Goal: Task Accomplishment & Management: Manage account settings

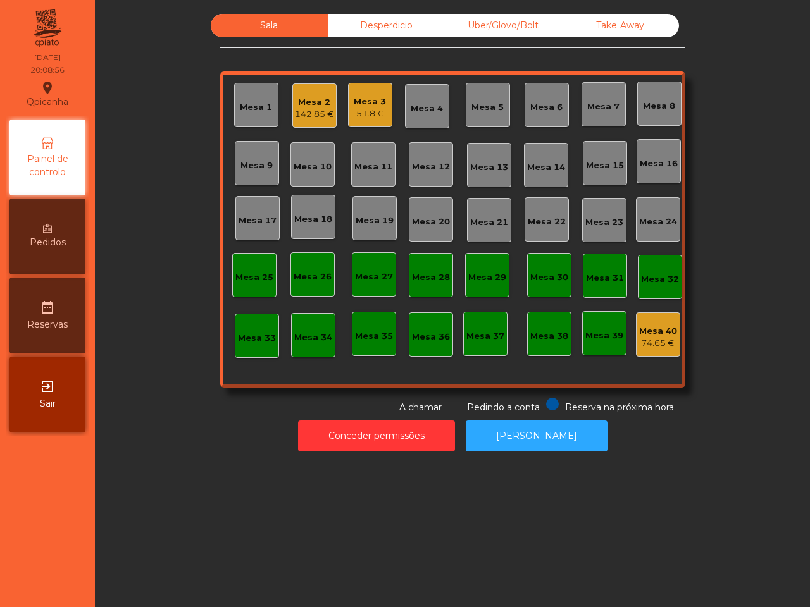
drag, startPoint x: 0, startPoint y: 0, endPoint x: 209, endPoint y: 371, distance: 426.1
click at [120, 491] on div "Sala Desperdicio Uber/Glovo/Bolt Take Away Mesa 1 Mesa 2 142.85 € Mesa 3 51.8 €…" at bounding box center [452, 303] width 715 height 607
click at [371, 213] on div "Mesa 19" at bounding box center [375, 218] width 38 height 18
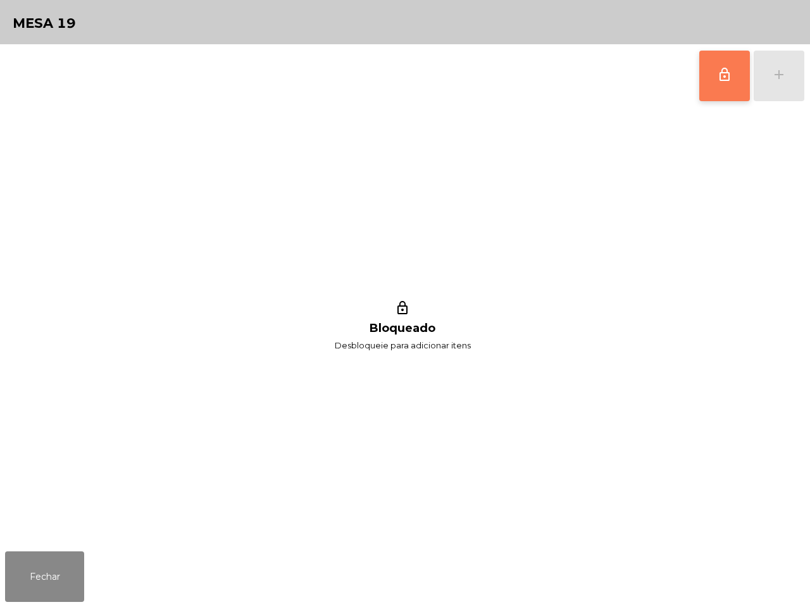
click at [729, 75] on span "lock_outline" at bounding box center [724, 74] width 15 height 15
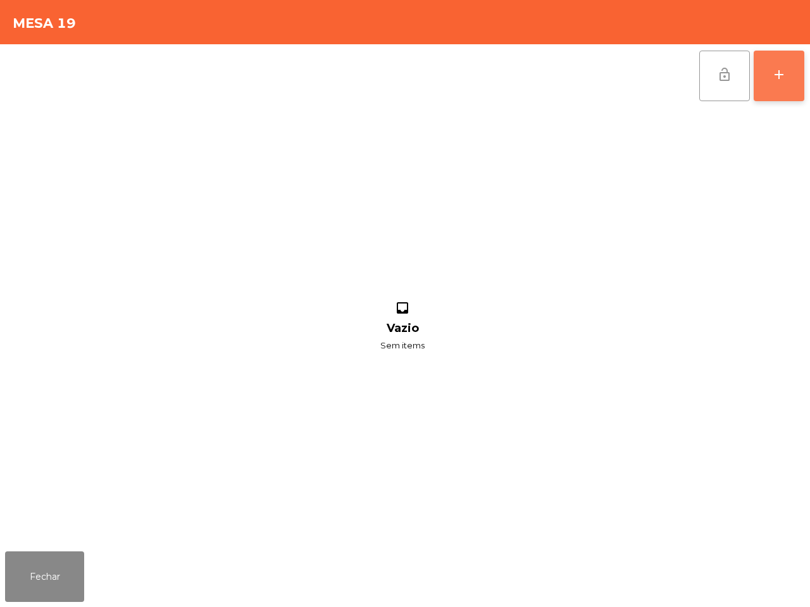
click at [780, 74] on div "add" at bounding box center [778, 74] width 15 height 15
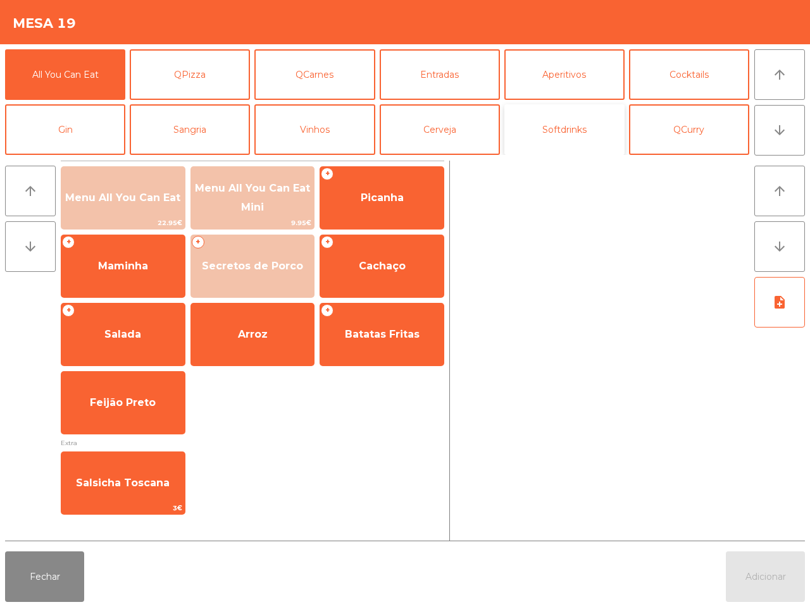
click at [526, 137] on button "Softdrinks" at bounding box center [564, 129] width 120 height 51
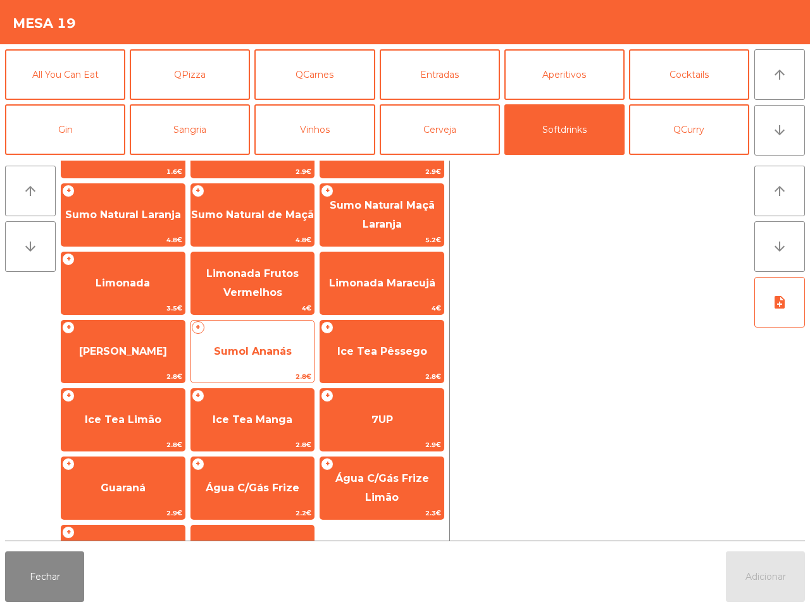
scroll to position [79, 0]
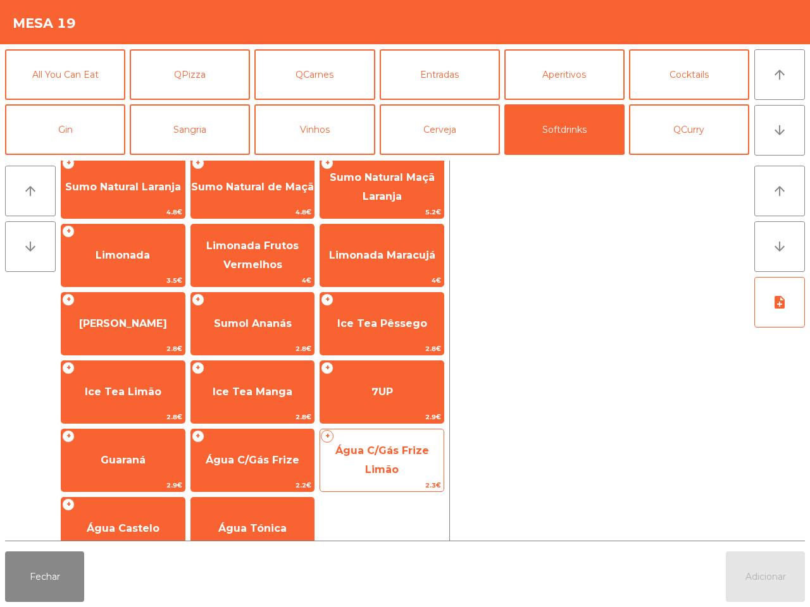
click at [399, 483] on span "2.3€" at bounding box center [381, 486] width 123 height 12
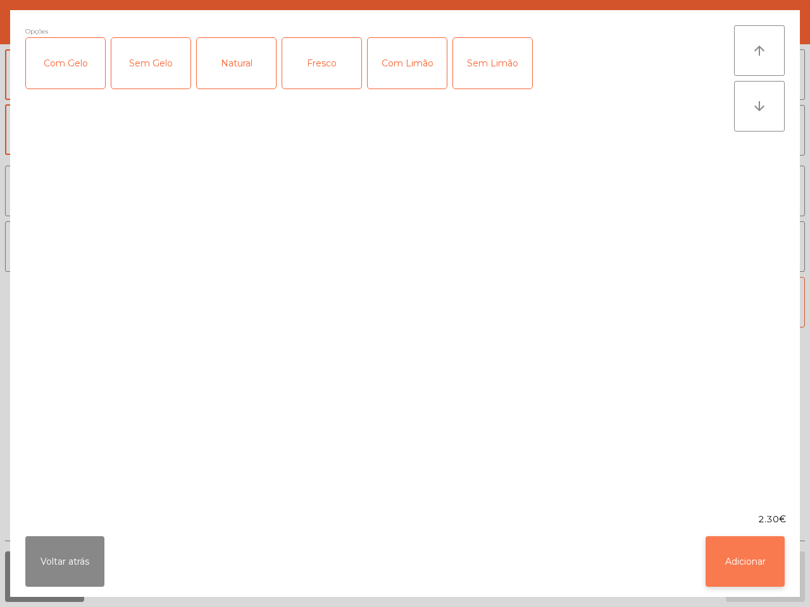
click at [712, 551] on button "Adicionar" at bounding box center [745, 562] width 79 height 51
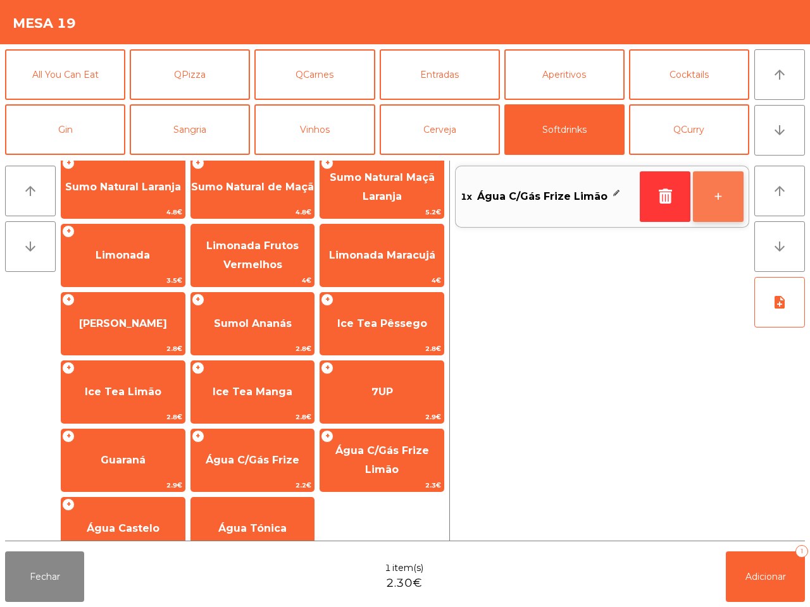
click at [725, 195] on button "+" at bounding box center [718, 196] width 51 height 51
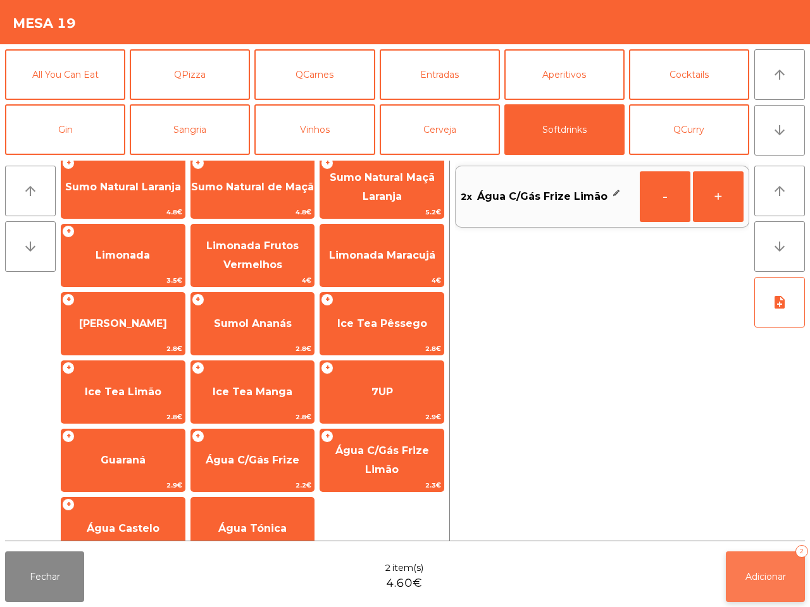
click at [788, 590] on button "Adicionar 2" at bounding box center [765, 577] width 79 height 51
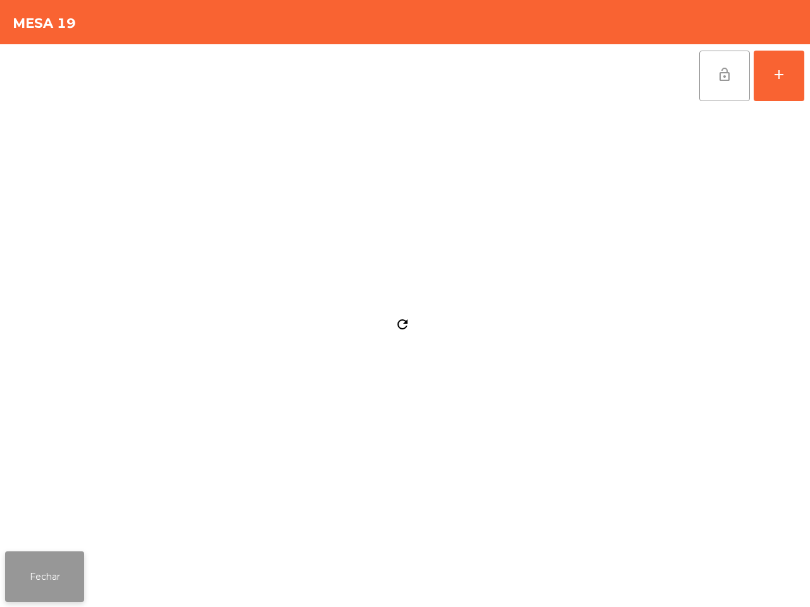
click at [39, 583] on button "Fechar" at bounding box center [44, 577] width 79 height 51
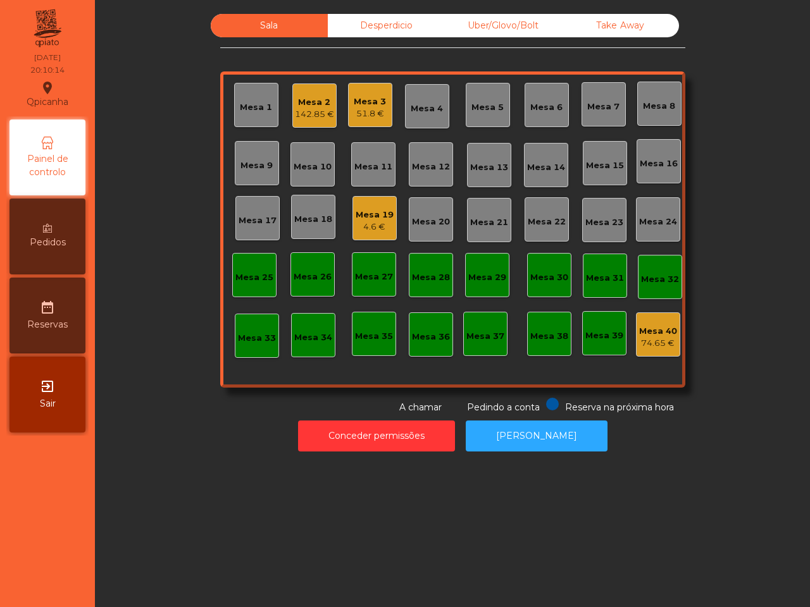
click at [0, 525] on nav "Qpicanha location_on [DATE] 20:10:14 Painel de controlo Pedidos date_range Rese…" at bounding box center [47, 303] width 95 height 607
click at [367, 226] on div "4.6 €" at bounding box center [375, 227] width 38 height 13
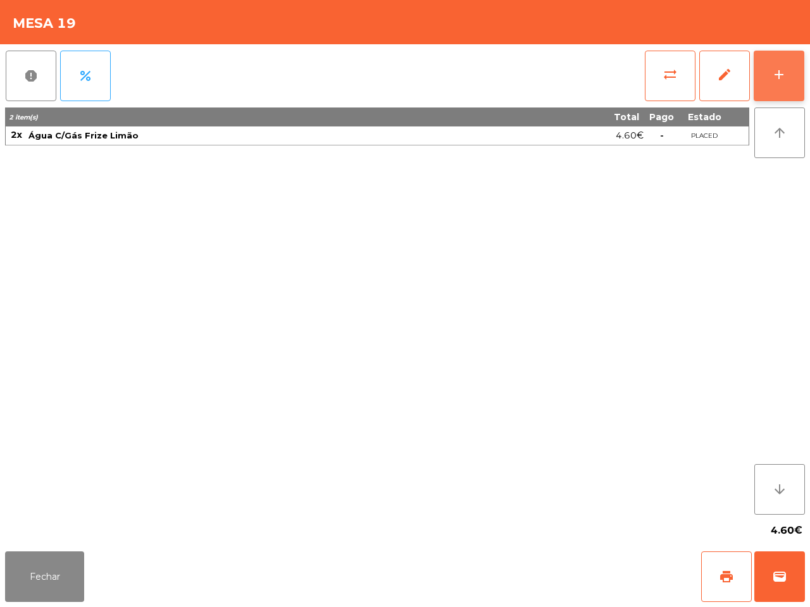
click at [778, 80] on div "add" at bounding box center [778, 74] width 15 height 15
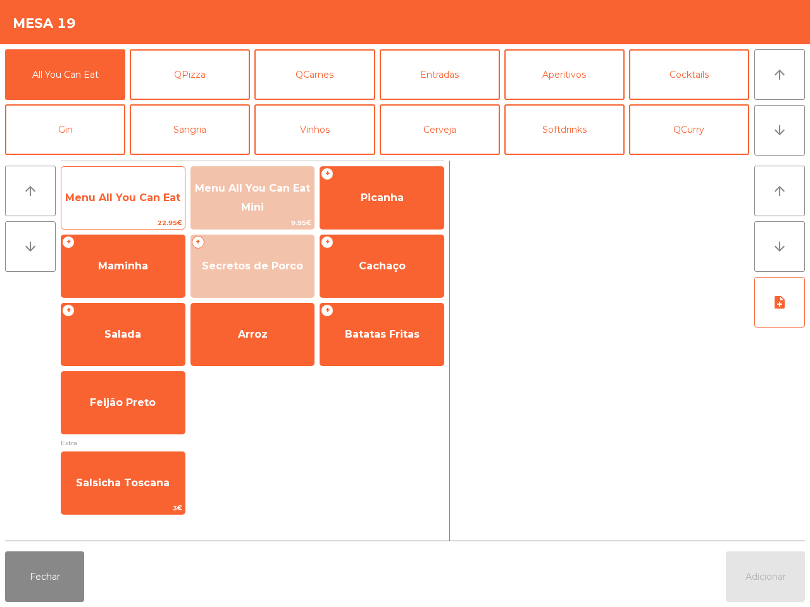
click at [84, 185] on span "Menu All You Can Eat" at bounding box center [122, 198] width 123 height 34
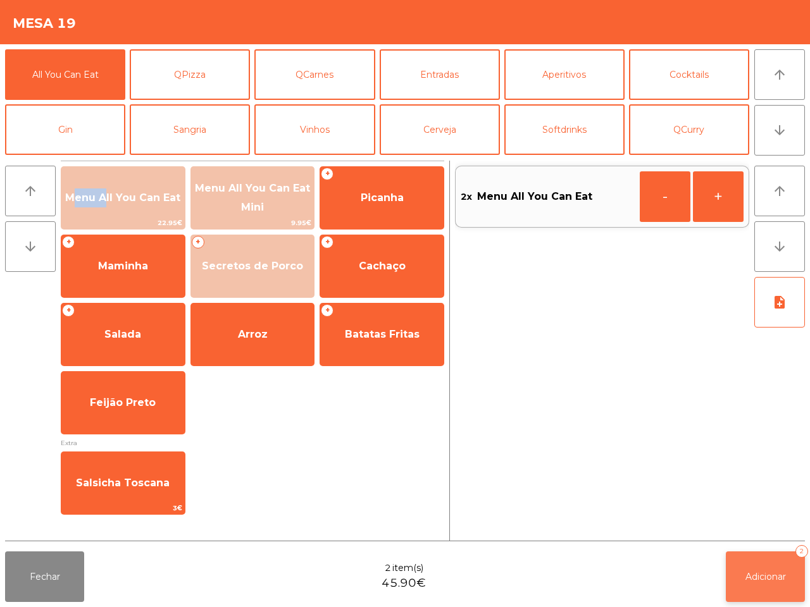
click at [762, 561] on button "Adicionar 2" at bounding box center [765, 577] width 79 height 51
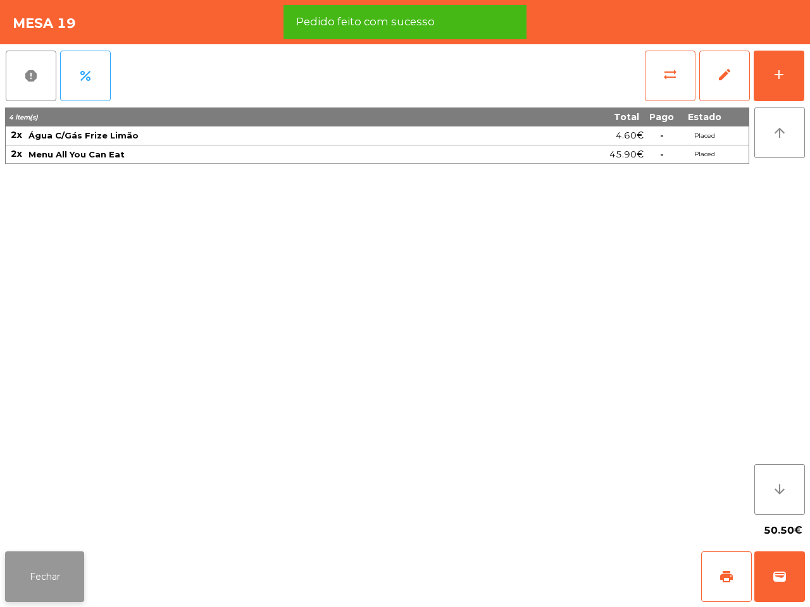
click at [48, 561] on button "Fechar" at bounding box center [44, 577] width 79 height 51
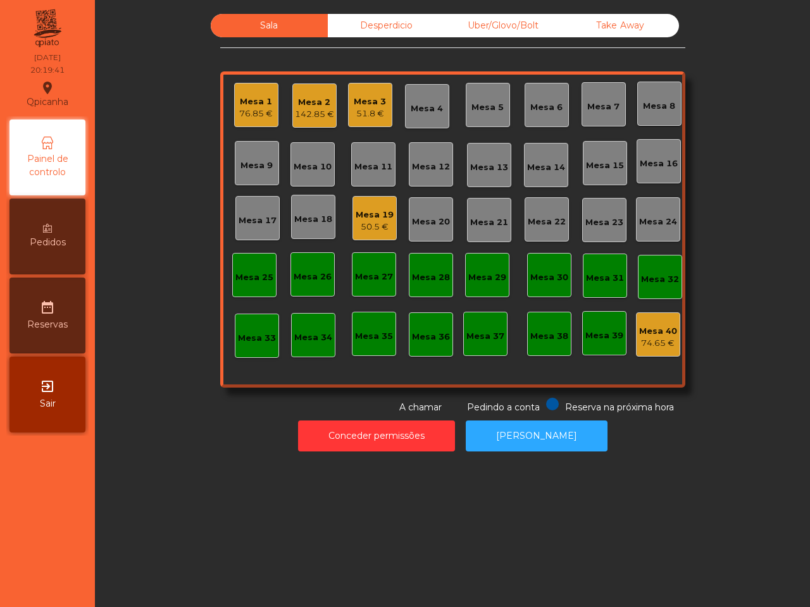
click at [52, 250] on div "Pedidos" at bounding box center [47, 237] width 76 height 76
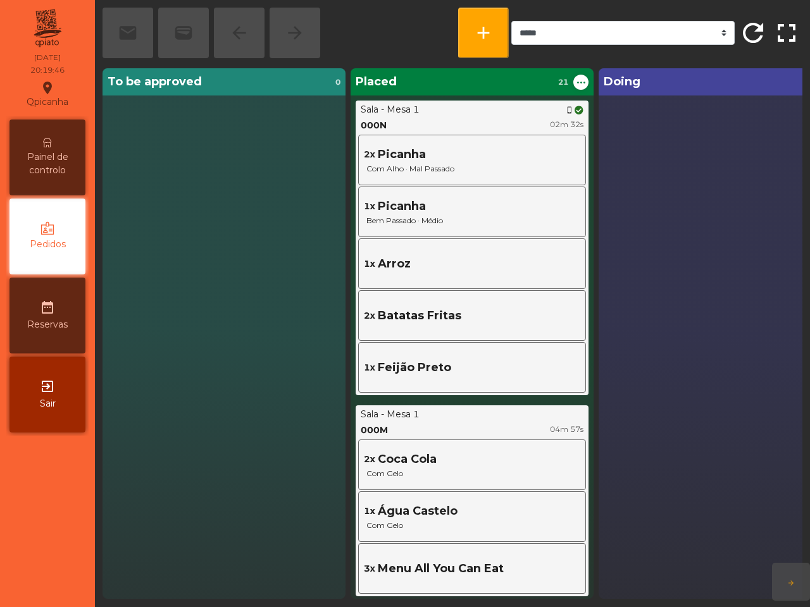
click at [71, 165] on span "Painel de controlo" at bounding box center [48, 164] width 70 height 27
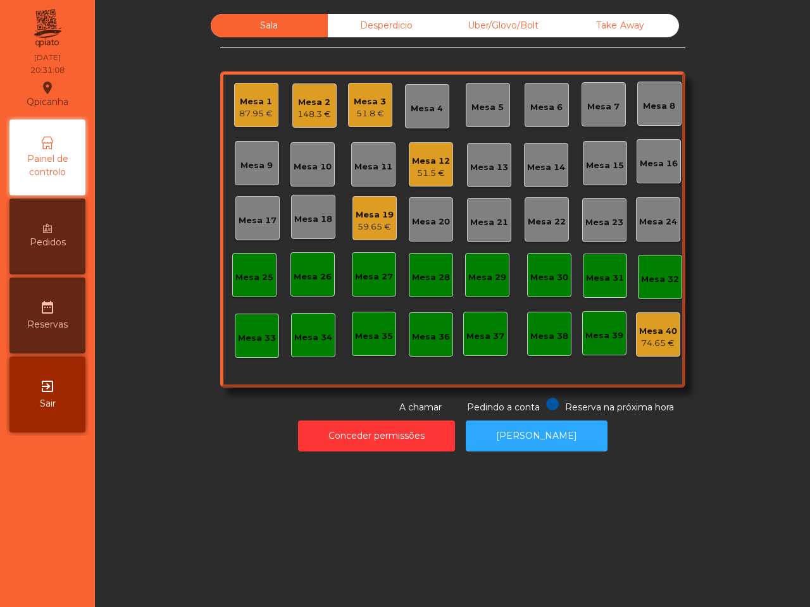
click at [356, 225] on div "59.65 €" at bounding box center [375, 227] width 38 height 13
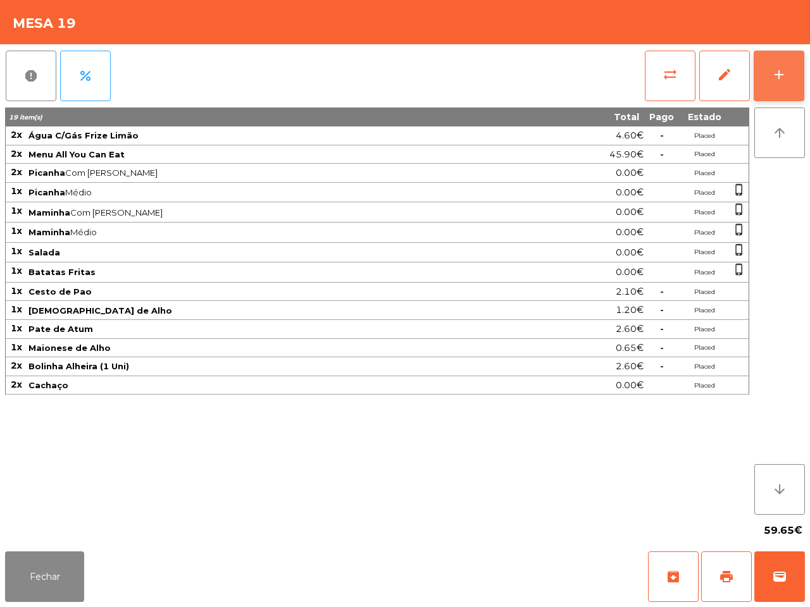
click at [776, 62] on button "add" at bounding box center [779, 76] width 51 height 51
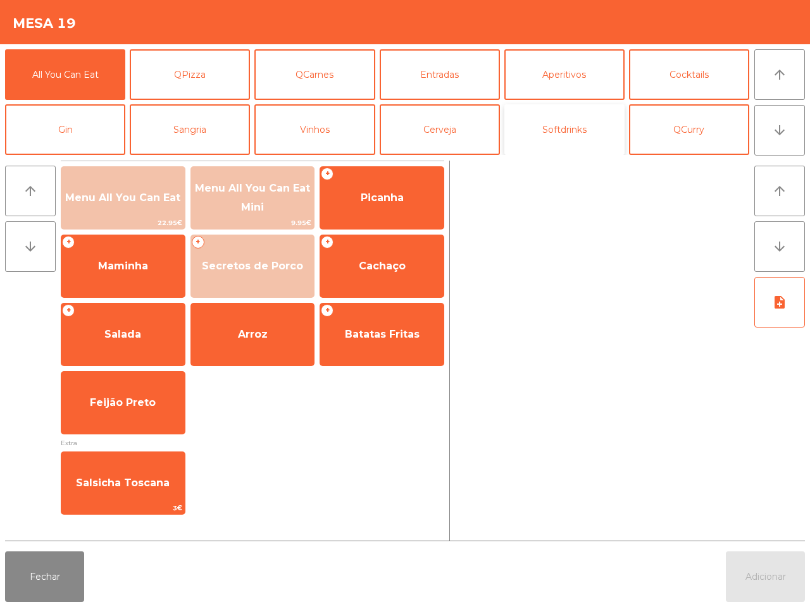
click at [577, 137] on button "Softdrinks" at bounding box center [564, 129] width 120 height 51
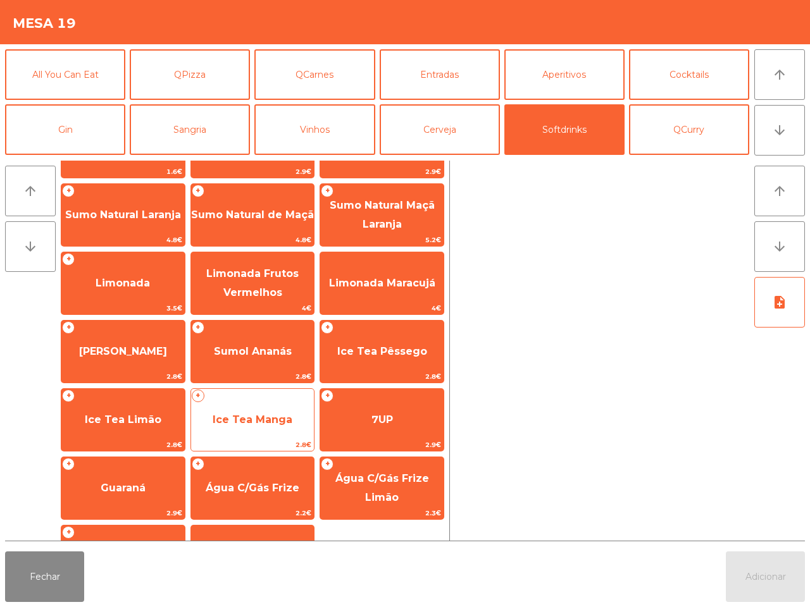
scroll to position [79, 0]
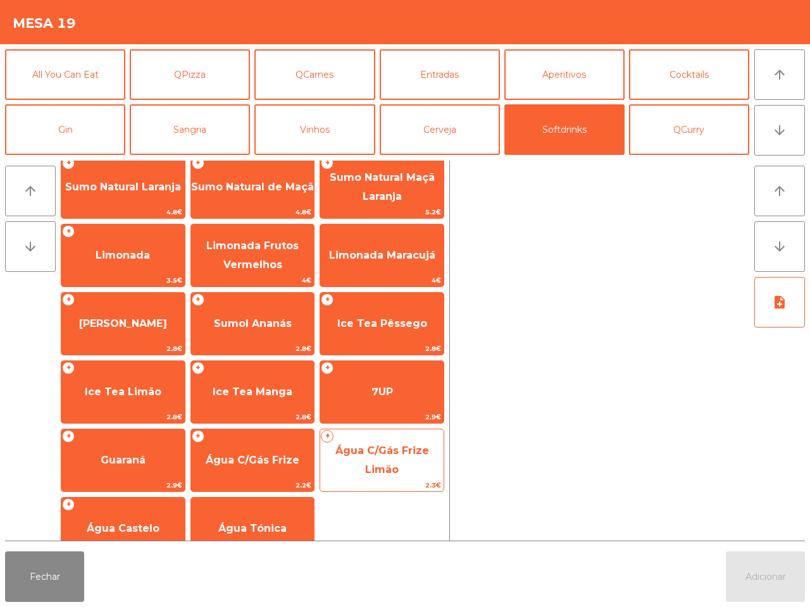
click at [351, 478] on span "Água C/Gás Frize Limão" at bounding box center [381, 461] width 123 height 54
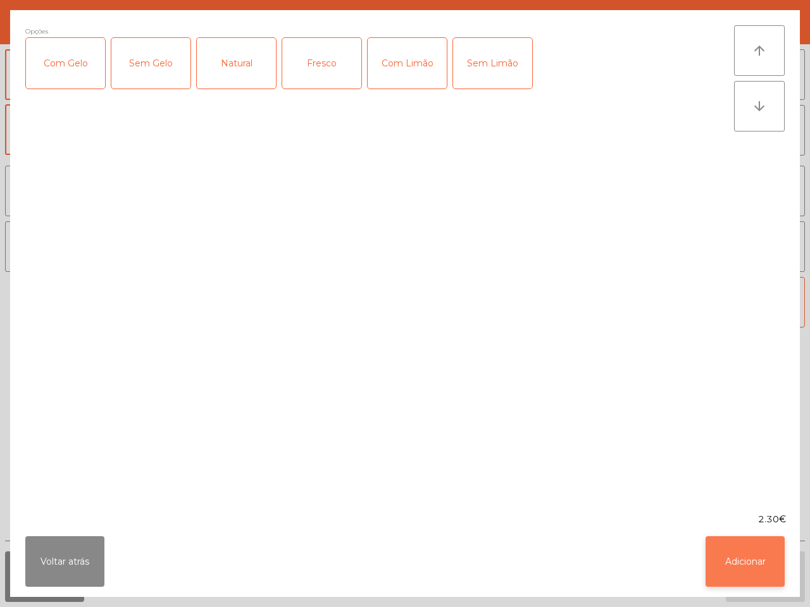
click at [718, 541] on button "Adicionar" at bounding box center [745, 562] width 79 height 51
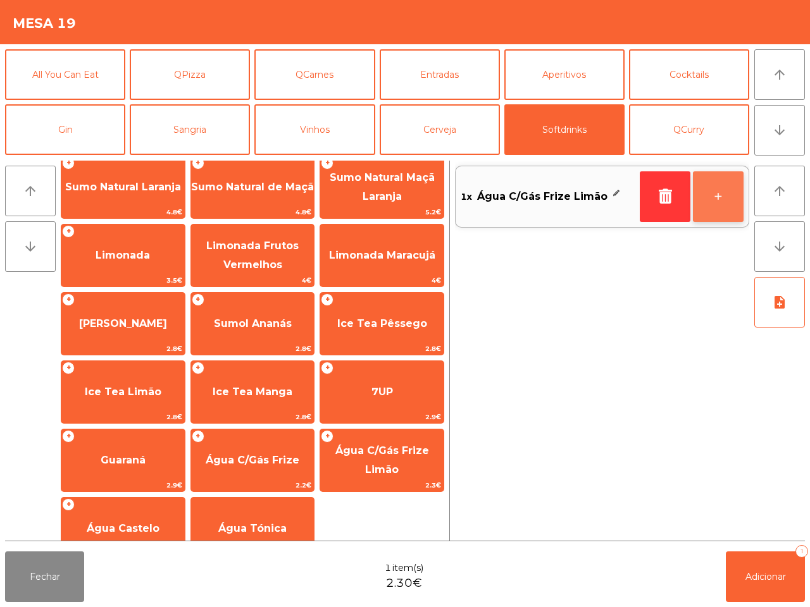
click at [715, 203] on button "+" at bounding box center [718, 196] width 51 height 51
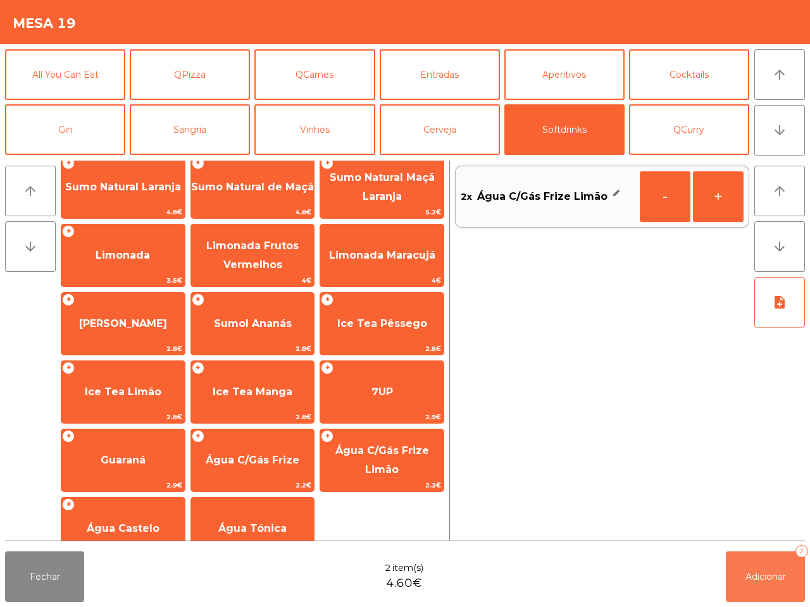
drag, startPoint x: 757, startPoint y: 577, endPoint x: 706, endPoint y: 575, distance: 50.7
click at [754, 576] on span "Adicionar" at bounding box center [765, 576] width 40 height 11
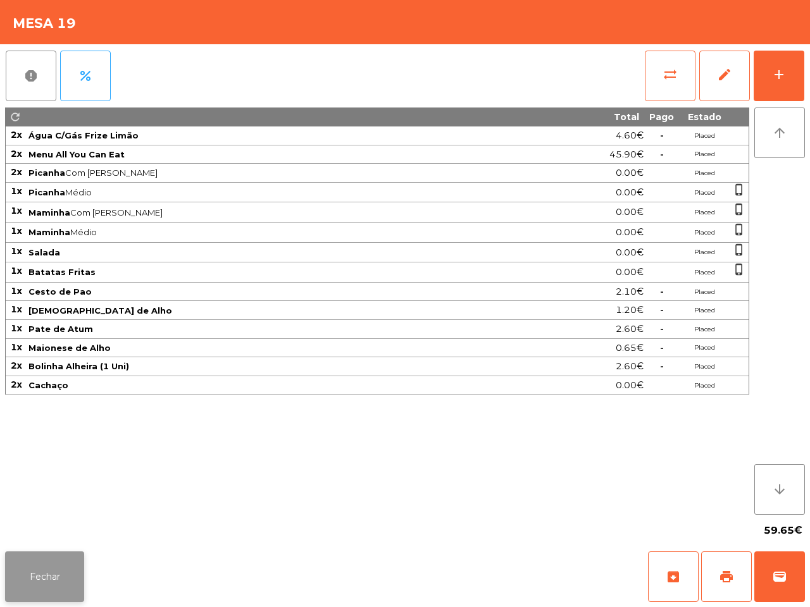
click at [54, 565] on button "Fechar" at bounding box center [44, 577] width 79 height 51
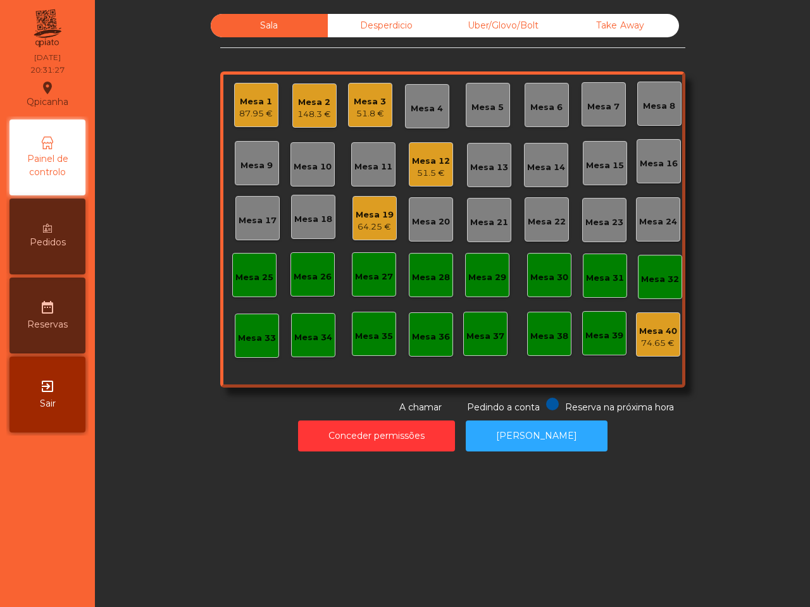
click at [42, 484] on nav "Qpicanha location_on 05/09/2025 20:31:27 Painel de controlo Pedidos date_range …" at bounding box center [47, 303] width 95 height 607
click at [368, 228] on div "64.25 €" at bounding box center [375, 227] width 38 height 13
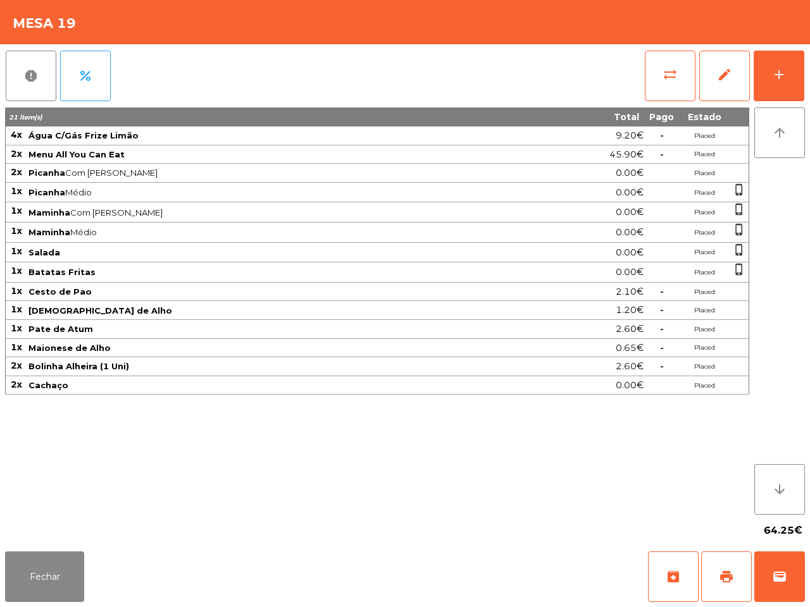
click at [90, 589] on div "Fechar archive print wallet" at bounding box center [405, 577] width 810 height 61
click at [70, 581] on button "Fechar" at bounding box center [44, 577] width 79 height 51
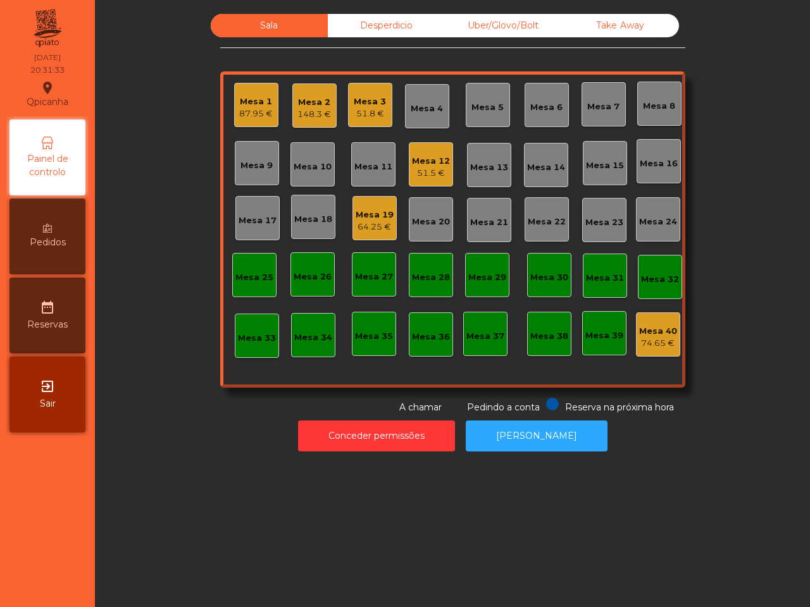
click at [307, 223] on div "Mesa 18" at bounding box center [313, 219] width 38 height 13
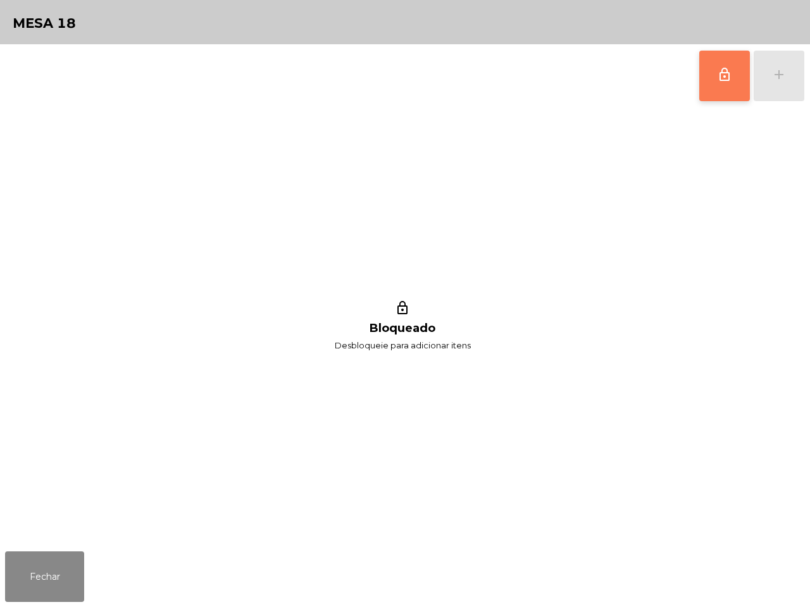
click at [723, 79] on span "lock_outline" at bounding box center [724, 74] width 15 height 15
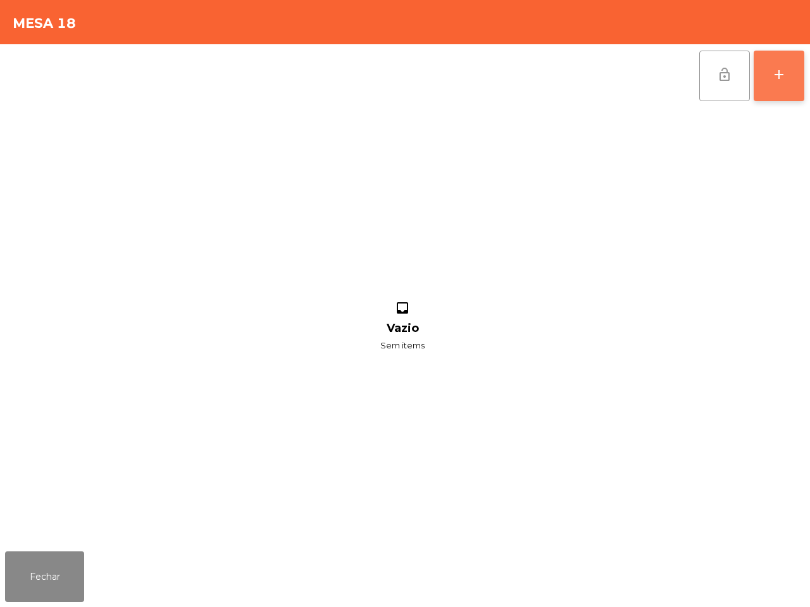
click at [770, 84] on button "add" at bounding box center [779, 76] width 51 height 51
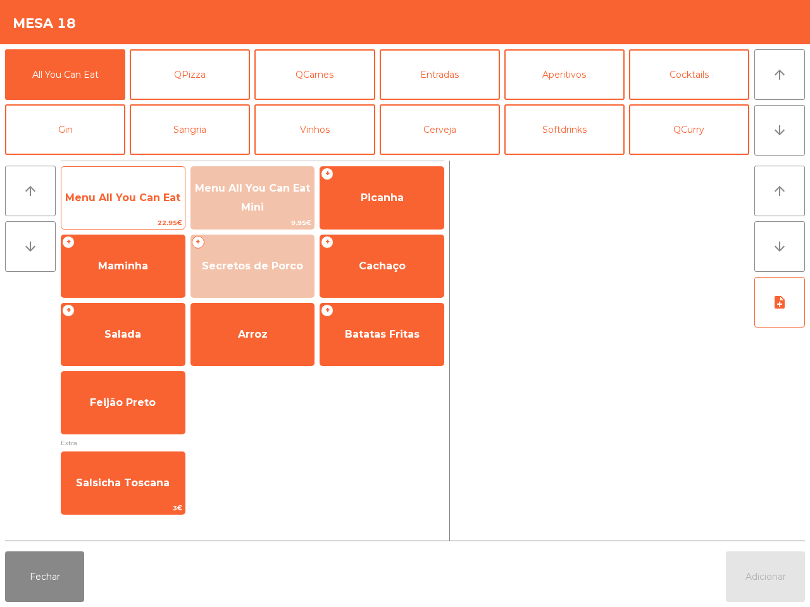
click at [160, 196] on span "Menu All You Can Eat" at bounding box center [122, 198] width 115 height 12
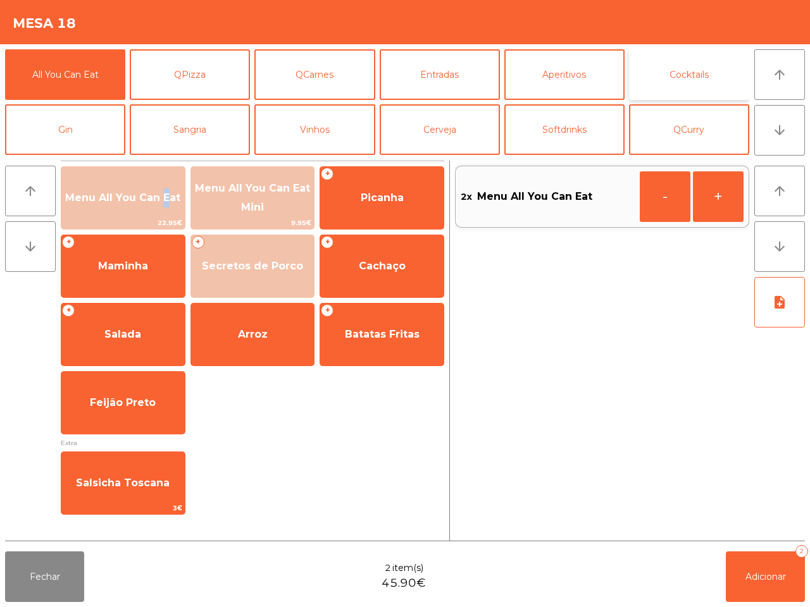
click at [655, 83] on button "Cocktails" at bounding box center [689, 74] width 120 height 51
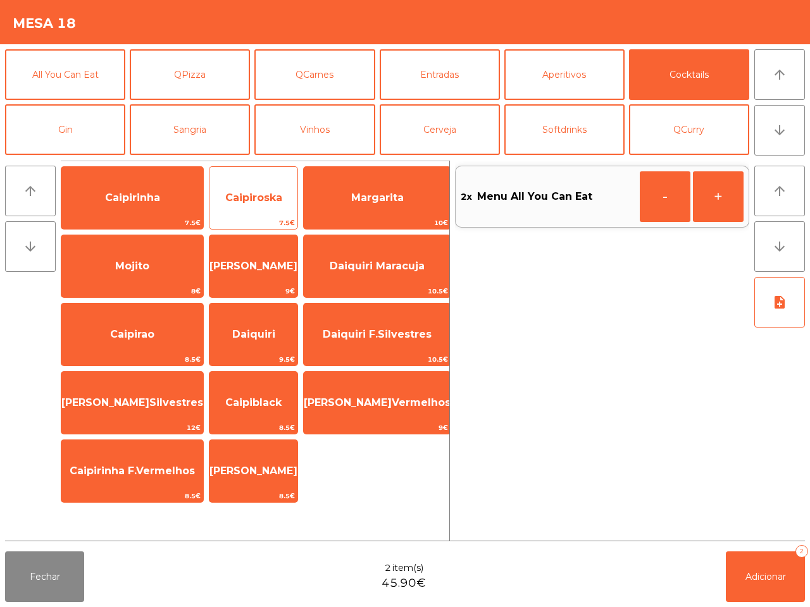
click at [278, 196] on span "Caipiroska" at bounding box center [253, 198] width 57 height 12
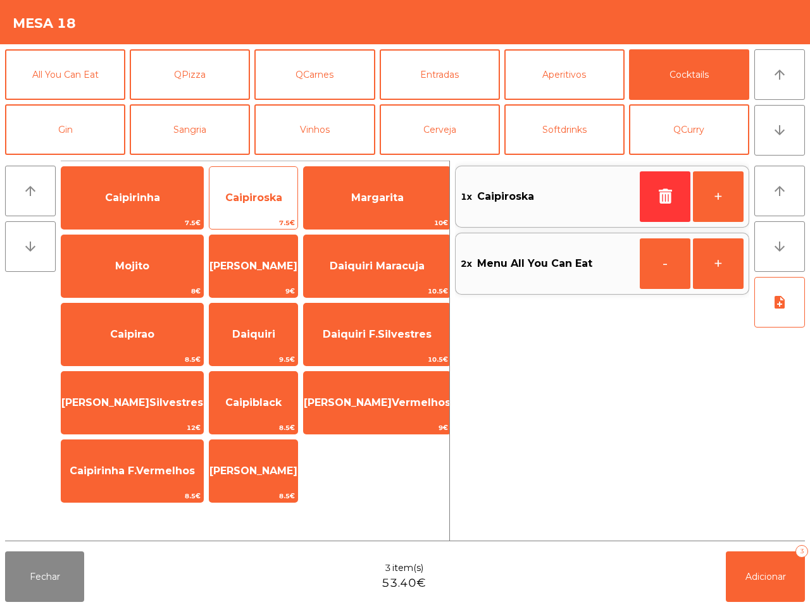
click at [278, 196] on span "Caipiroska" at bounding box center [253, 198] width 57 height 12
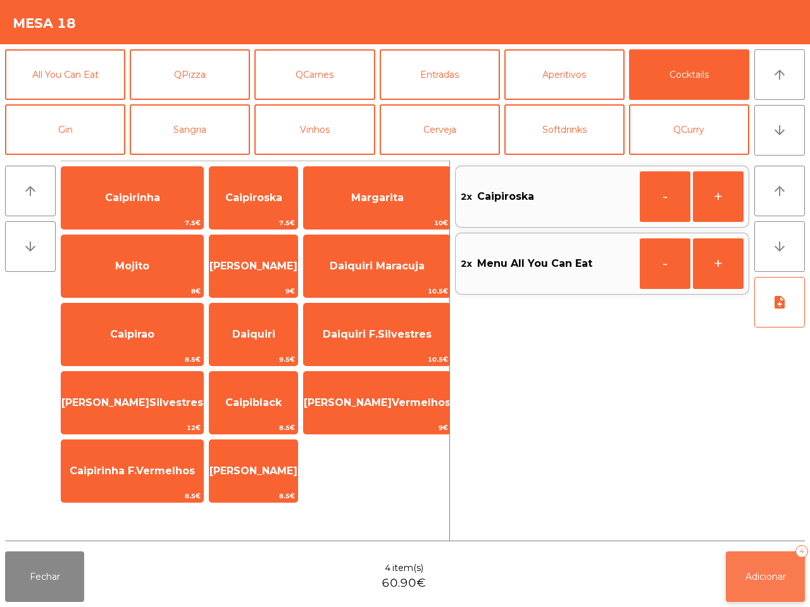
click at [750, 592] on button "Adicionar 4" at bounding box center [765, 577] width 79 height 51
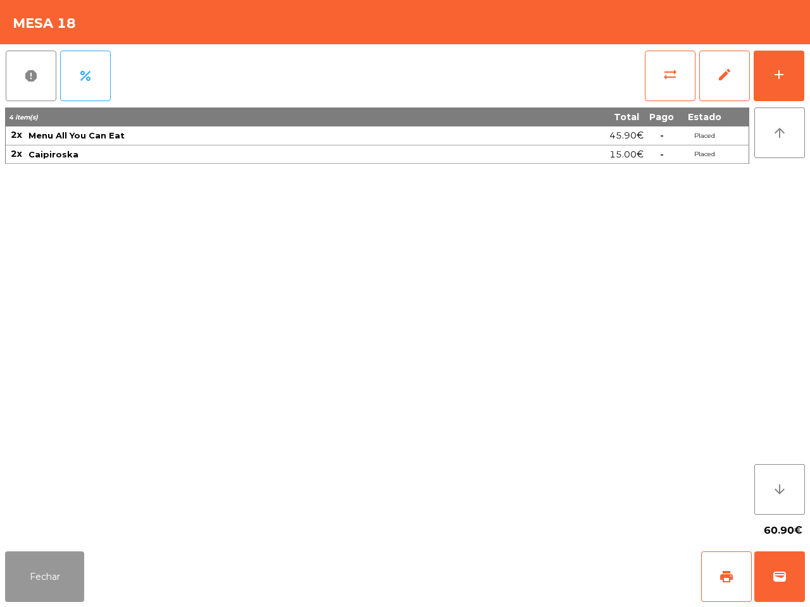
click at [62, 570] on button "Fechar" at bounding box center [44, 577] width 79 height 51
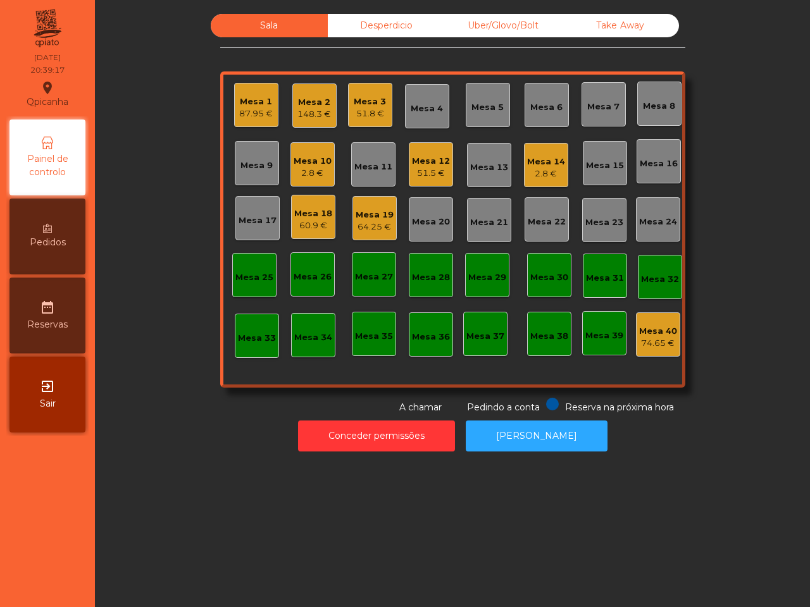
click at [372, 219] on div "Mesa 19" at bounding box center [375, 215] width 38 height 13
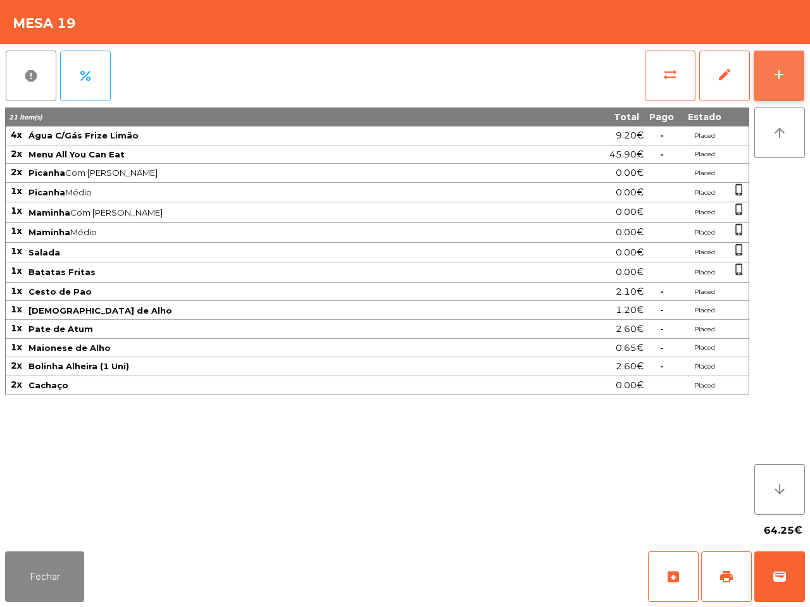
click at [778, 77] on div "add" at bounding box center [778, 74] width 15 height 15
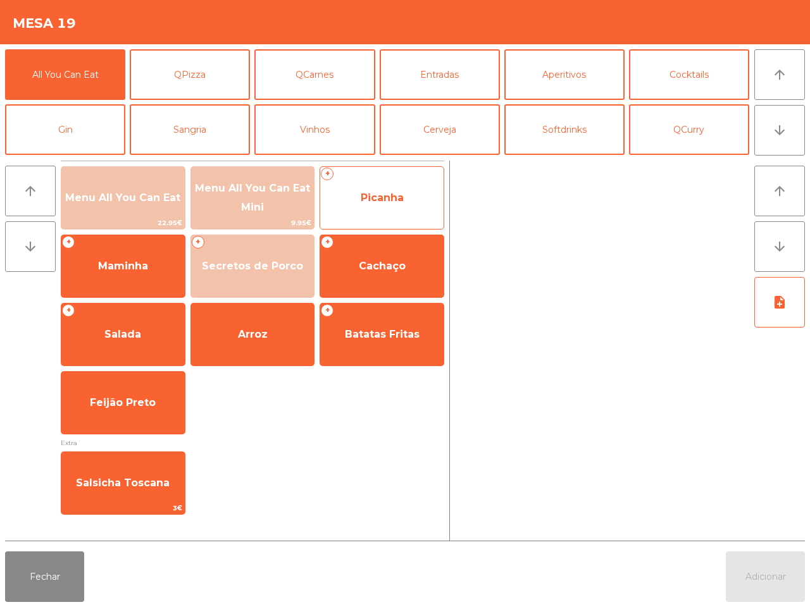
click at [389, 201] on span "Picanha" at bounding box center [382, 198] width 43 height 12
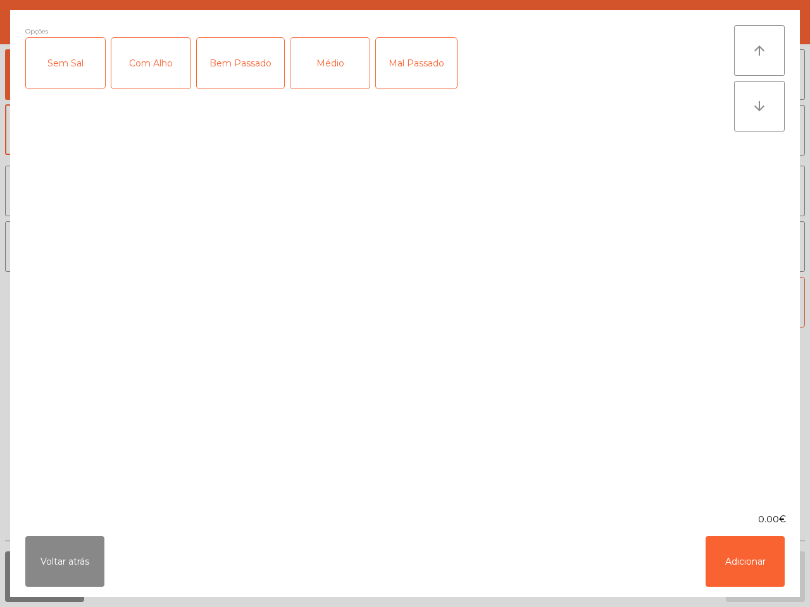
click at [330, 71] on div "Médio" at bounding box center [329, 63] width 79 height 51
click at [150, 70] on div "Com Alho" at bounding box center [150, 63] width 79 height 51
click at [728, 573] on button "Adicionar" at bounding box center [745, 562] width 79 height 51
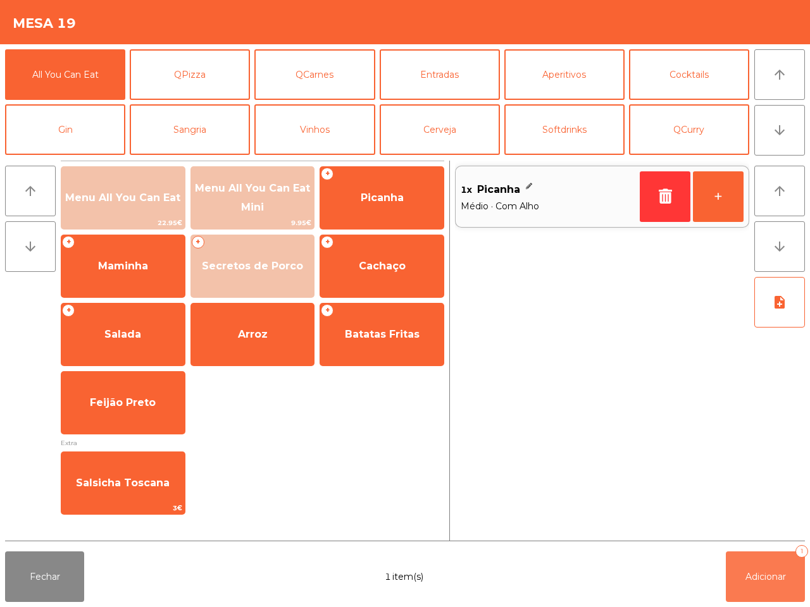
click at [764, 564] on button "Adicionar 1" at bounding box center [765, 577] width 79 height 51
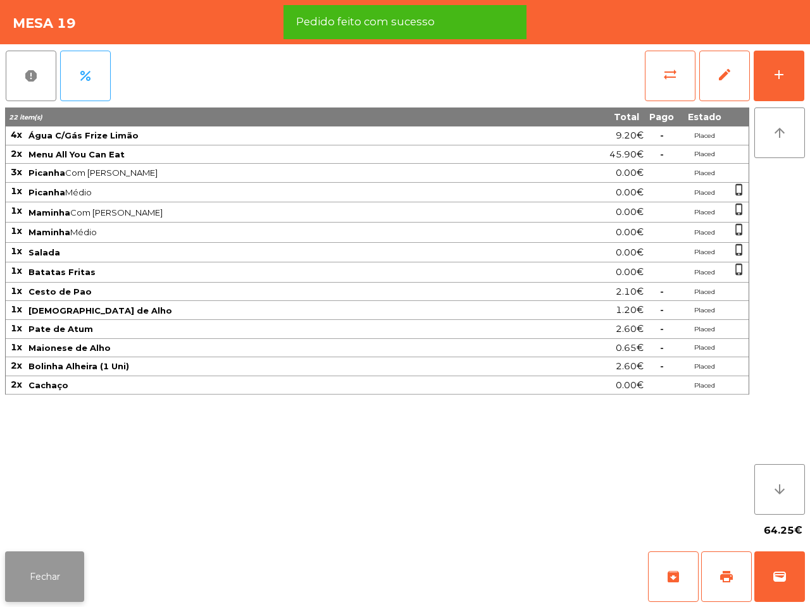
click at [37, 561] on button "Fechar" at bounding box center [44, 577] width 79 height 51
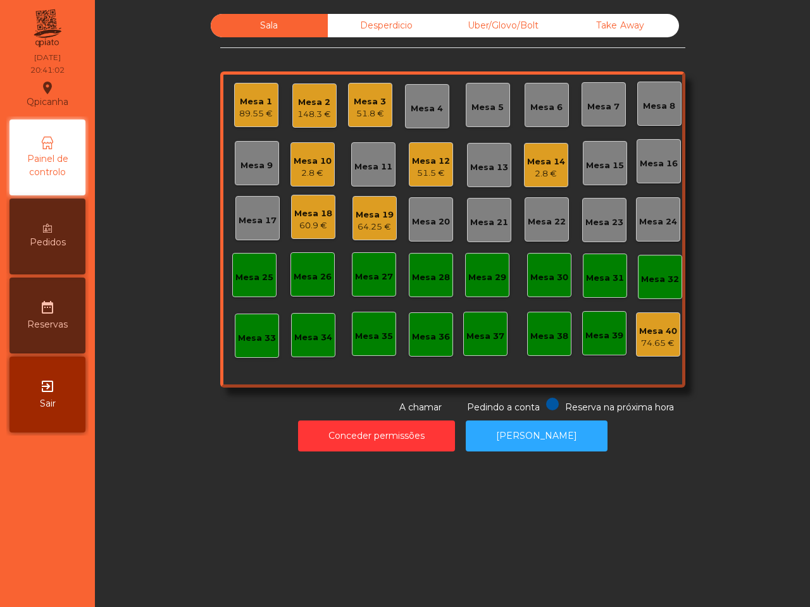
click at [363, 231] on div "64.25 €" at bounding box center [375, 227] width 38 height 13
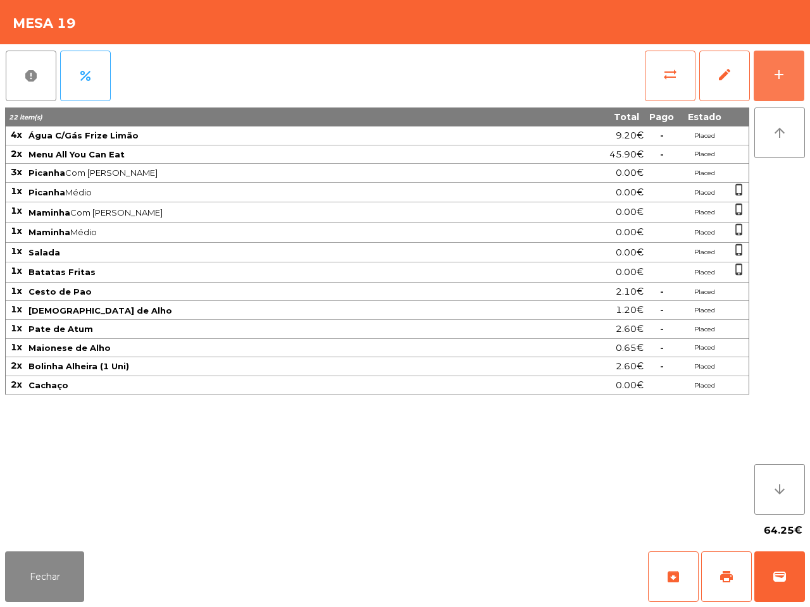
click at [770, 80] on button "add" at bounding box center [779, 76] width 51 height 51
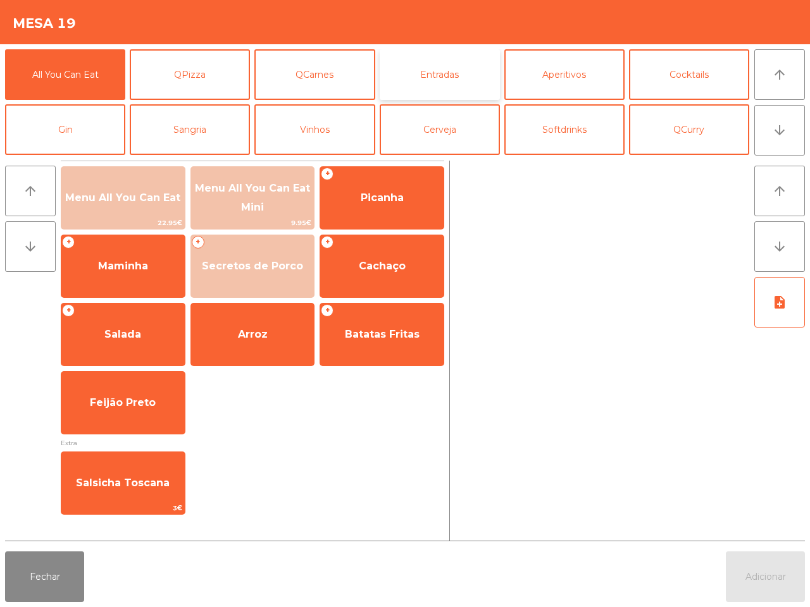
click at [427, 73] on button "Entradas" at bounding box center [440, 74] width 120 height 51
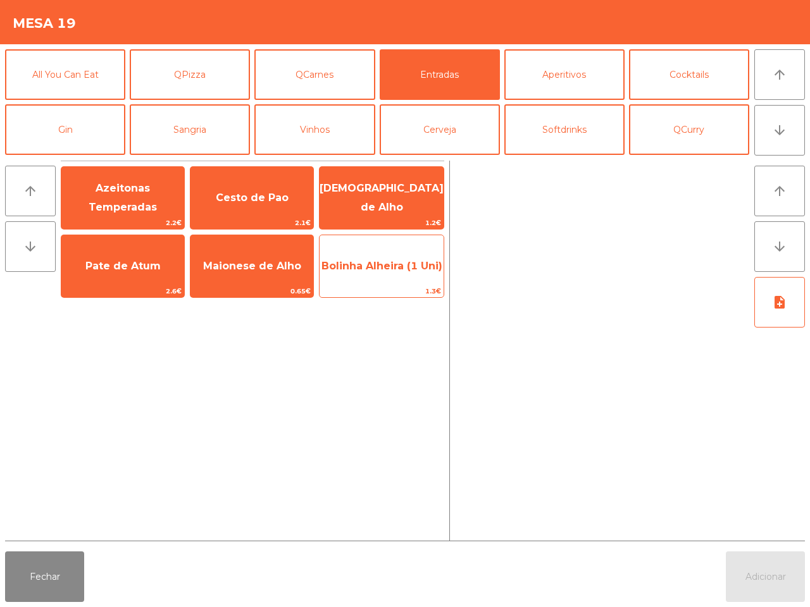
click at [367, 264] on span "Bolinha Alheira (1 Uni)" at bounding box center [382, 266] width 124 height 34
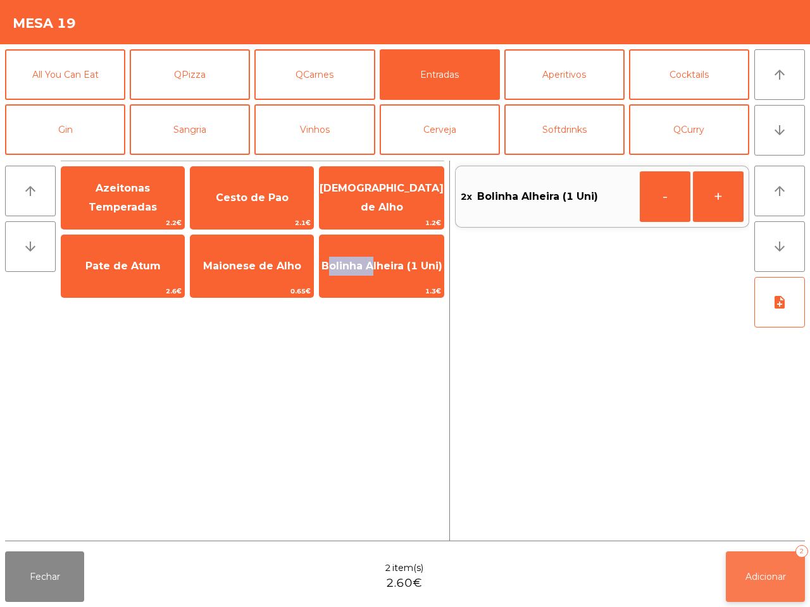
click at [750, 568] on button "Adicionar 2" at bounding box center [765, 577] width 79 height 51
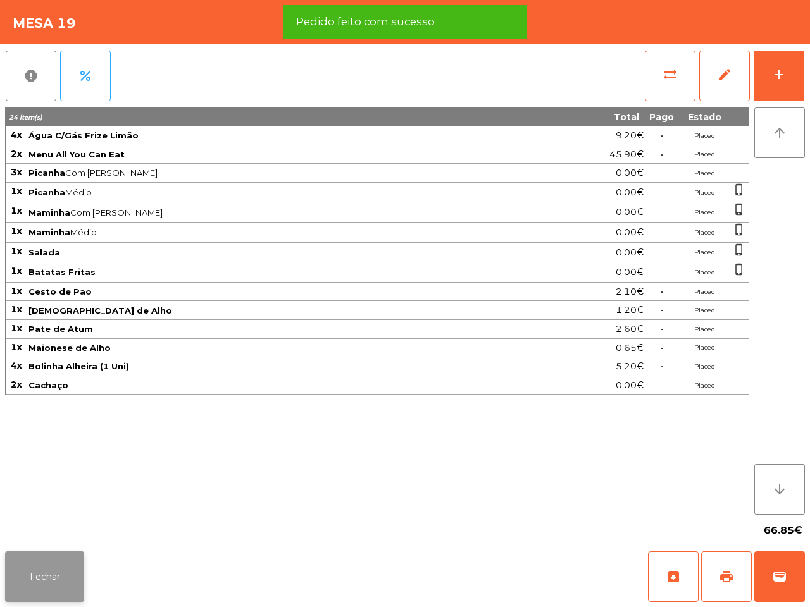
click at [61, 580] on button "Fechar" at bounding box center [44, 577] width 79 height 51
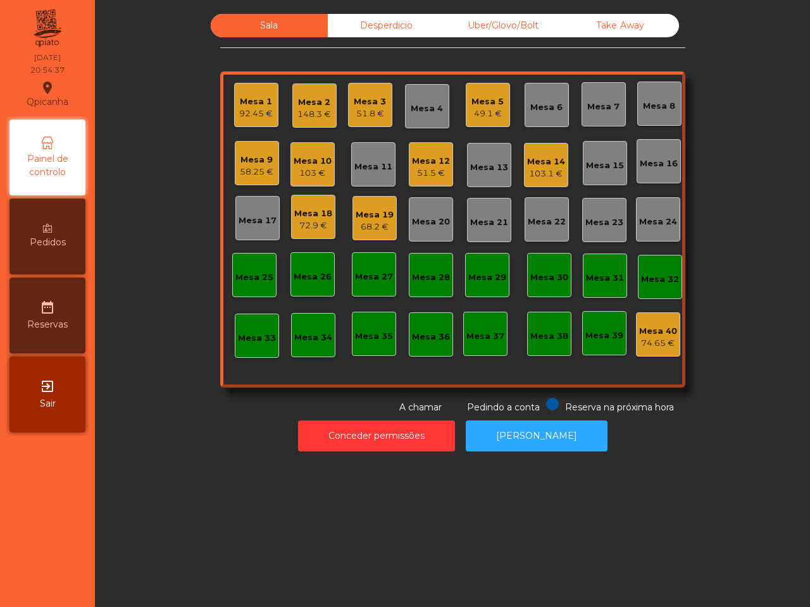
drag, startPoint x: 36, startPoint y: 543, endPoint x: 166, endPoint y: 285, distance: 288.6
click at [35, 532] on nav "Qpicanha location_on 05/09/2025 20:54:37 Painel de controlo Pedidos date_range …" at bounding box center [47, 303] width 95 height 607
click at [308, 158] on div "Mesa 10" at bounding box center [313, 161] width 38 height 13
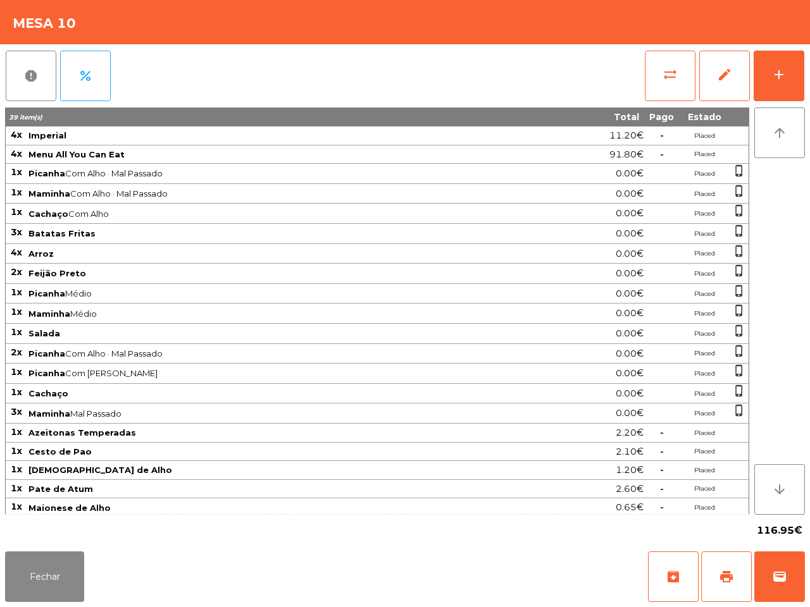
click at [90, 564] on div "Fechar archive print wallet" at bounding box center [405, 577] width 810 height 61
click at [73, 567] on button "Fechar" at bounding box center [44, 577] width 79 height 51
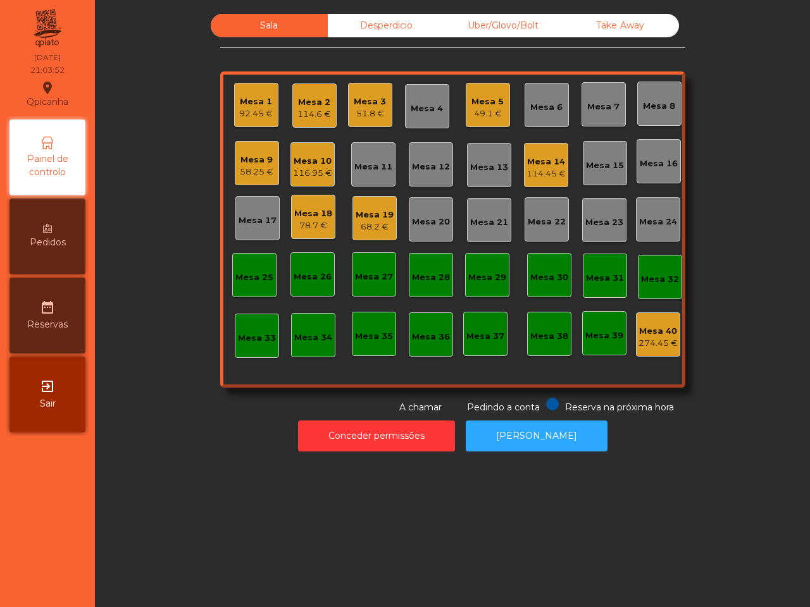
click at [541, 169] on div "114.45 €" at bounding box center [545, 174] width 39 height 13
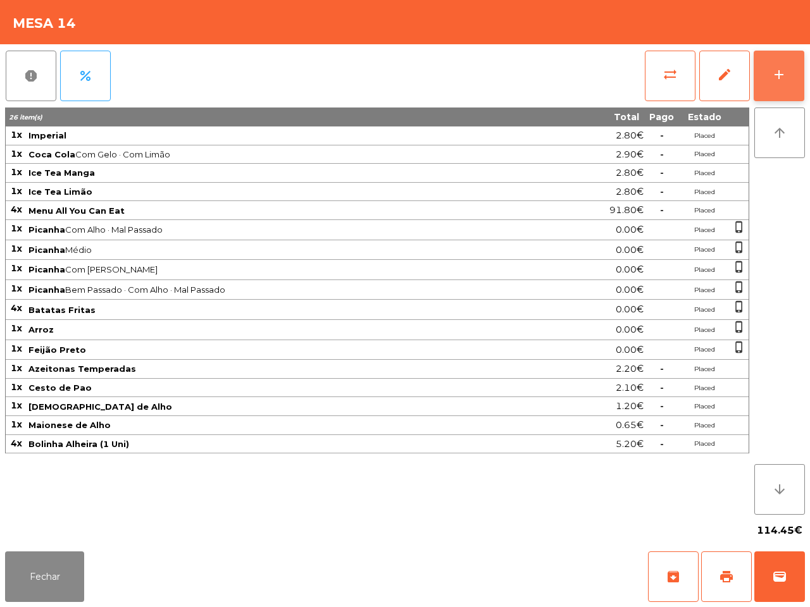
click at [778, 76] on div "add" at bounding box center [778, 74] width 15 height 15
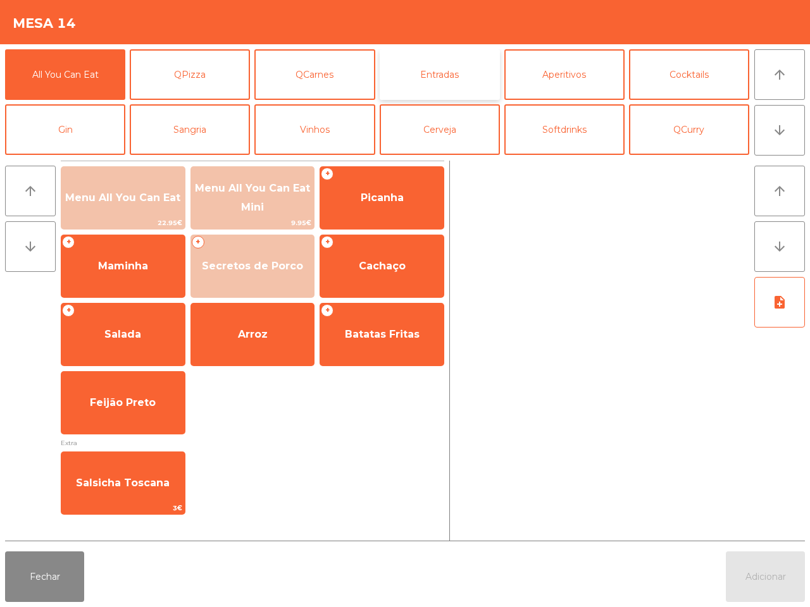
click at [427, 77] on button "Entradas" at bounding box center [440, 74] width 120 height 51
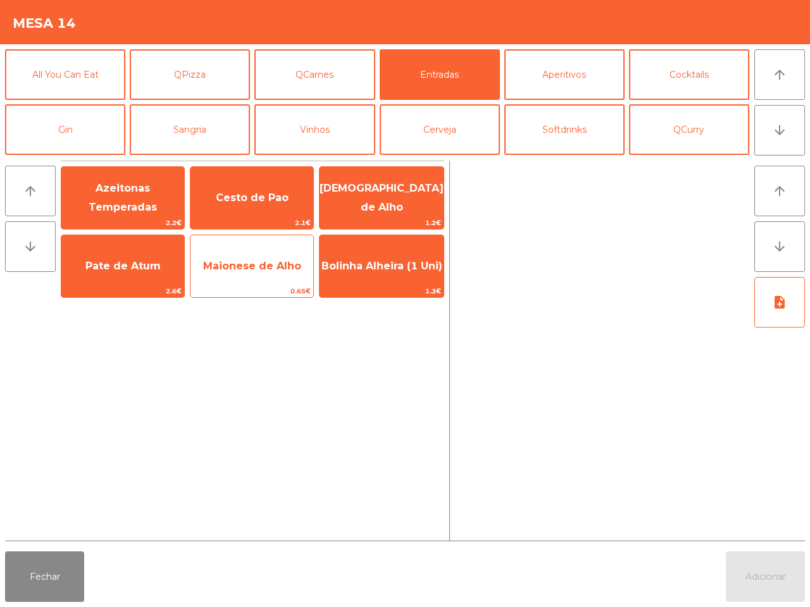
click at [237, 275] on span "Maionese de Alho" at bounding box center [251, 266] width 123 height 34
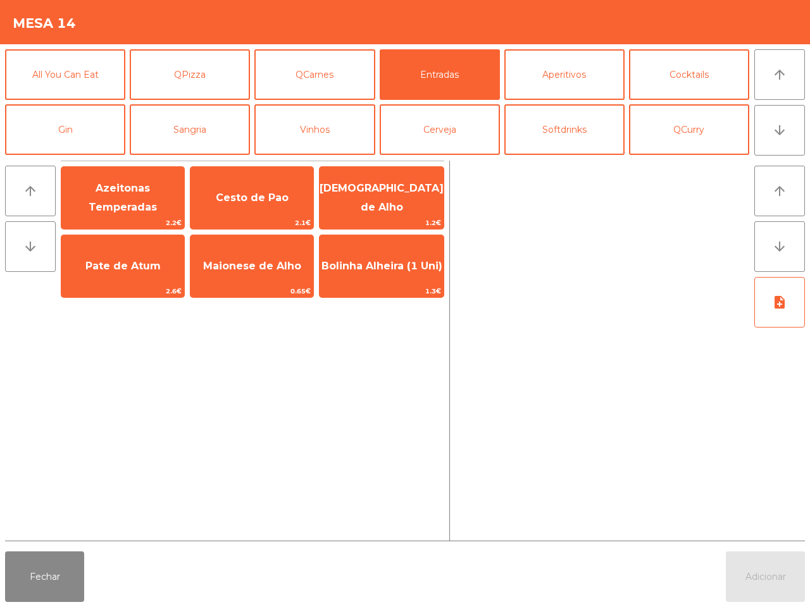
click at [760, 567] on button "Adicionar" at bounding box center [765, 577] width 79 height 51
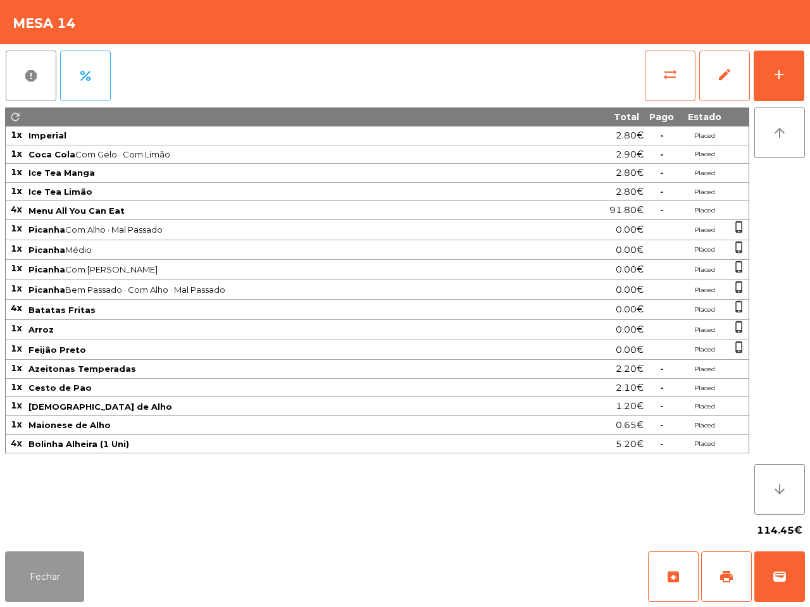
click at [29, 583] on button "Fechar" at bounding box center [44, 577] width 79 height 51
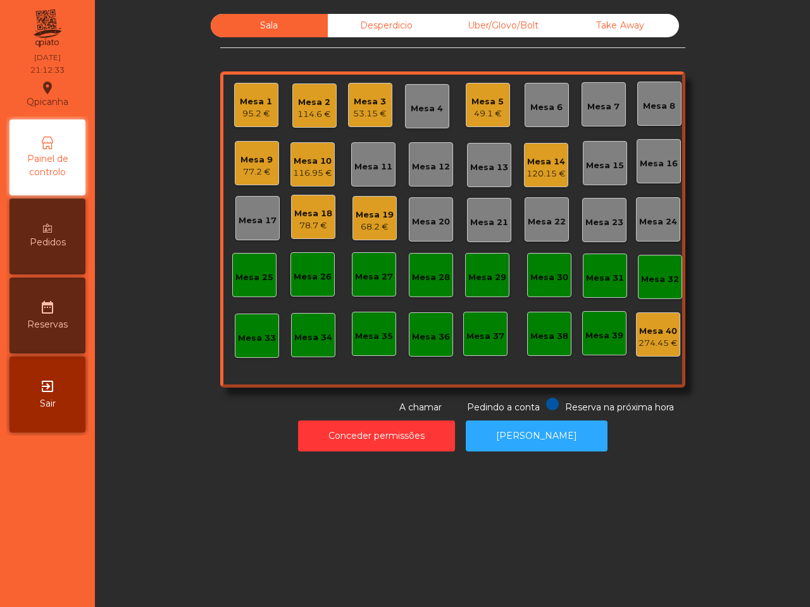
click at [32, 574] on nav "Qpicanha location_on 05/09/2025 21:12:33 Painel de controlo Pedidos date_range …" at bounding box center [47, 303] width 95 height 607
click at [356, 226] on div "68.2 €" at bounding box center [375, 227] width 38 height 13
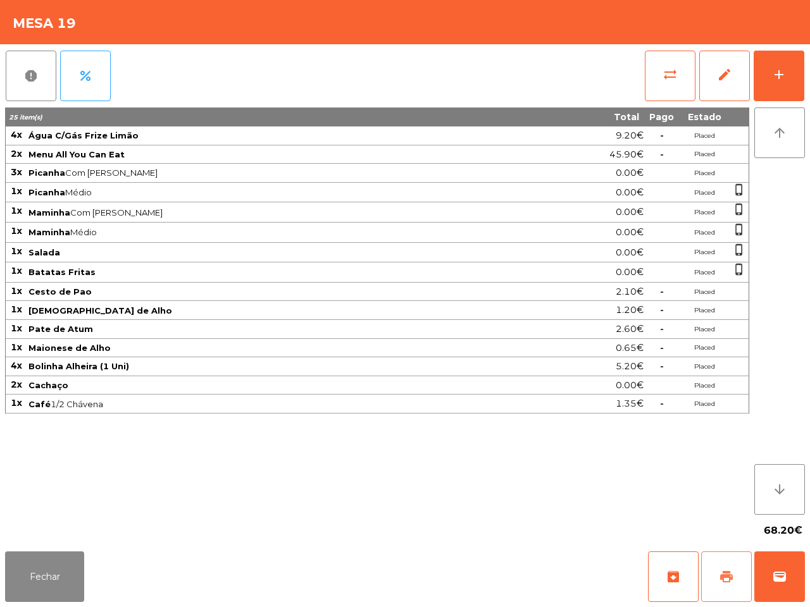
click at [723, 580] on span "print" at bounding box center [726, 576] width 15 height 15
click at [46, 573] on button "Fechar" at bounding box center [44, 577] width 79 height 51
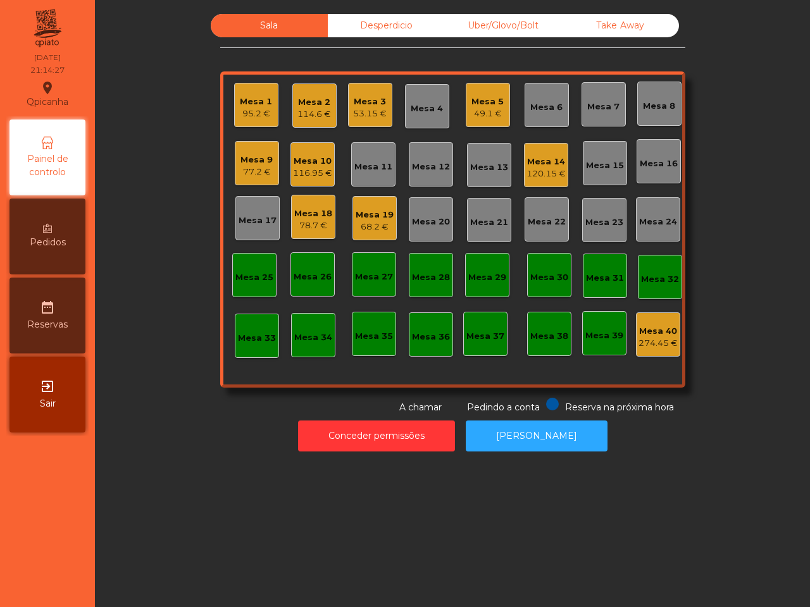
click at [250, 159] on div "Mesa 9" at bounding box center [256, 160] width 32 height 13
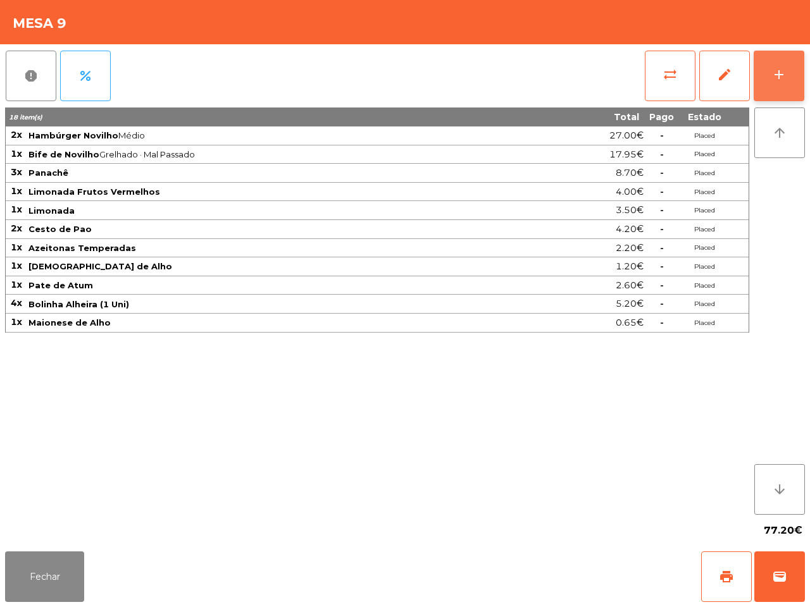
click at [782, 78] on div "add" at bounding box center [778, 74] width 15 height 15
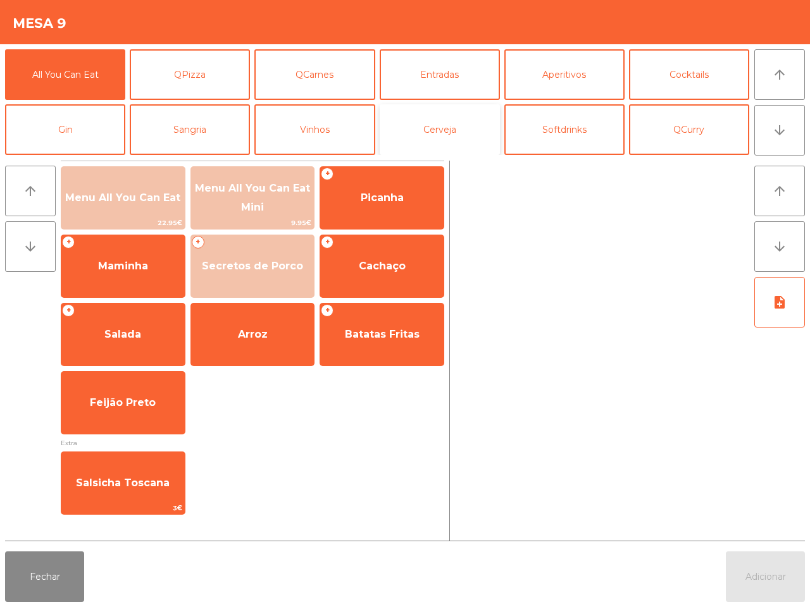
click at [415, 137] on button "Cerveja" at bounding box center [440, 129] width 120 height 51
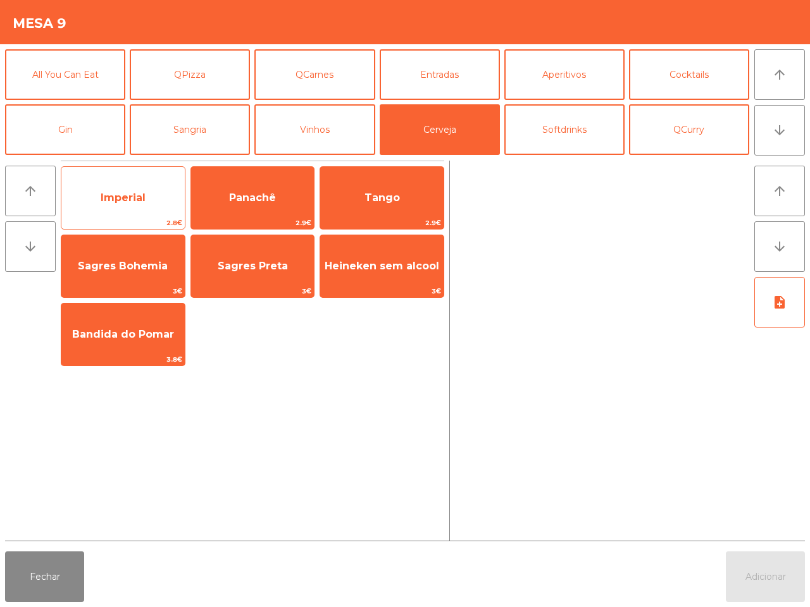
click at [157, 204] on span "Imperial" at bounding box center [122, 198] width 123 height 34
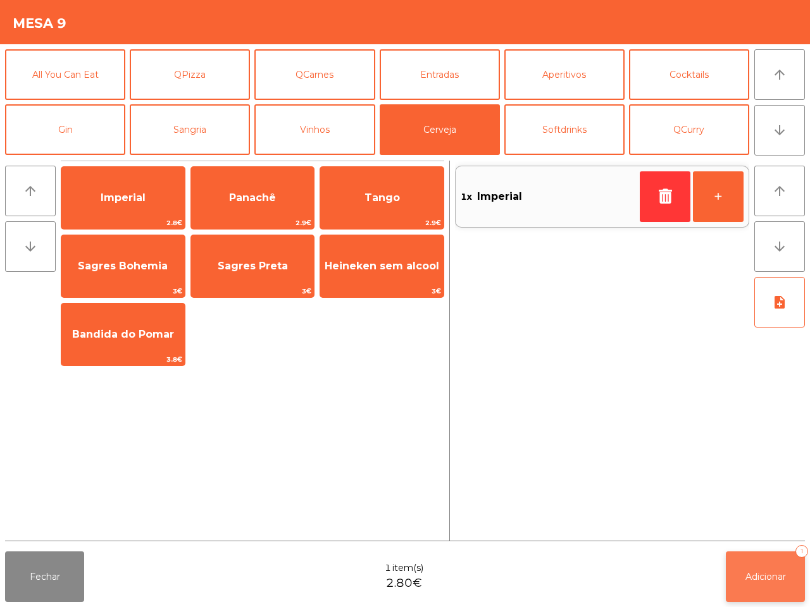
click at [750, 554] on button "Adicionar 1" at bounding box center [765, 577] width 79 height 51
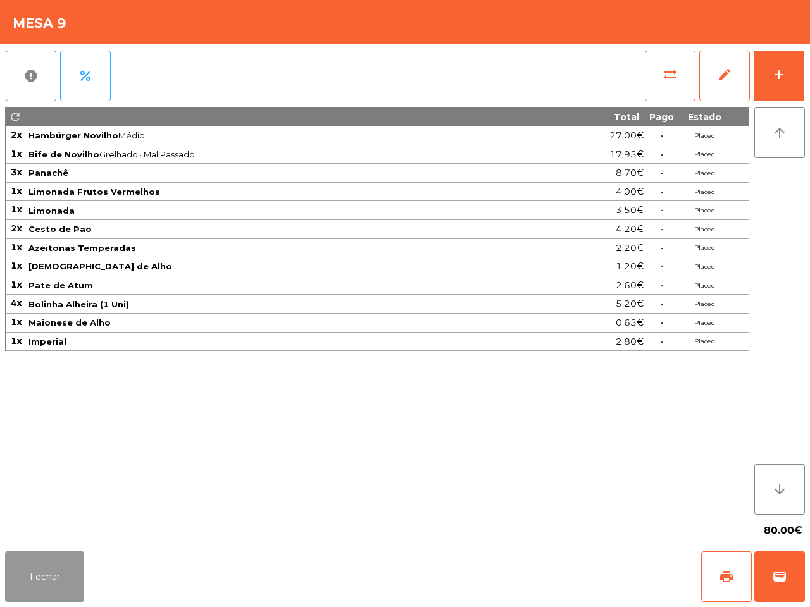
click at [53, 563] on button "Fechar" at bounding box center [44, 577] width 79 height 51
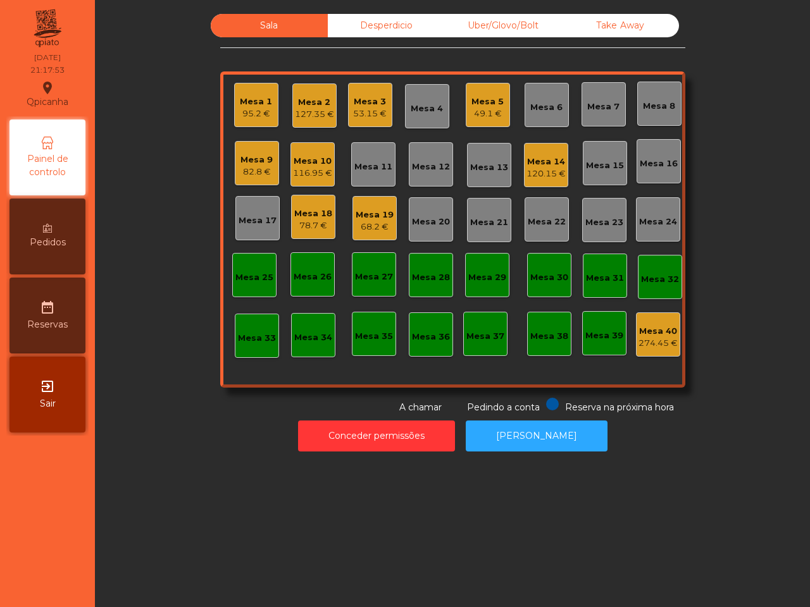
click at [52, 448] on nav "Qpicanha location_on 05/09/2025 21:17:53 Painel de controlo Pedidos date_range …" at bounding box center [47, 303] width 95 height 607
click at [58, 234] on div "Pedidos" at bounding box center [47, 237] width 76 height 76
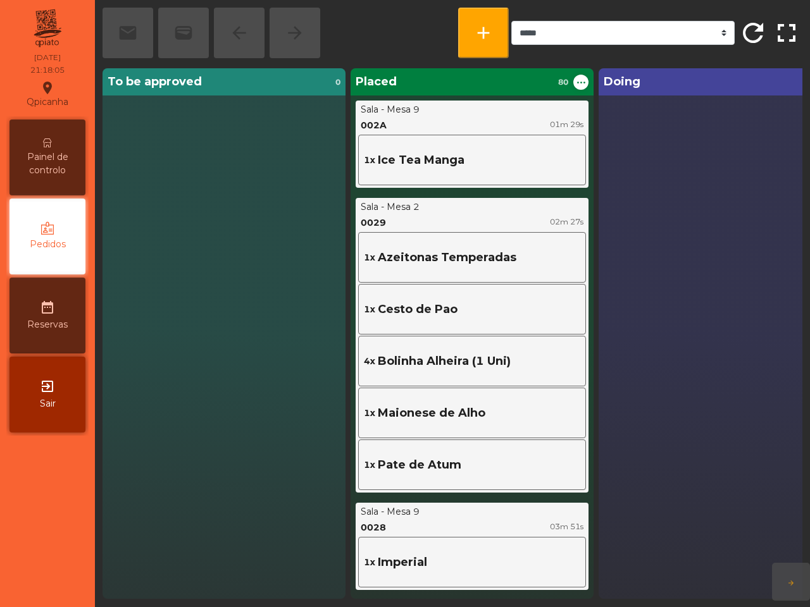
click at [34, 155] on span "Painel de controlo" at bounding box center [48, 164] width 70 height 27
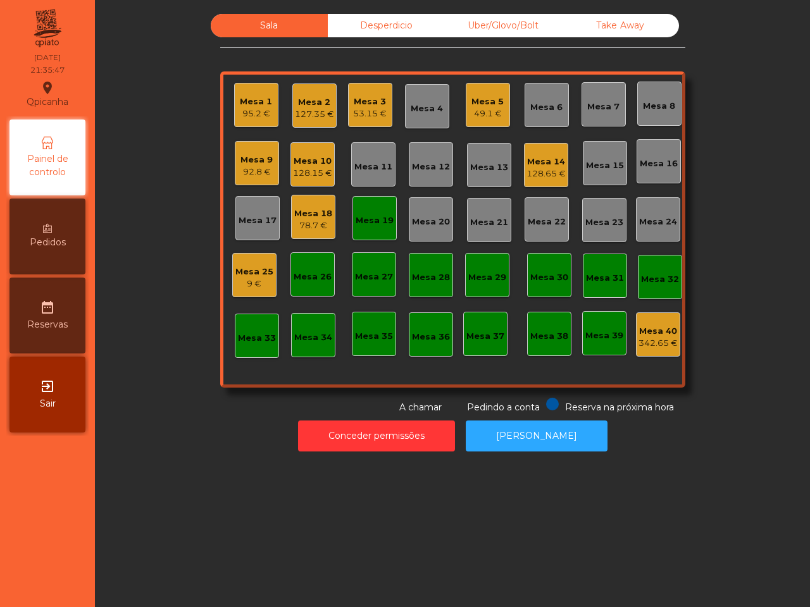
click at [314, 216] on div "Mesa 18" at bounding box center [313, 214] width 38 height 13
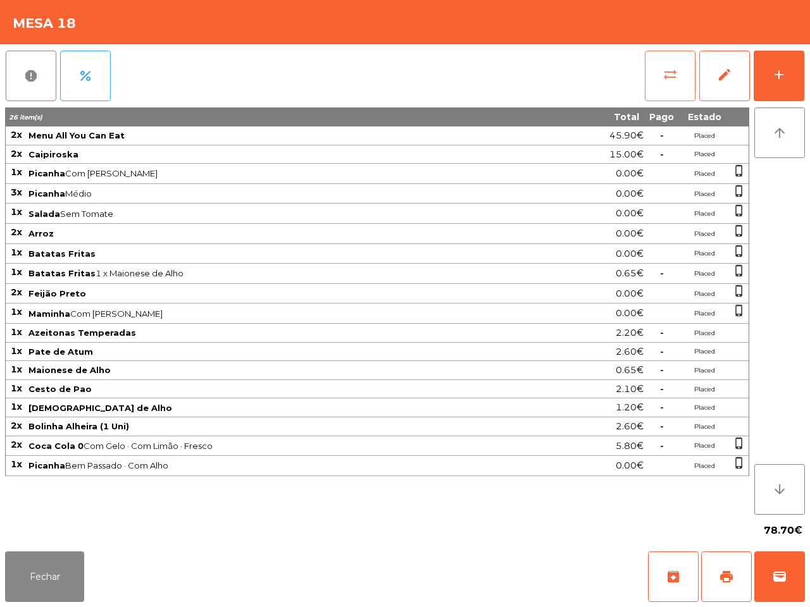
click at [695, 58] on button "sync_alt" at bounding box center [670, 76] width 51 height 51
click at [663, 73] on span "sync_alt" at bounding box center [670, 74] width 15 height 15
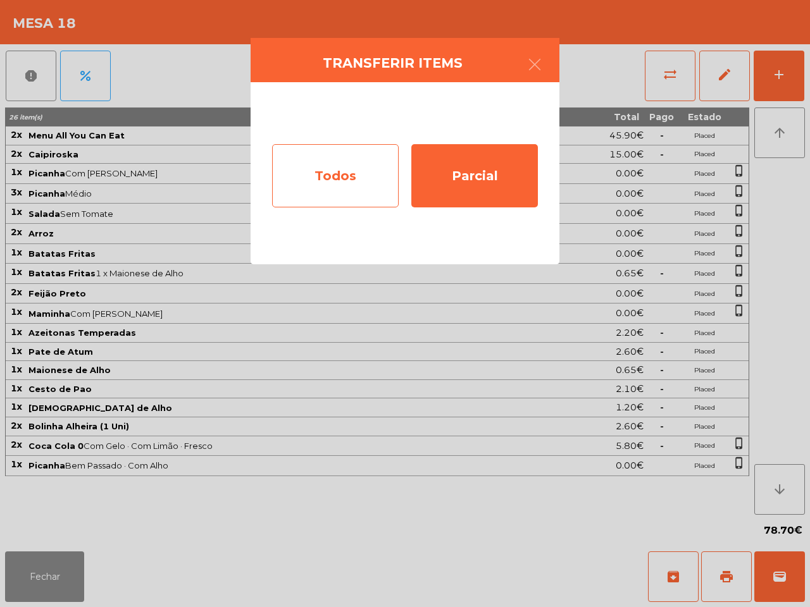
click at [321, 158] on div "Todos" at bounding box center [335, 175] width 127 height 63
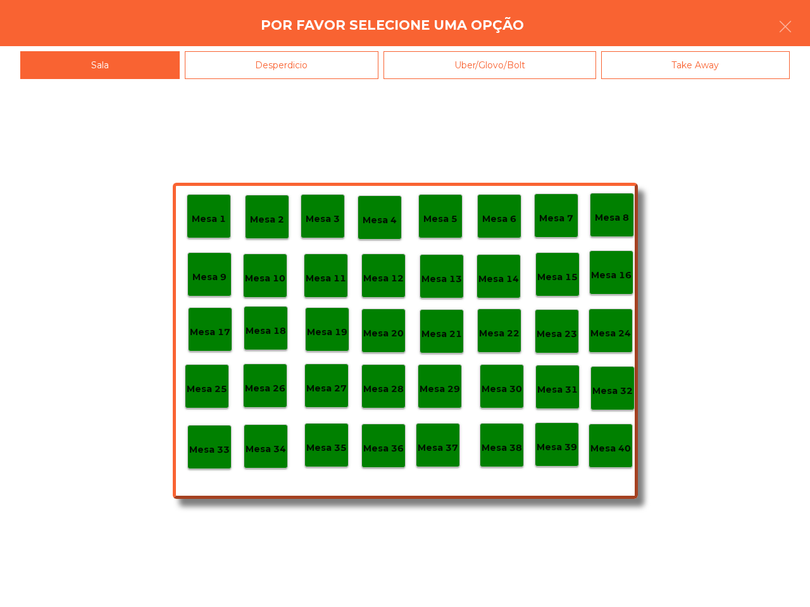
click at [609, 440] on div "Mesa 40" at bounding box center [610, 447] width 40 height 20
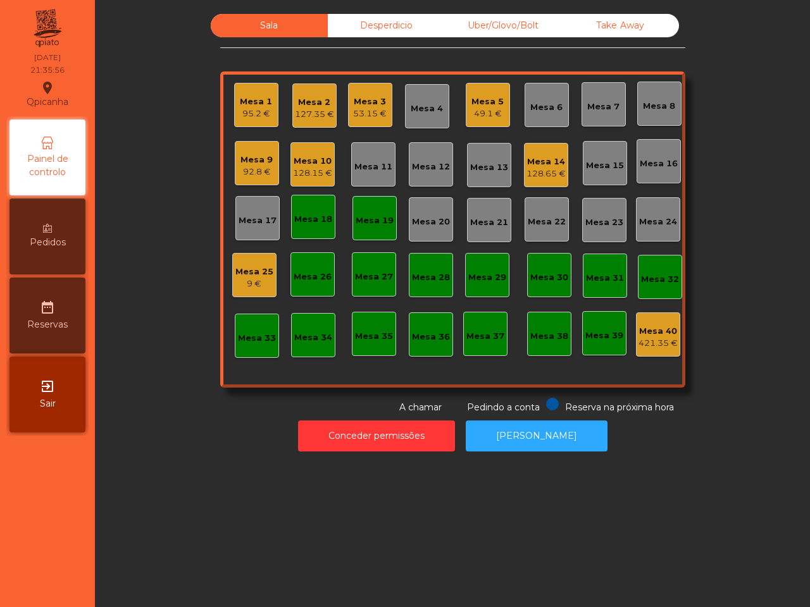
click at [291, 231] on div "Mesa 18" at bounding box center [313, 217] width 44 height 44
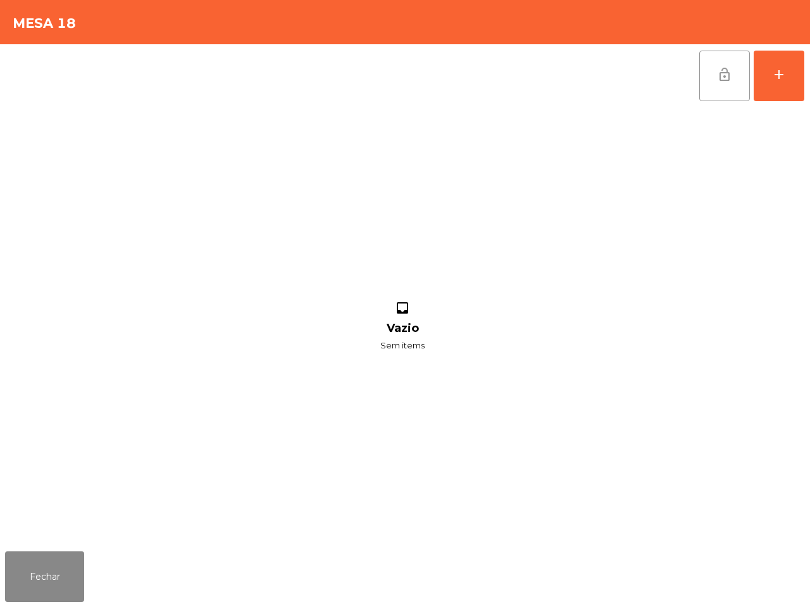
click at [736, 84] on button "lock_open" at bounding box center [724, 76] width 51 height 51
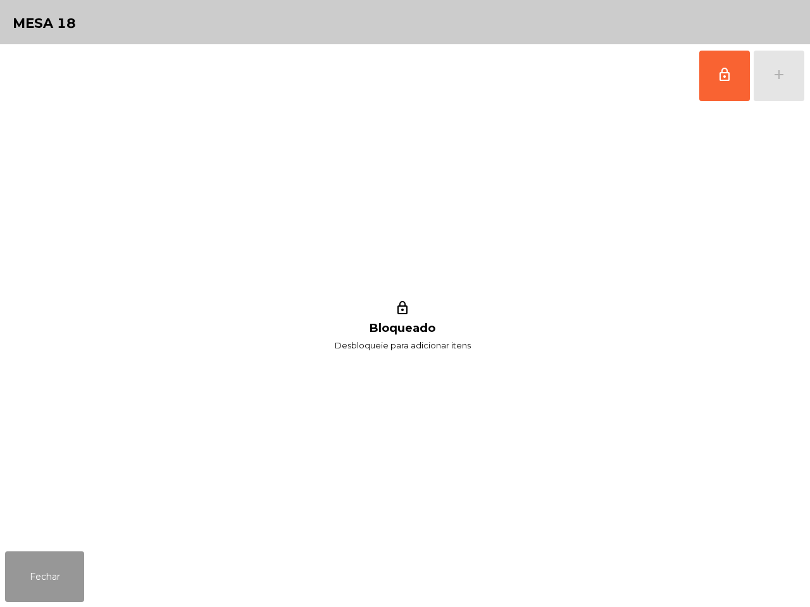
drag, startPoint x: 11, startPoint y: 576, endPoint x: 73, endPoint y: 535, distance: 74.4
click at [13, 576] on button "Fechar" at bounding box center [44, 577] width 79 height 51
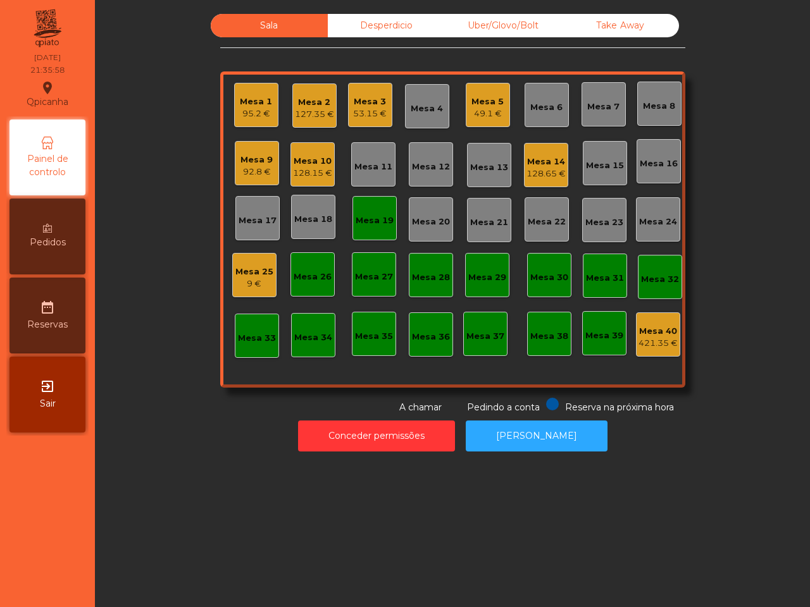
click at [367, 221] on div "Mesa 19" at bounding box center [375, 221] width 38 height 13
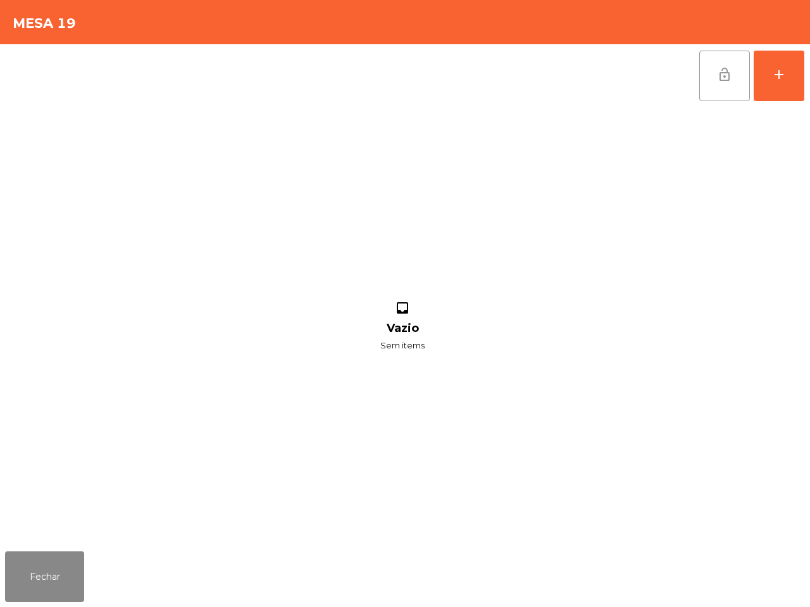
click at [736, 74] on button "lock_open" at bounding box center [724, 76] width 51 height 51
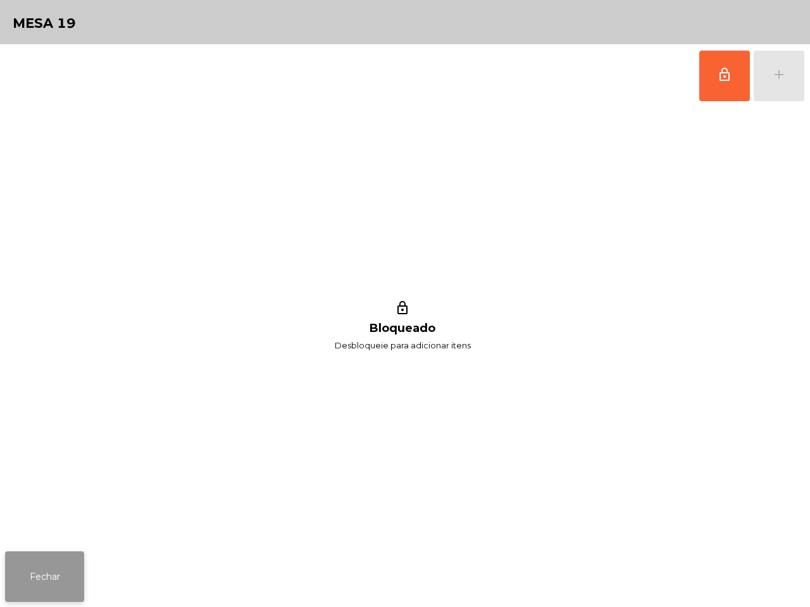
click at [43, 563] on button "Fechar" at bounding box center [44, 577] width 79 height 51
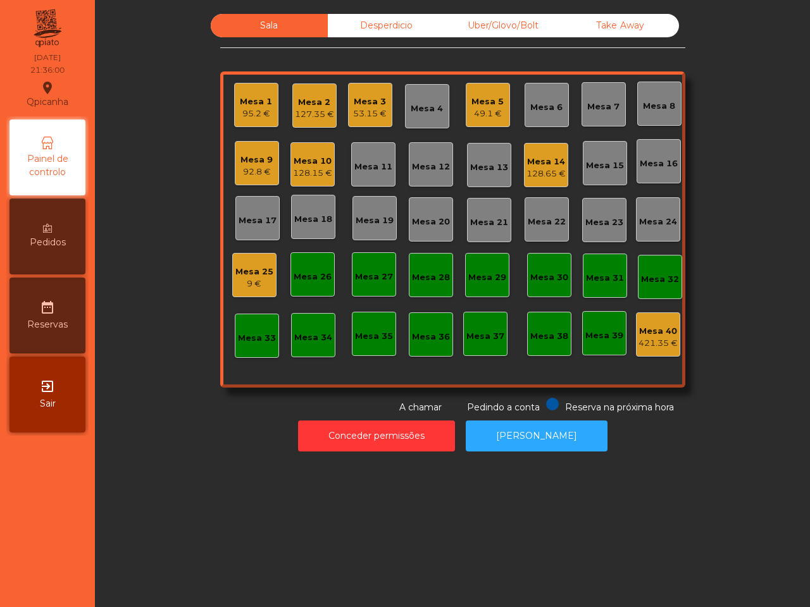
click at [364, 109] on div "53.15 €" at bounding box center [370, 114] width 34 height 13
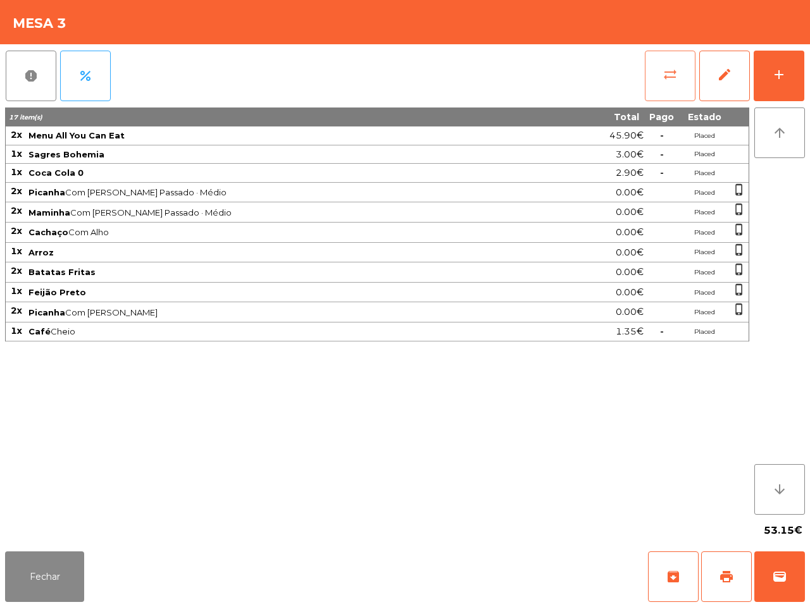
click at [666, 80] on span "sync_alt" at bounding box center [670, 74] width 15 height 15
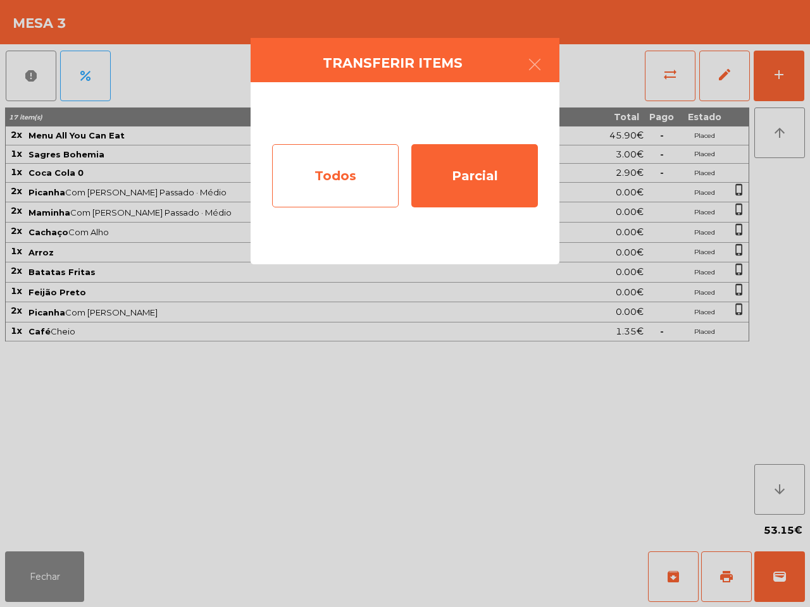
click at [371, 171] on div "Todos" at bounding box center [335, 175] width 127 height 63
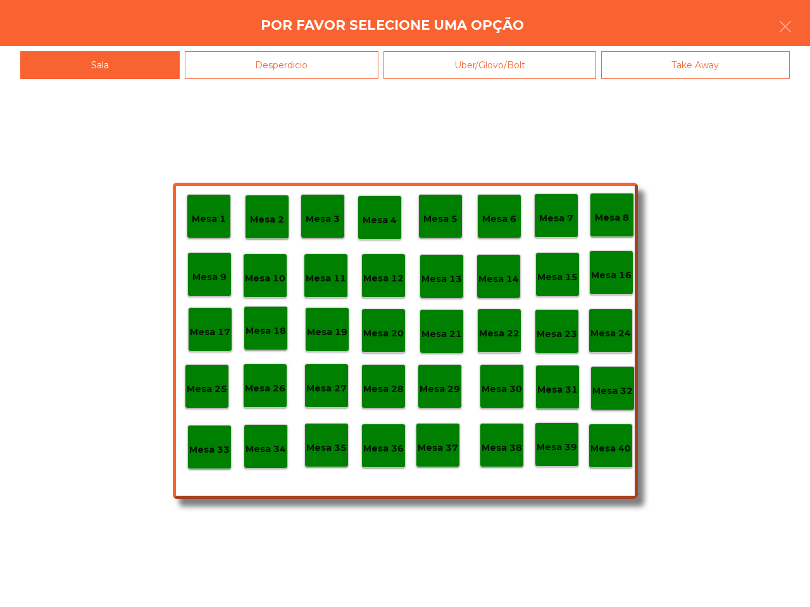
click at [625, 456] on p "Mesa 40" at bounding box center [610, 449] width 40 height 15
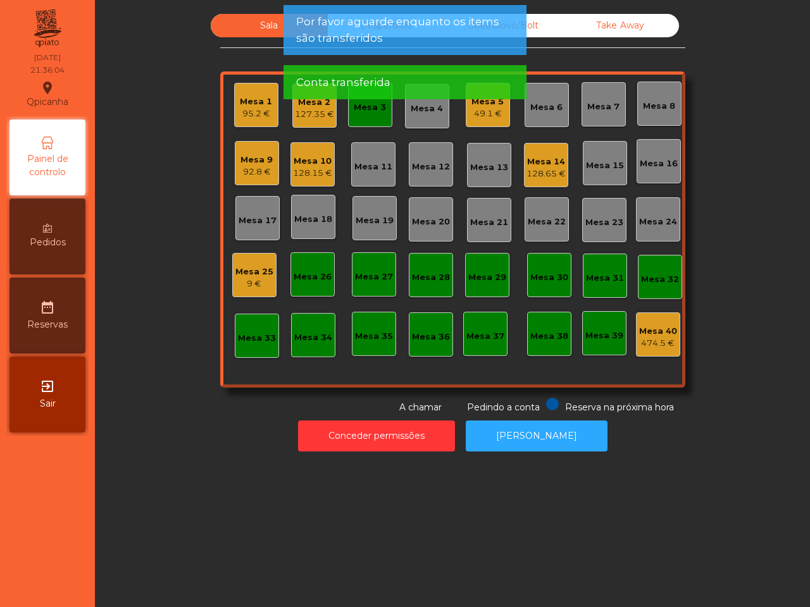
click at [361, 116] on div "Mesa 3" at bounding box center [370, 105] width 44 height 44
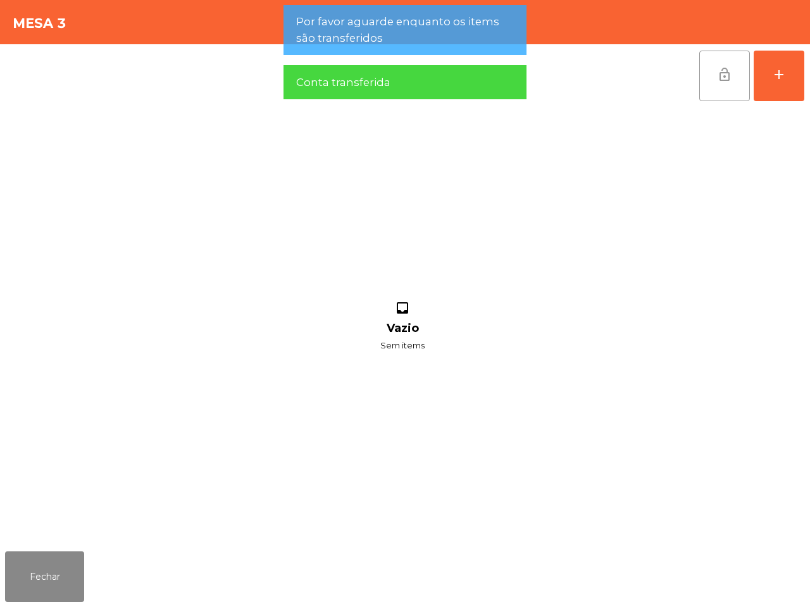
click at [723, 81] on span "lock_open" at bounding box center [724, 74] width 15 height 15
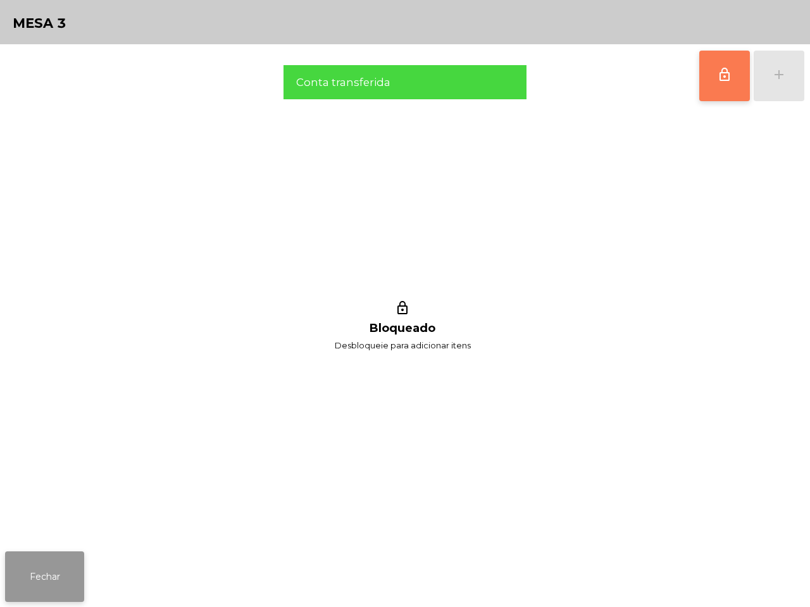
click at [24, 564] on button "Fechar" at bounding box center [44, 577] width 79 height 51
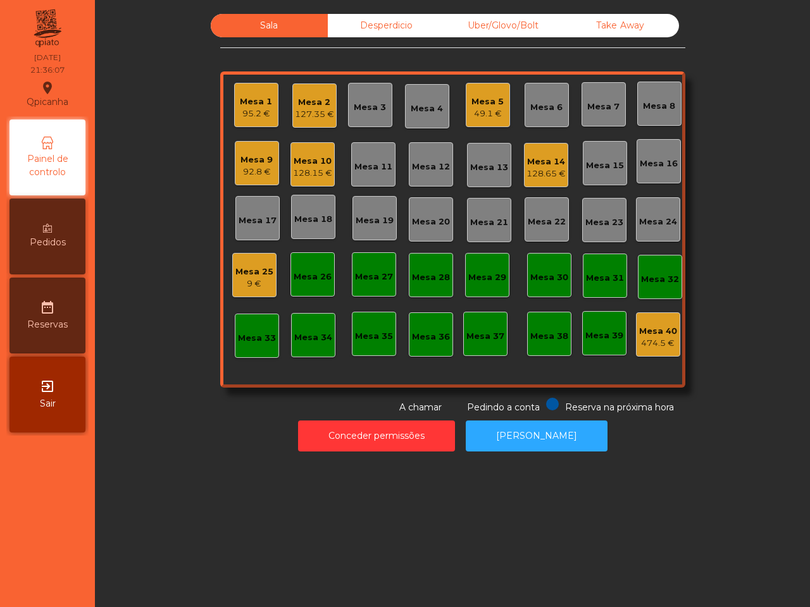
click at [475, 108] on div "49.1 €" at bounding box center [487, 114] width 32 height 13
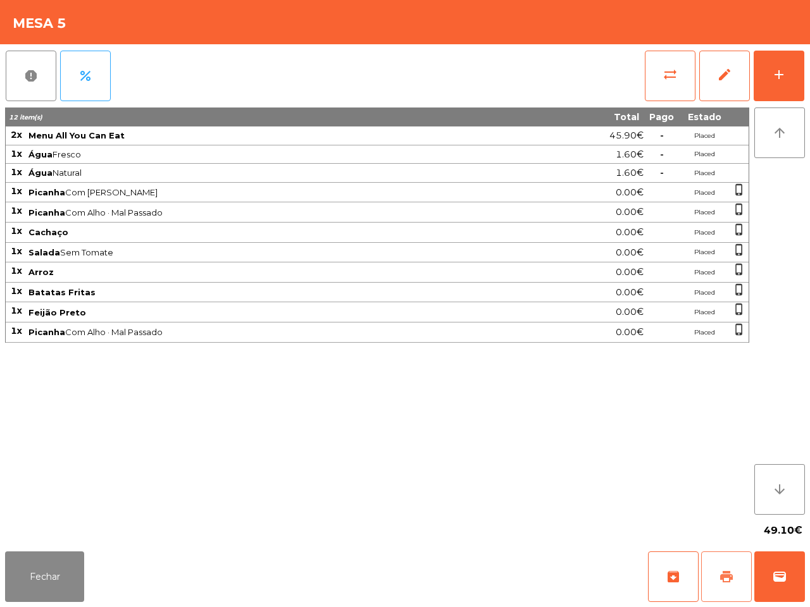
click at [726, 583] on span "print" at bounding box center [726, 576] width 15 height 15
click at [33, 571] on button "Fechar" at bounding box center [44, 577] width 79 height 51
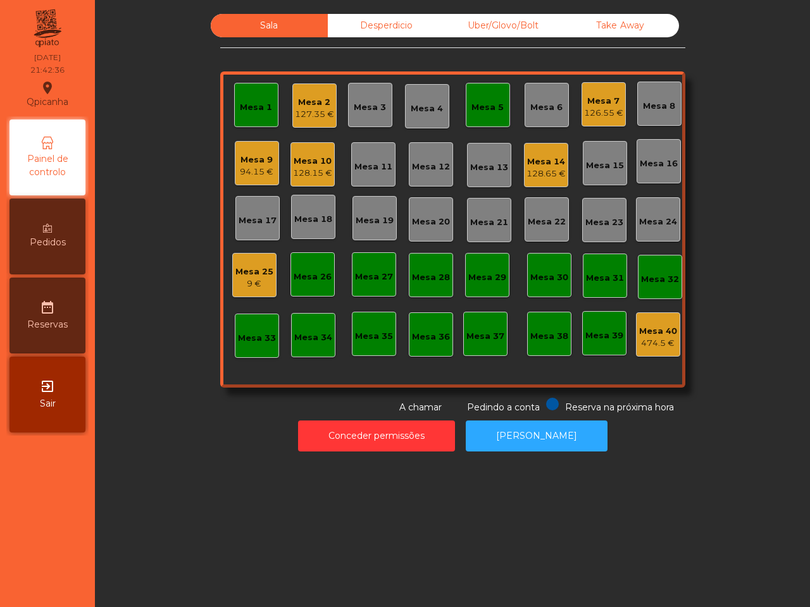
click at [668, 163] on div "Mesa 16" at bounding box center [659, 164] width 38 height 13
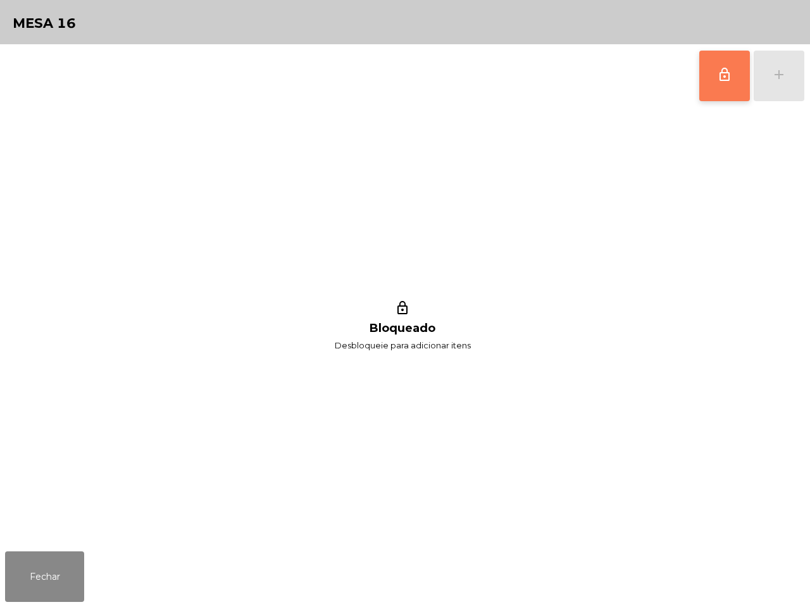
click at [725, 60] on button "lock_outline" at bounding box center [724, 76] width 51 height 51
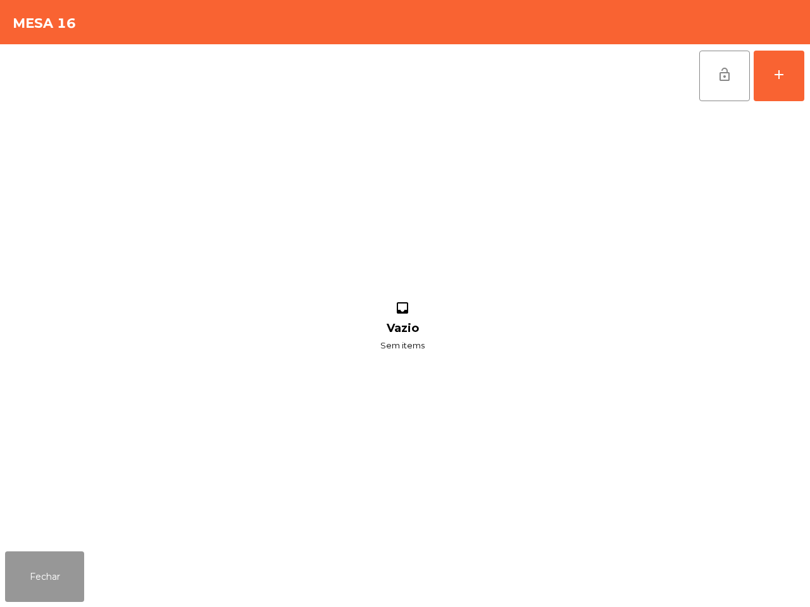
click at [56, 573] on button "Fechar" at bounding box center [44, 577] width 79 height 51
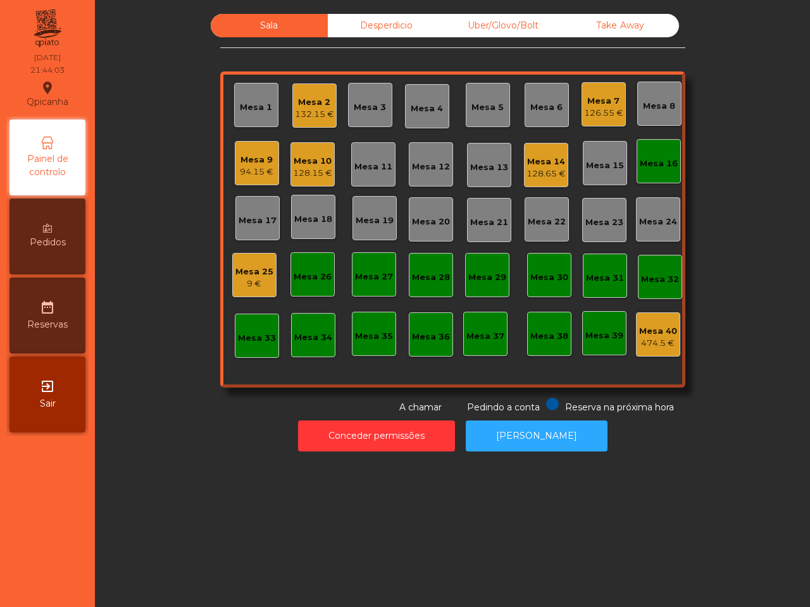
click at [655, 168] on div "Mesa 16" at bounding box center [659, 164] width 38 height 13
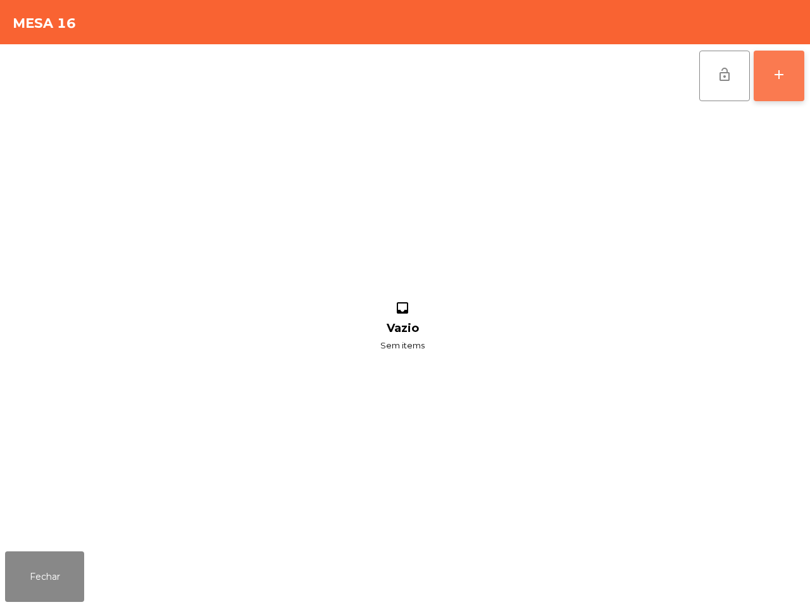
click at [771, 74] on div "add" at bounding box center [778, 74] width 15 height 15
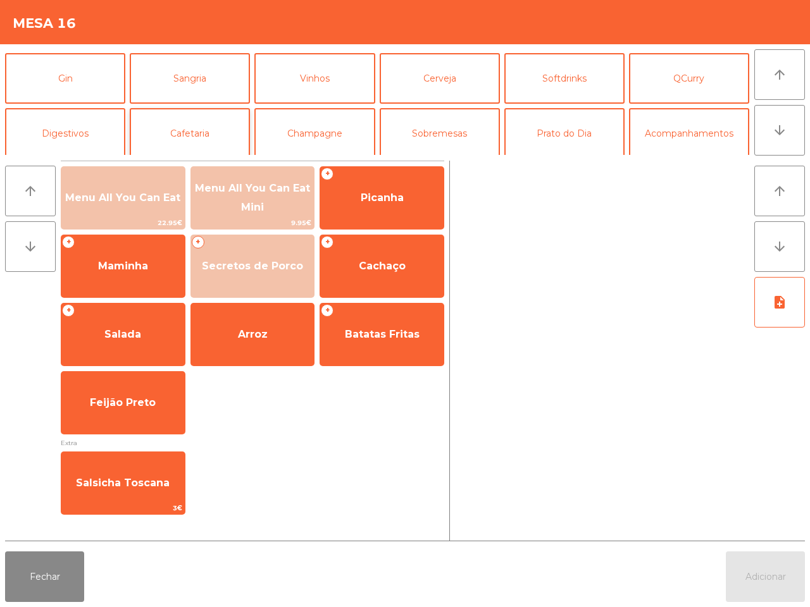
scroll to position [79, 0]
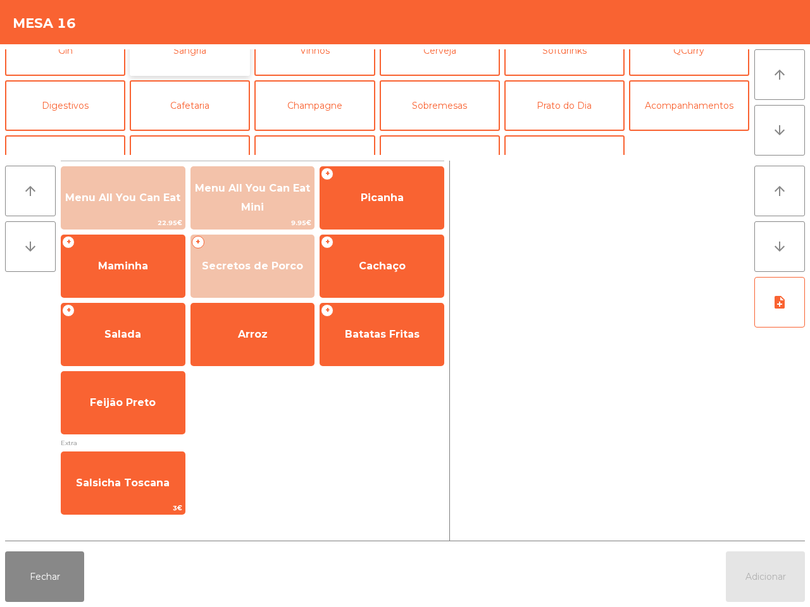
click at [201, 59] on button "Sangria" at bounding box center [190, 50] width 120 height 51
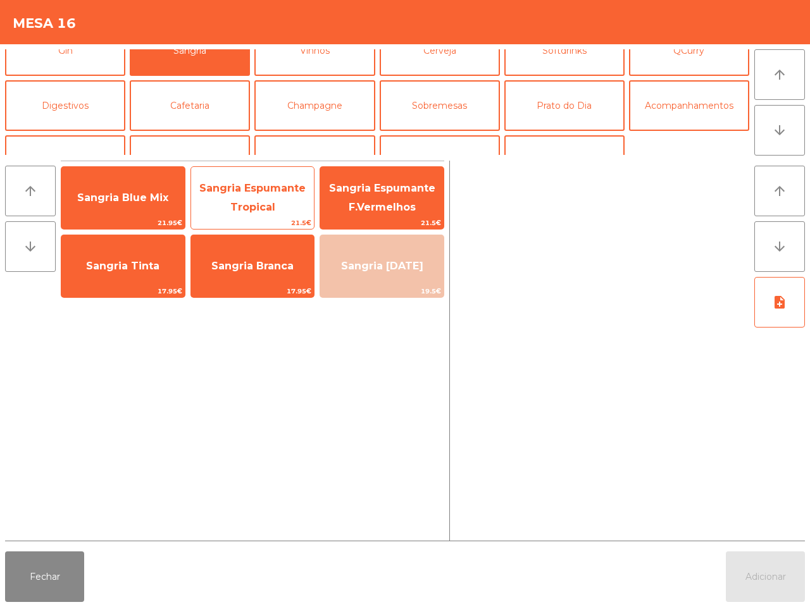
click at [264, 199] on span "Sangria Espumante Tropical" at bounding box center [252, 198] width 123 height 54
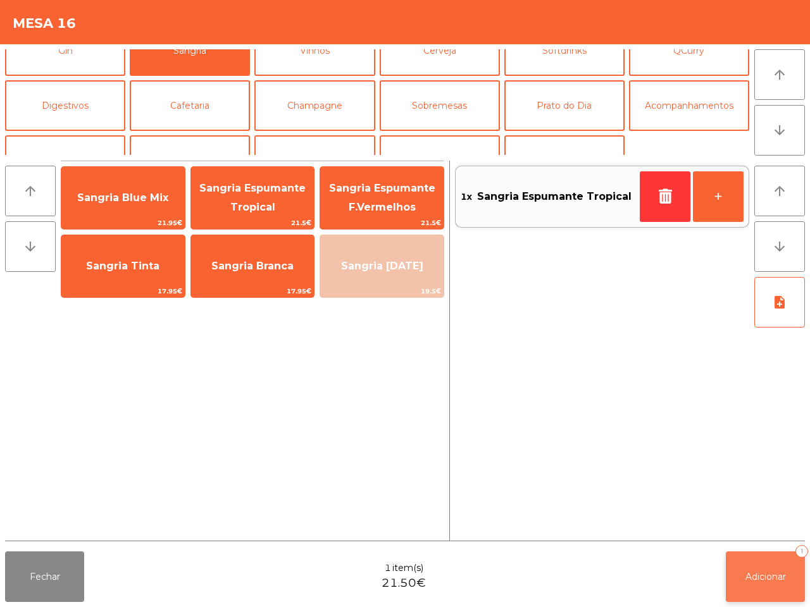
click at [762, 575] on span "Adicionar" at bounding box center [765, 576] width 40 height 11
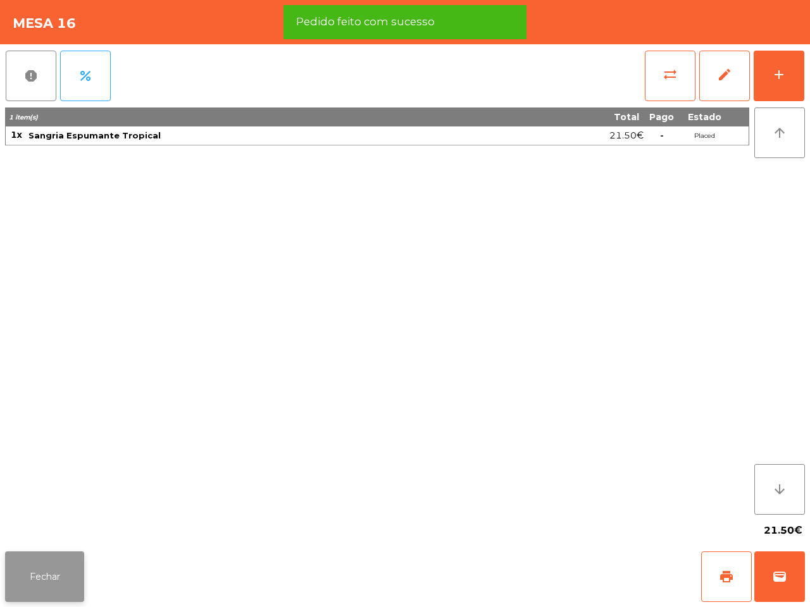
click at [33, 561] on button "Fechar" at bounding box center [44, 577] width 79 height 51
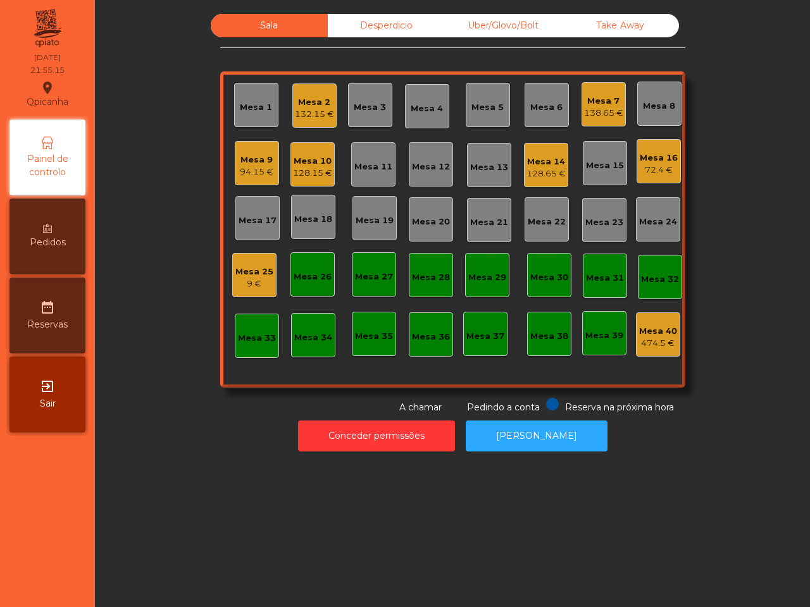
click at [643, 159] on div "Mesa 16" at bounding box center [659, 158] width 38 height 13
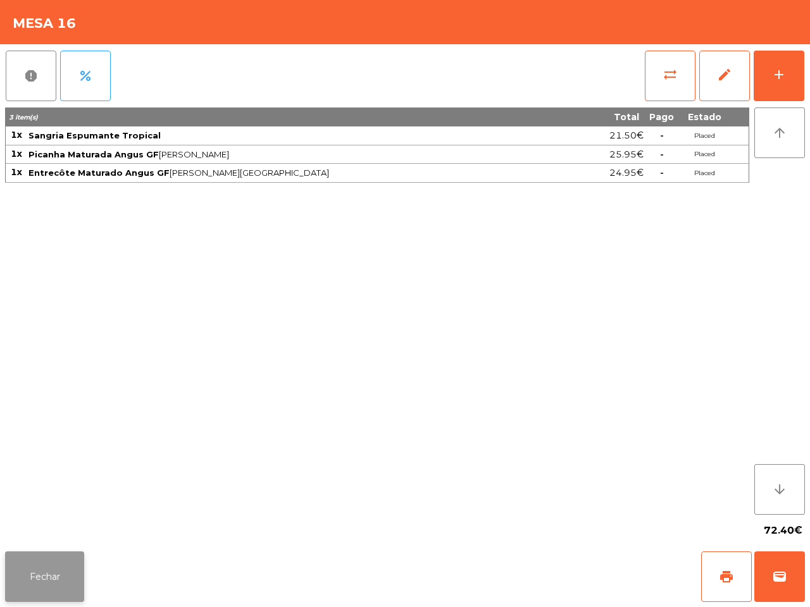
click at [70, 583] on button "Fechar" at bounding box center [44, 577] width 79 height 51
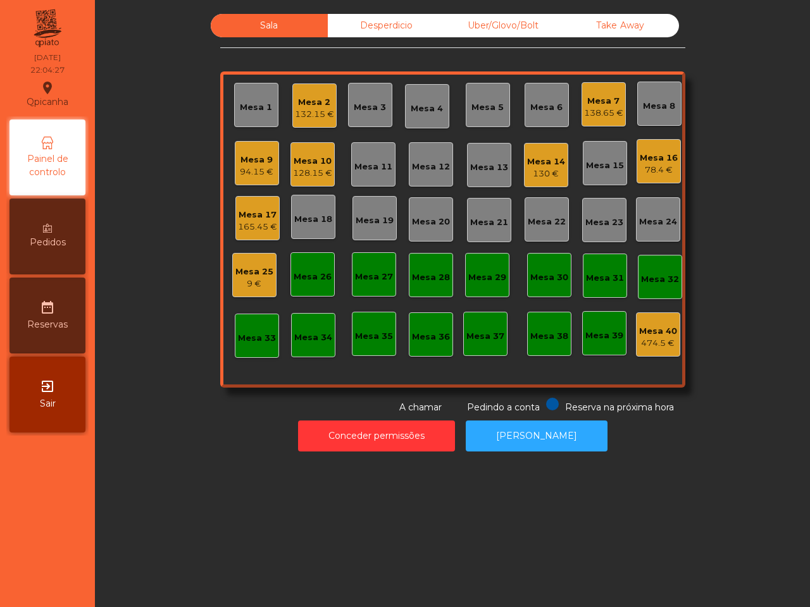
click at [66, 577] on nav "Qpicanha location_on 05/09/2025 22:04:27 Painel de controlo Pedidos date_range …" at bounding box center [47, 303] width 95 height 607
click at [304, 103] on div "Mesa 2" at bounding box center [314, 102] width 39 height 13
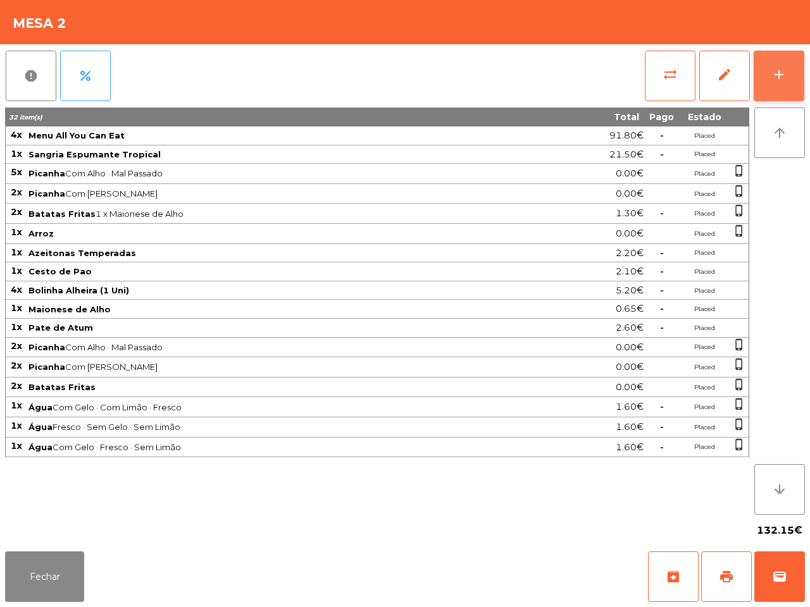
click at [783, 67] on div "add" at bounding box center [778, 74] width 15 height 15
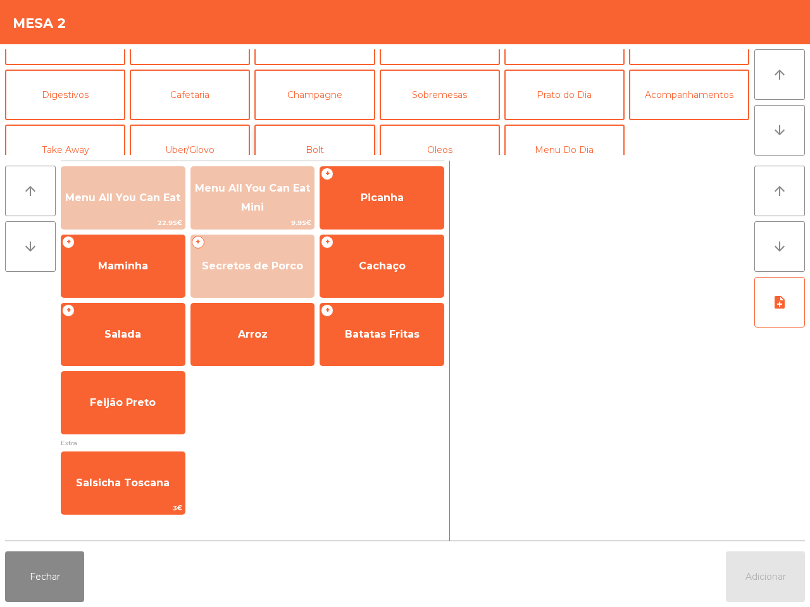
scroll to position [109, 0]
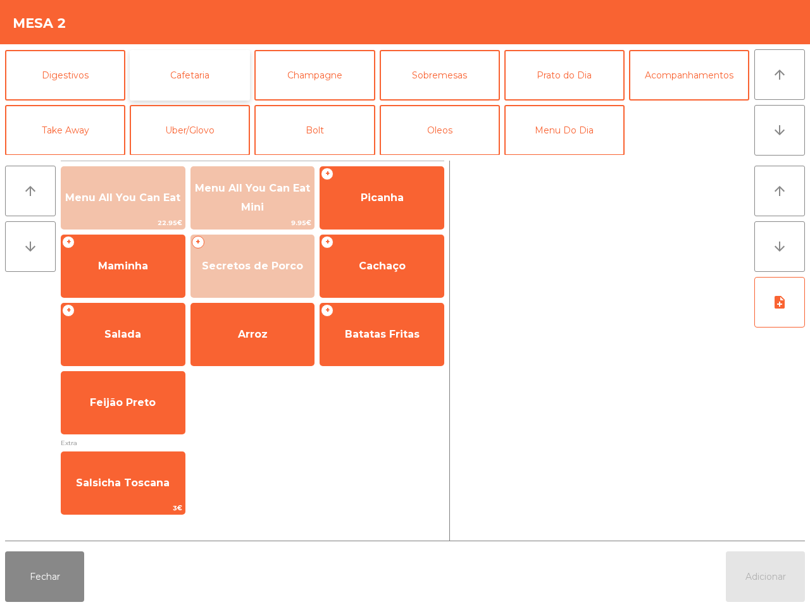
click at [201, 73] on button "Cafetaria" at bounding box center [190, 75] width 120 height 51
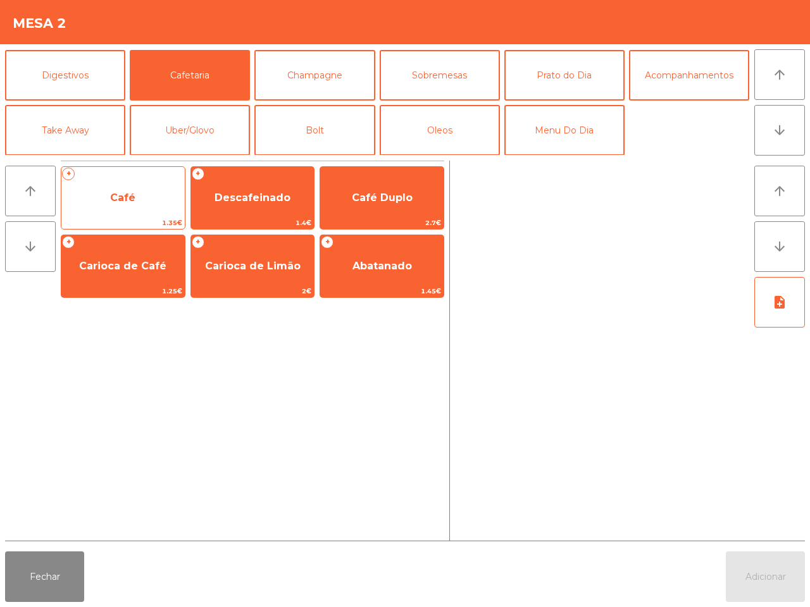
click at [160, 219] on span "1.35€" at bounding box center [122, 223] width 123 height 12
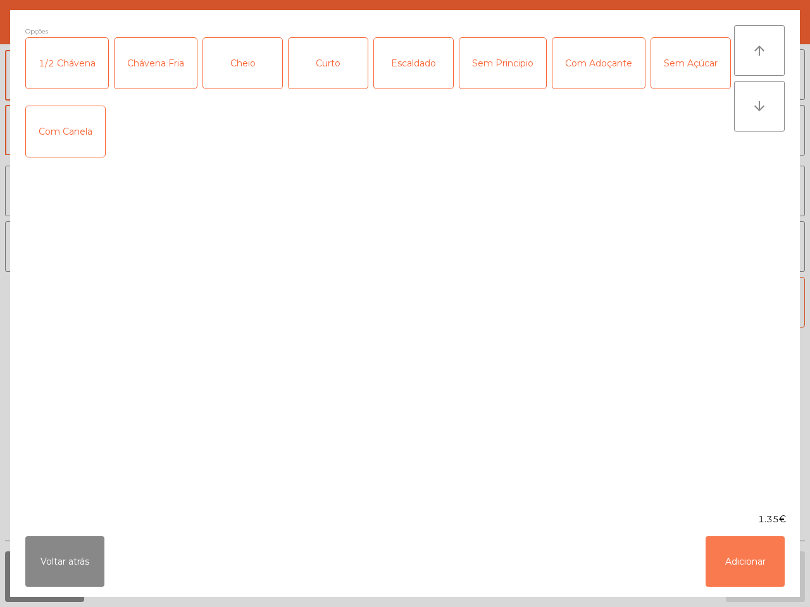
click at [728, 566] on button "Adicionar" at bounding box center [745, 562] width 79 height 51
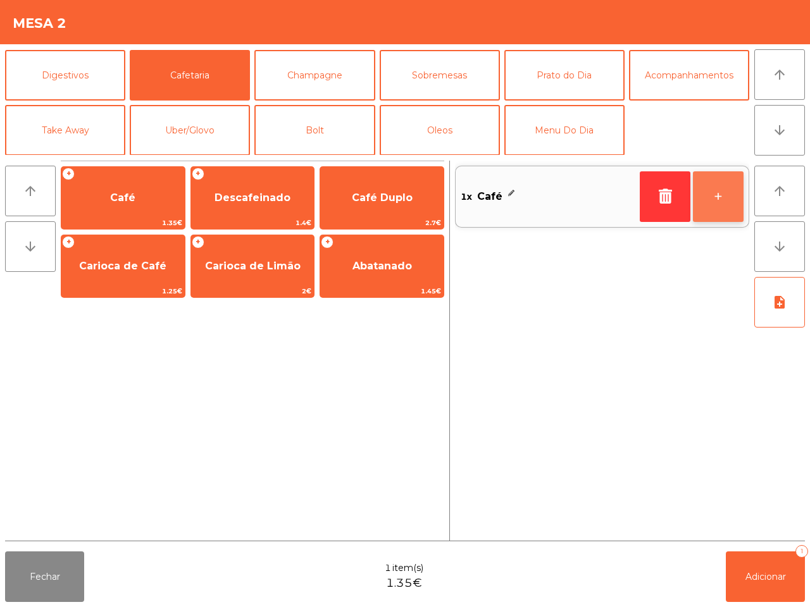
click at [721, 192] on button "+" at bounding box center [718, 196] width 51 height 51
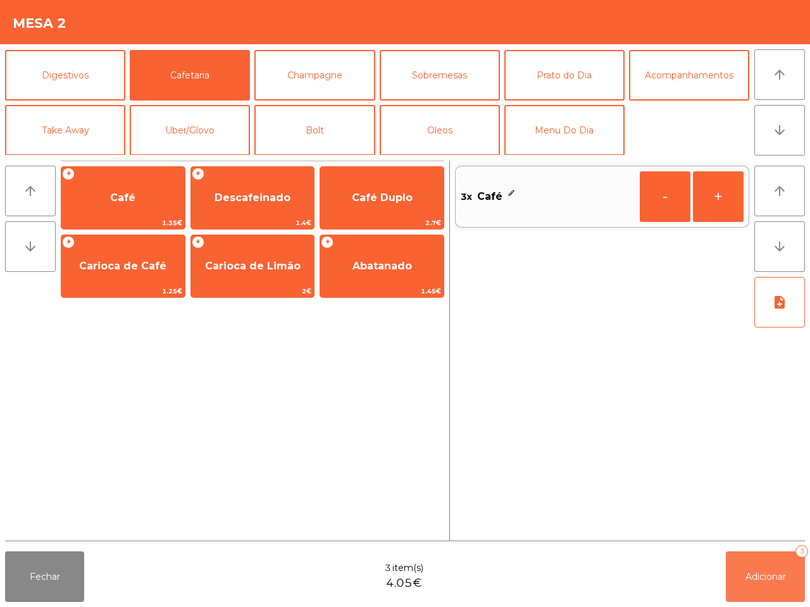
click at [781, 585] on button "Adicionar 3" at bounding box center [765, 577] width 79 height 51
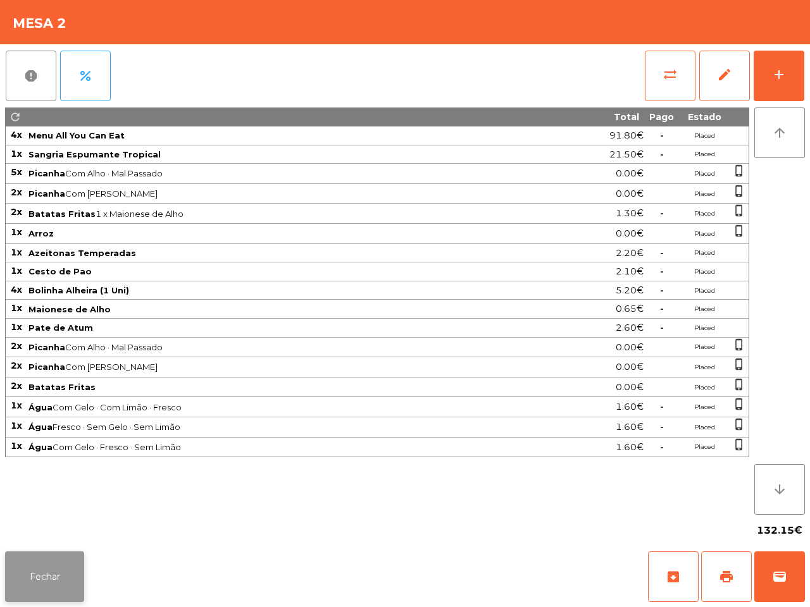
click at [65, 564] on button "Fechar" at bounding box center [44, 577] width 79 height 51
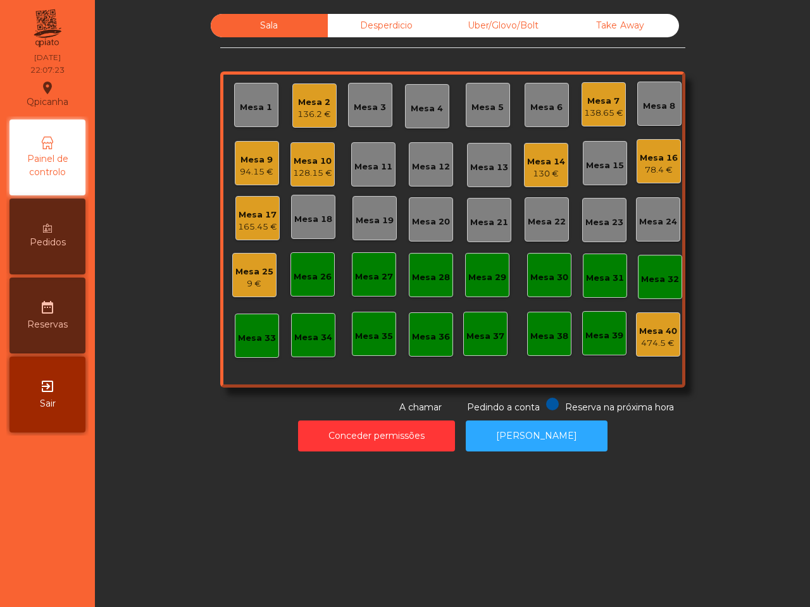
click at [65, 564] on nav "Qpicanha location_on 05/09/2025 22:07:23 Painel de controlo Pedidos date_range …" at bounding box center [47, 303] width 95 height 607
click at [244, 209] on div "Mesa 17" at bounding box center [257, 215] width 39 height 13
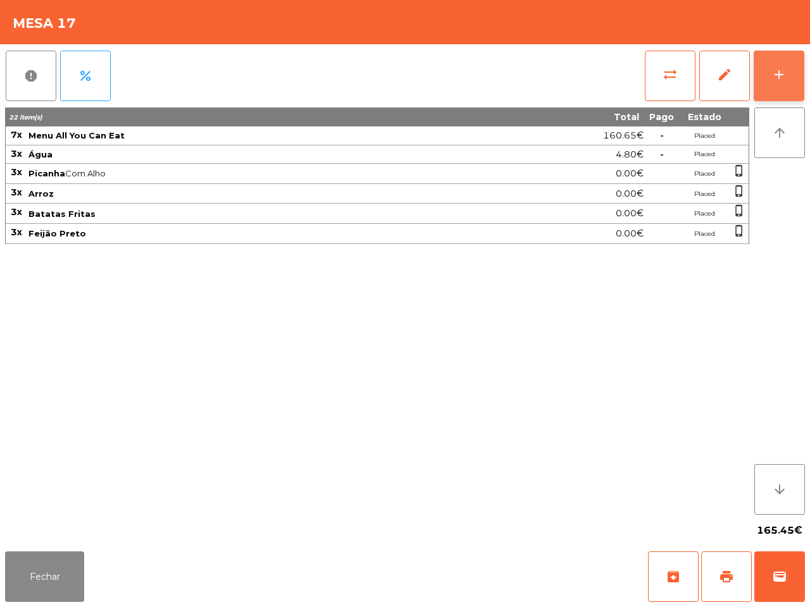
click at [792, 73] on button "add" at bounding box center [779, 76] width 51 height 51
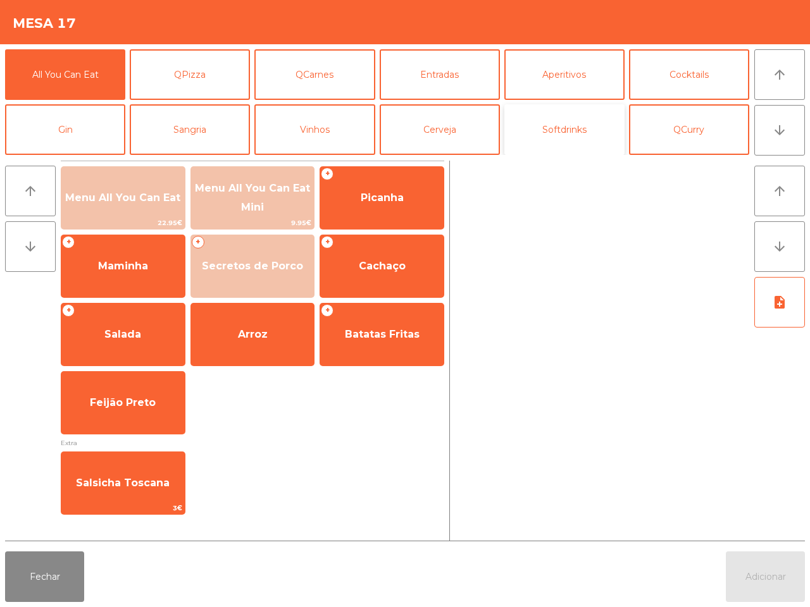
click at [593, 114] on button "Softdrinks" at bounding box center [564, 129] width 120 height 51
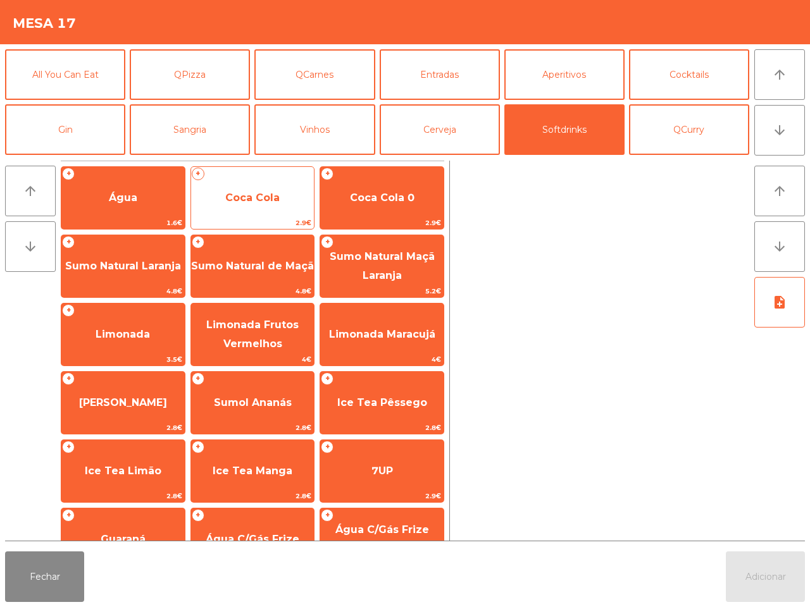
click at [308, 182] on span "Coca Cola" at bounding box center [252, 198] width 123 height 34
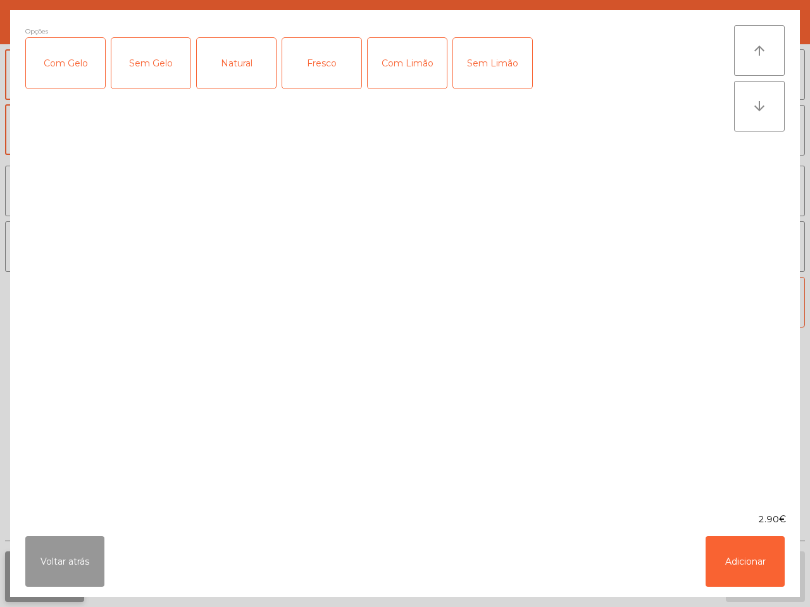
click at [53, 568] on button "Voltar atrás" at bounding box center [64, 562] width 79 height 51
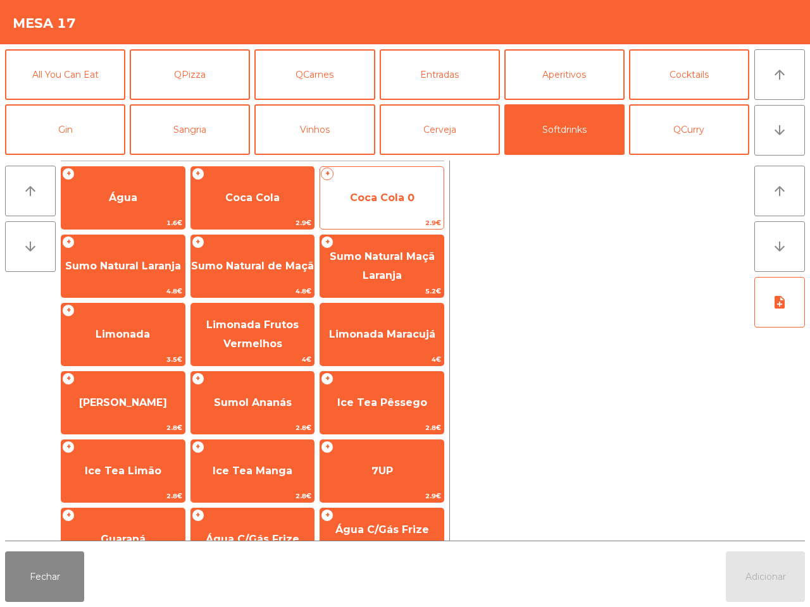
click at [381, 185] on span "Coca Cola 0" at bounding box center [381, 198] width 123 height 34
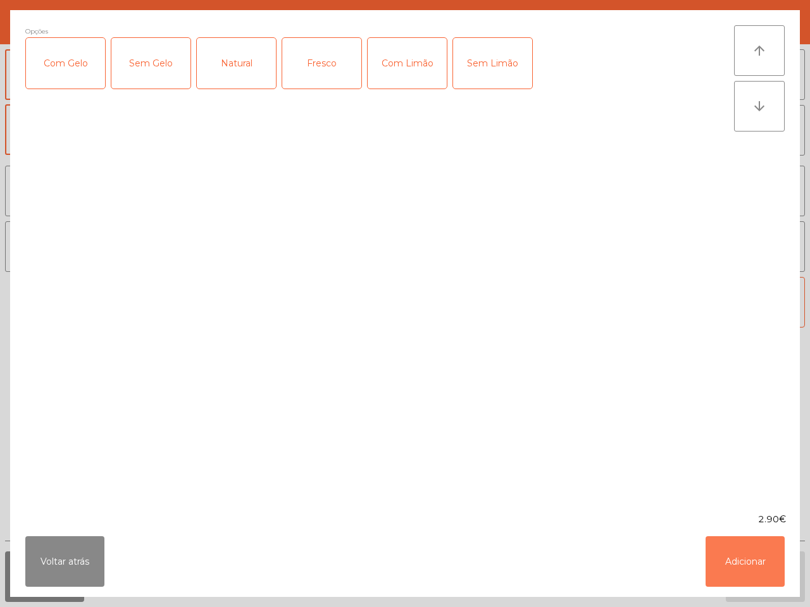
click at [737, 566] on button "Adicionar" at bounding box center [745, 562] width 79 height 51
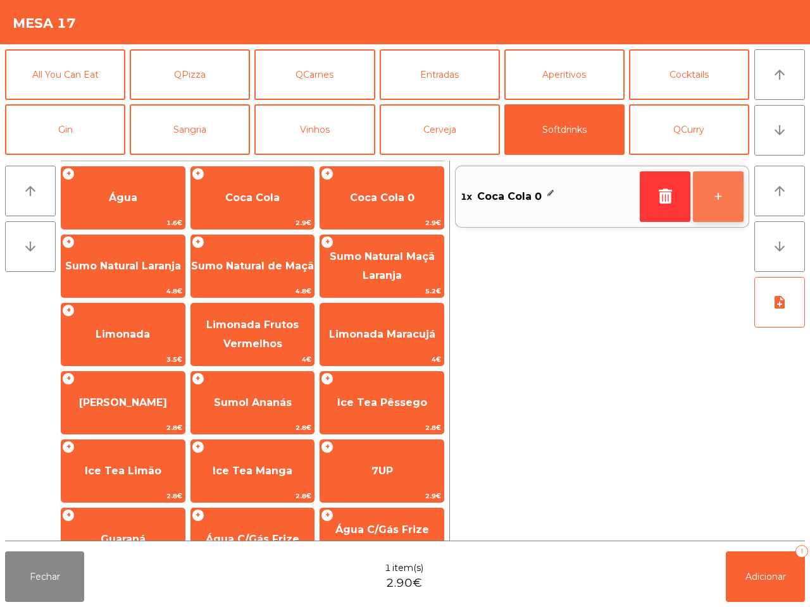
click at [721, 206] on button "+" at bounding box center [718, 196] width 51 height 51
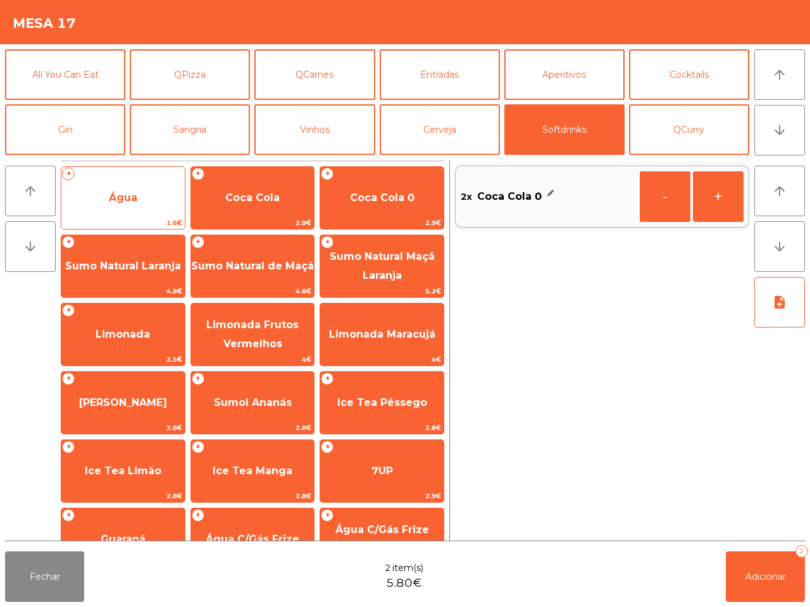
click at [149, 195] on span "Água" at bounding box center [122, 198] width 123 height 34
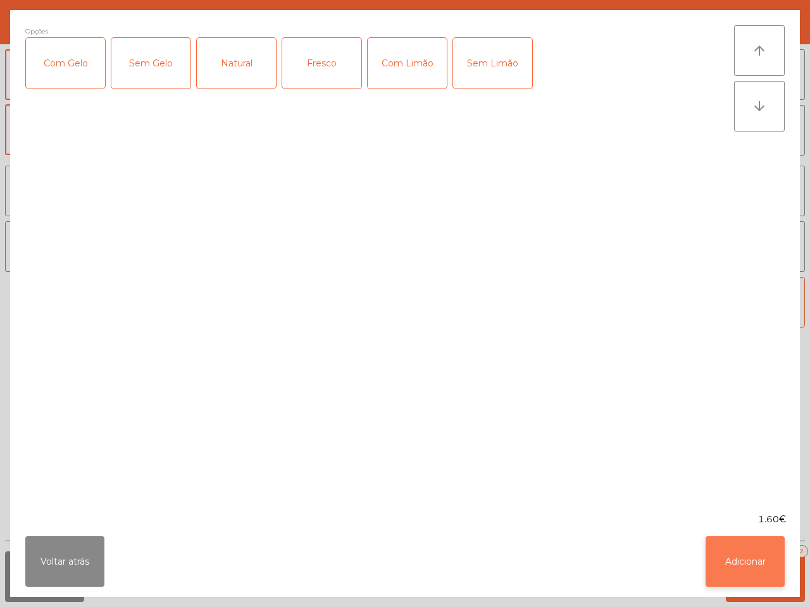
click at [744, 565] on button "Adicionar" at bounding box center [745, 562] width 79 height 51
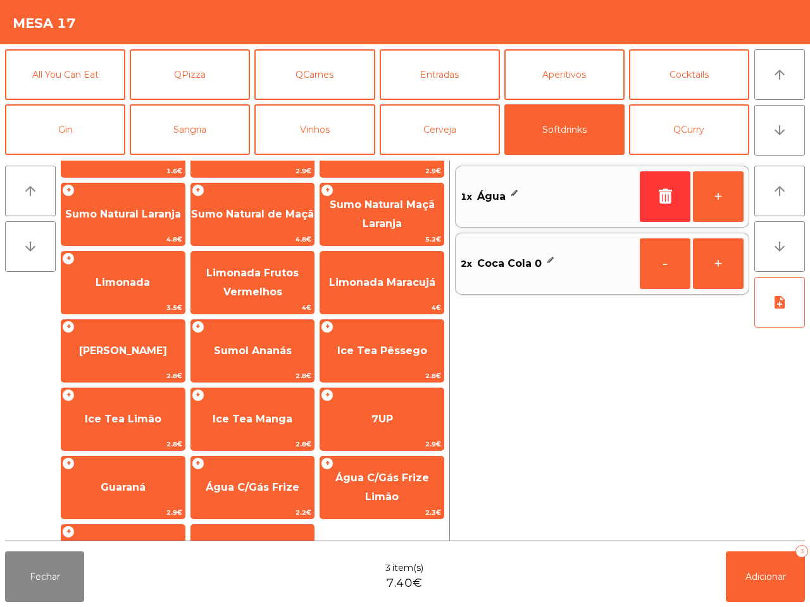
scroll to position [79, 0]
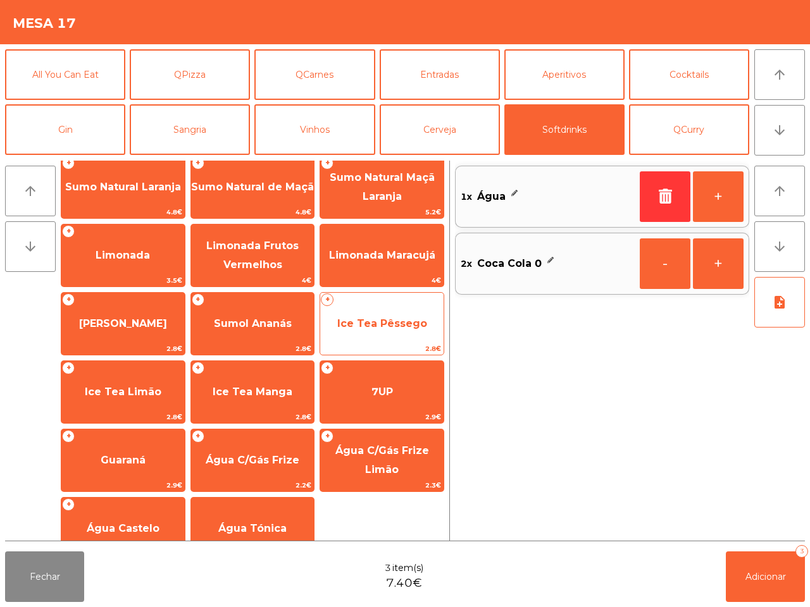
click at [371, 333] on span "Ice Tea Pêssego" at bounding box center [381, 324] width 123 height 34
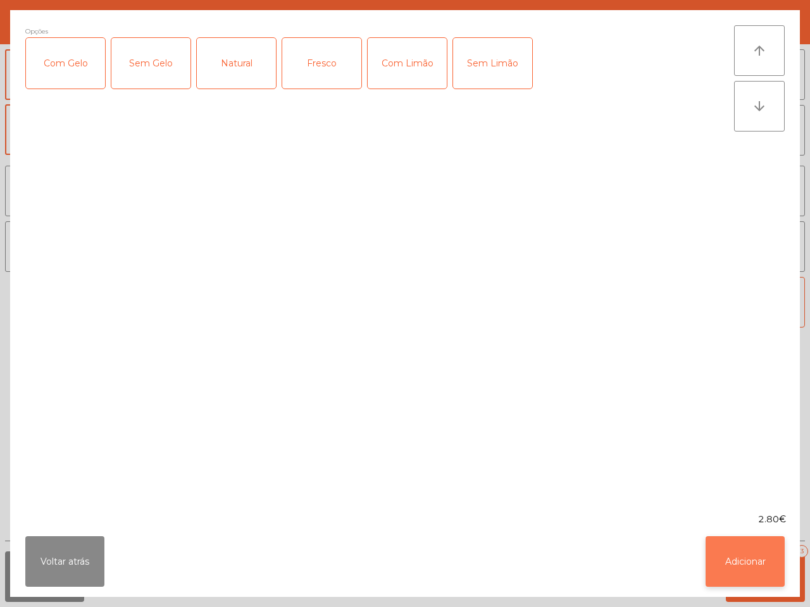
click at [751, 569] on button "Adicionar" at bounding box center [745, 562] width 79 height 51
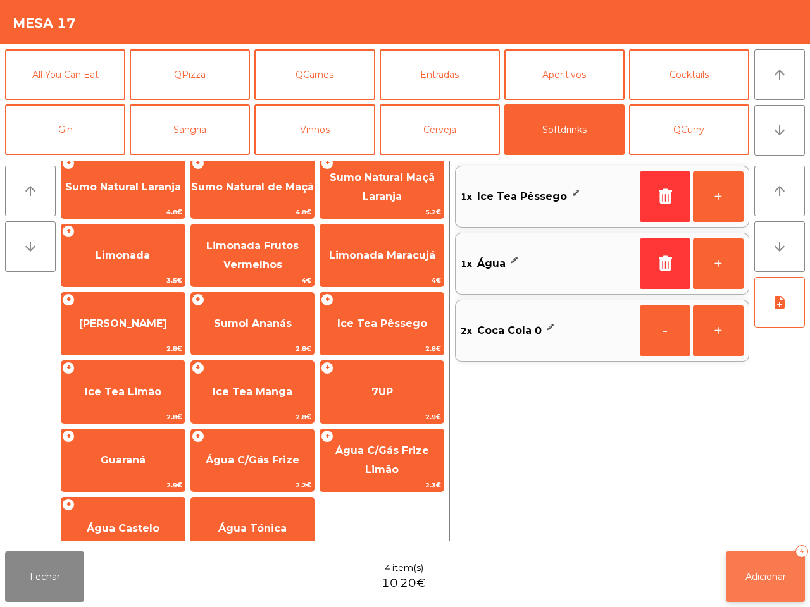
click at [756, 573] on span "Adicionar" at bounding box center [765, 576] width 40 height 11
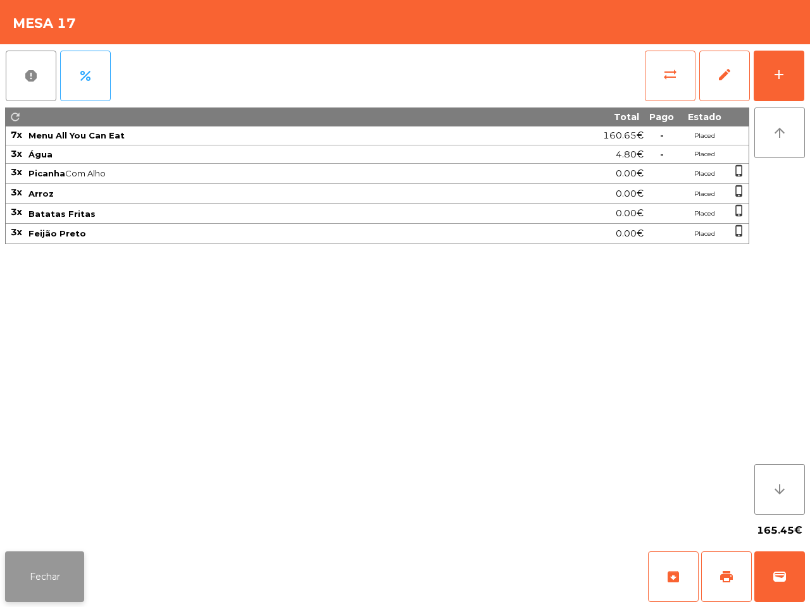
click at [53, 582] on button "Fechar" at bounding box center [44, 577] width 79 height 51
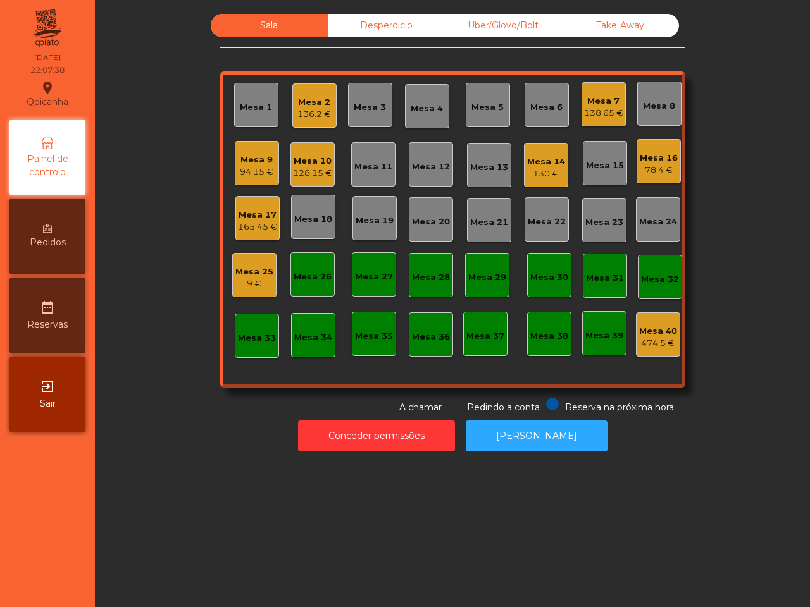
click at [254, 162] on div "Mesa 9" at bounding box center [257, 160] width 34 height 13
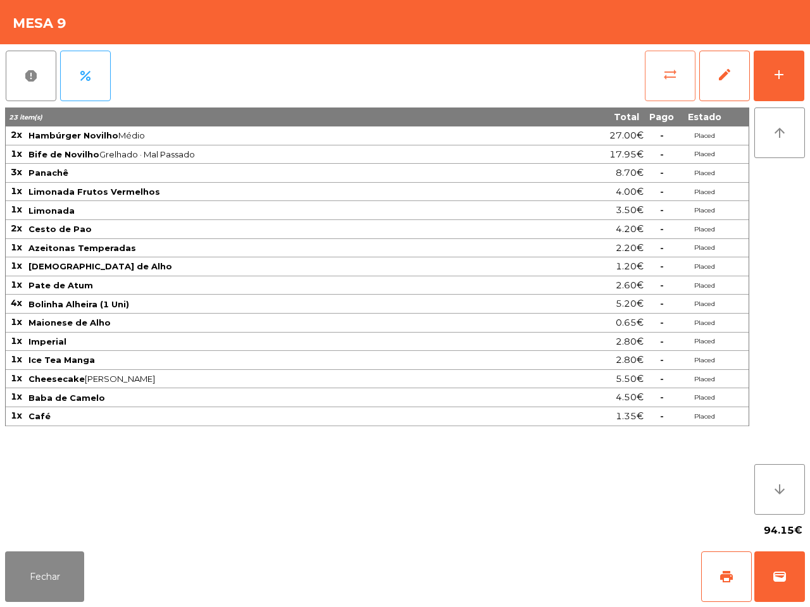
click at [661, 77] on button "sync_alt" at bounding box center [670, 76] width 51 height 51
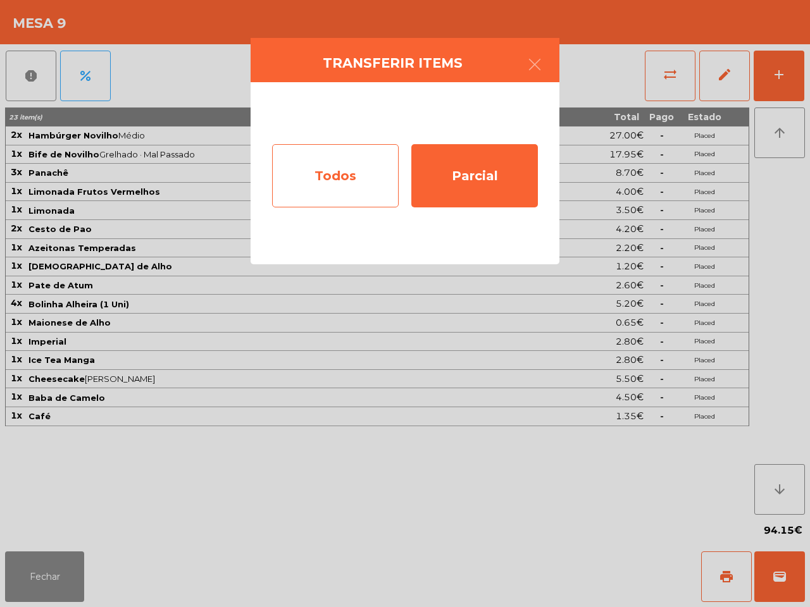
click at [339, 160] on div "Todos" at bounding box center [335, 175] width 127 height 63
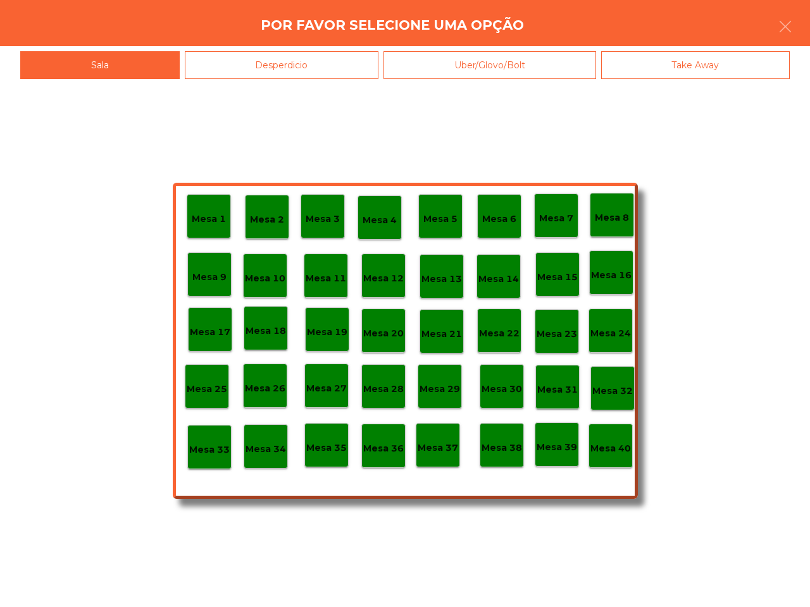
click at [618, 445] on p "Mesa 40" at bounding box center [610, 449] width 40 height 15
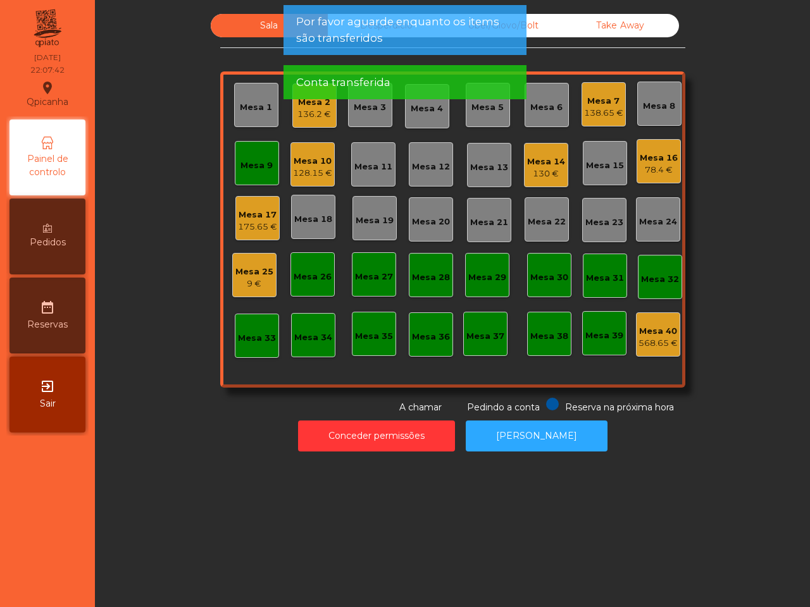
click at [255, 168] on div "Mesa 9" at bounding box center [256, 165] width 32 height 13
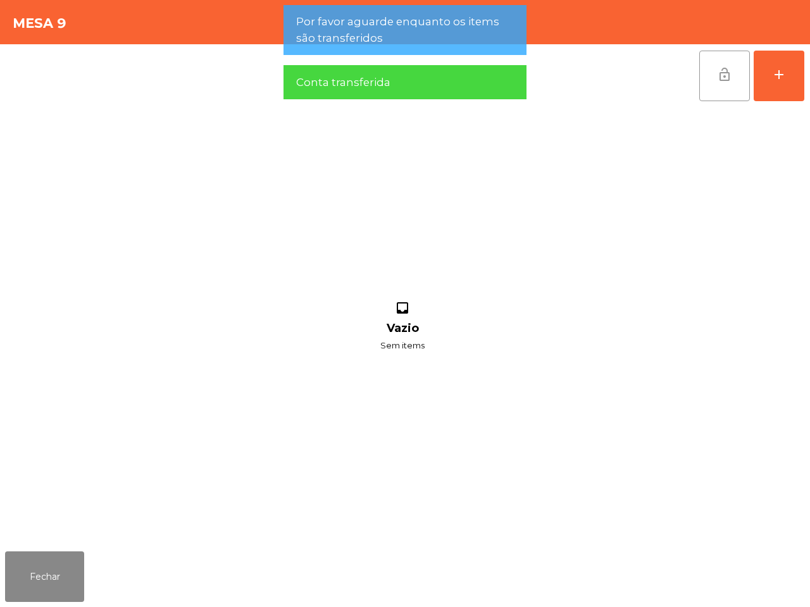
click at [713, 86] on button "lock_open" at bounding box center [724, 76] width 51 height 51
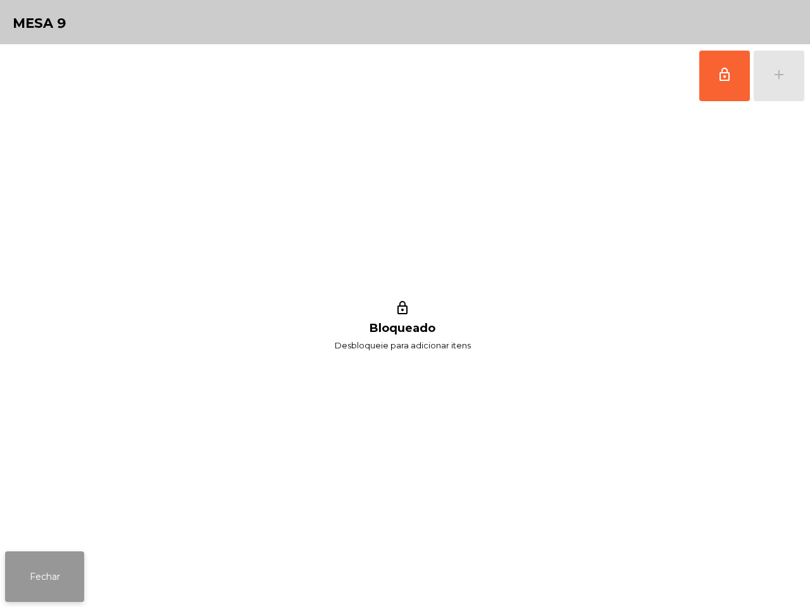
click at [62, 568] on button "Fechar" at bounding box center [44, 577] width 79 height 51
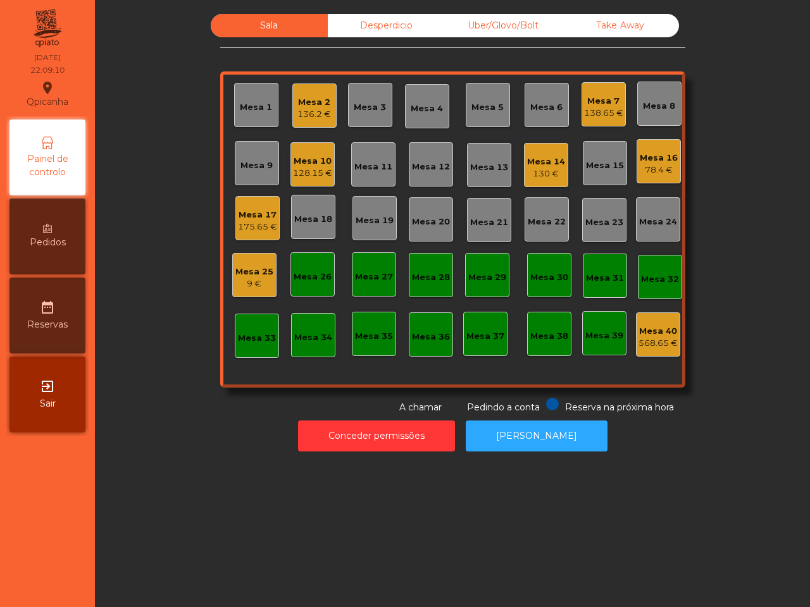
click at [92, 598] on nav "Qpicanha location_on 05/09/2025 22:09:10 Painel de controlo Pedidos date_range …" at bounding box center [47, 303] width 95 height 607
click at [245, 217] on div "Mesa 17" at bounding box center [257, 215] width 39 height 13
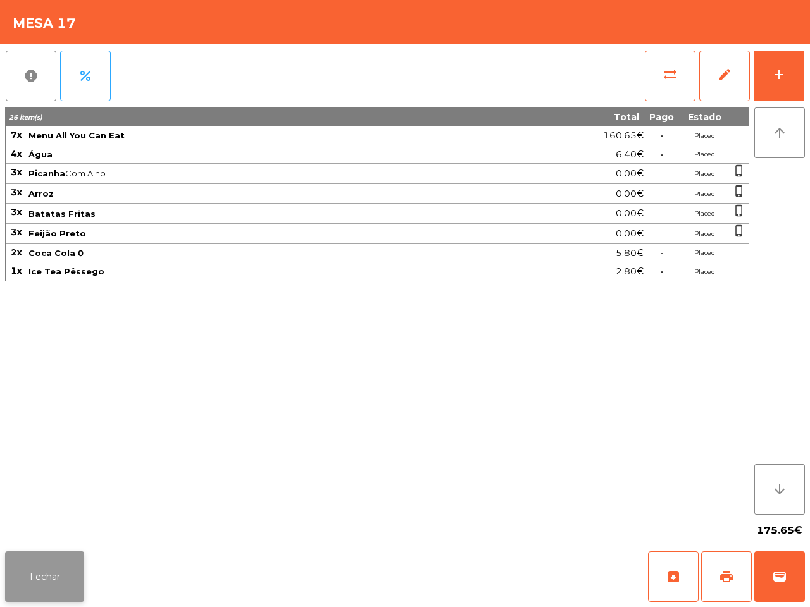
click at [45, 560] on button "Fechar" at bounding box center [44, 577] width 79 height 51
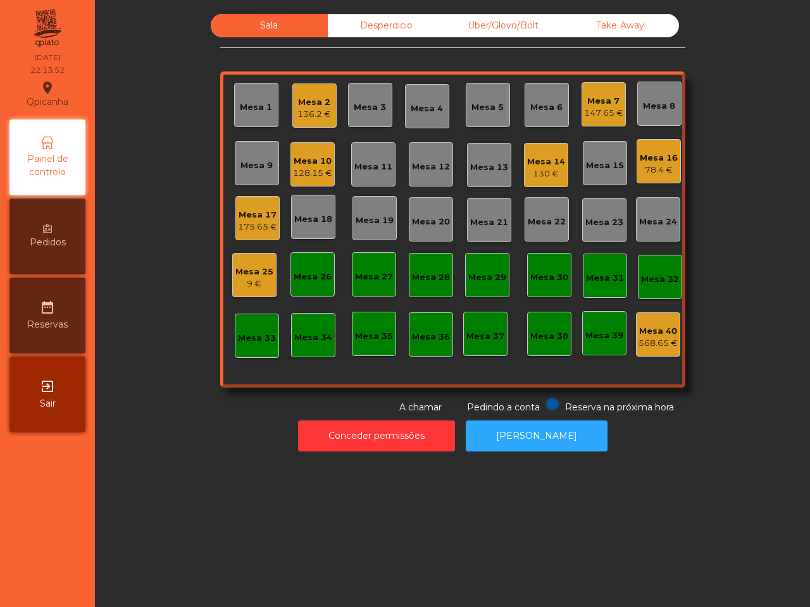
click at [187, 425] on div "Conceder permissões Abrir [PERSON_NAME]" at bounding box center [452, 436] width 681 height 44
click at [304, 174] on div "128.15 €" at bounding box center [312, 173] width 39 height 13
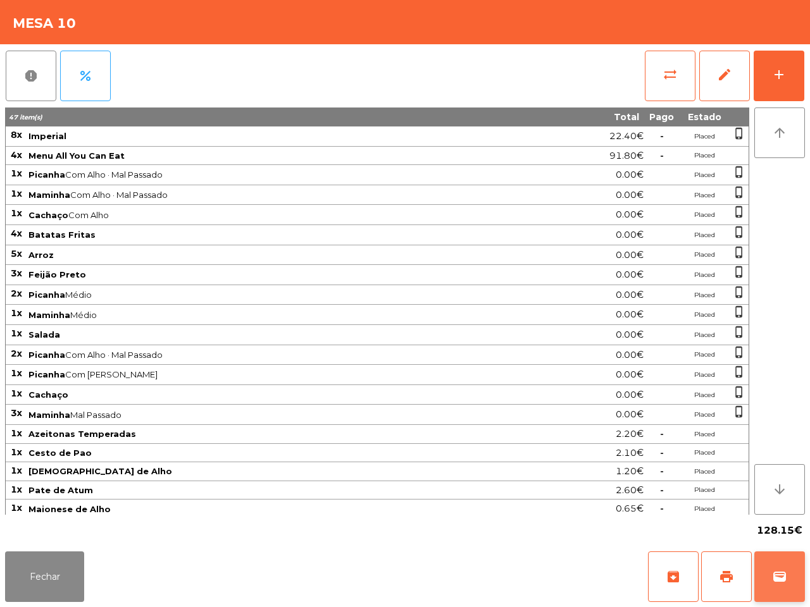
click at [786, 573] on span "wallet" at bounding box center [779, 576] width 15 height 15
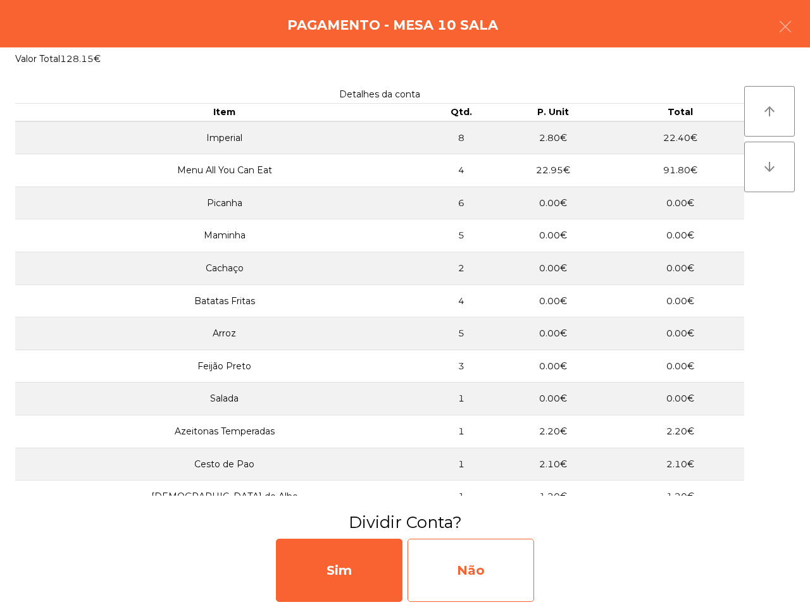
click at [467, 568] on div "Não" at bounding box center [471, 570] width 127 height 63
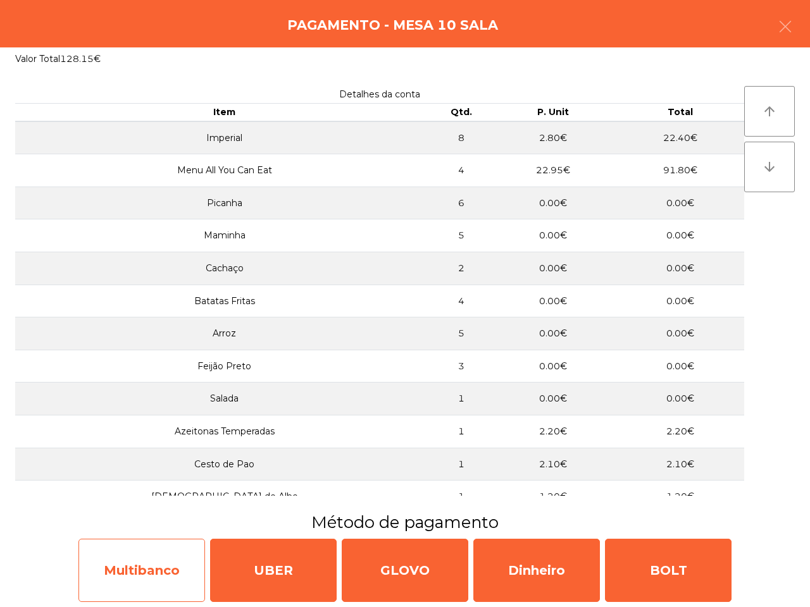
click at [166, 562] on div "Multibanco" at bounding box center [141, 570] width 127 height 63
select select "**"
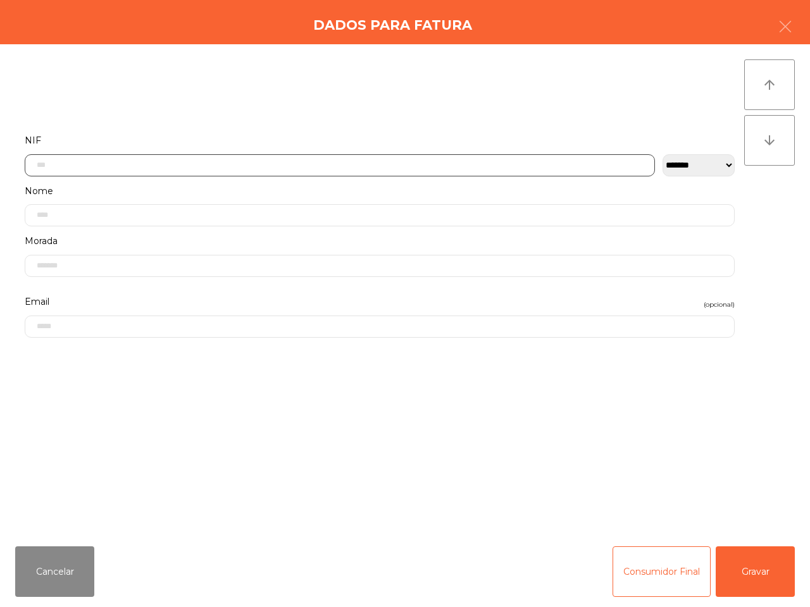
click at [263, 165] on input "text" at bounding box center [340, 165] width 630 height 22
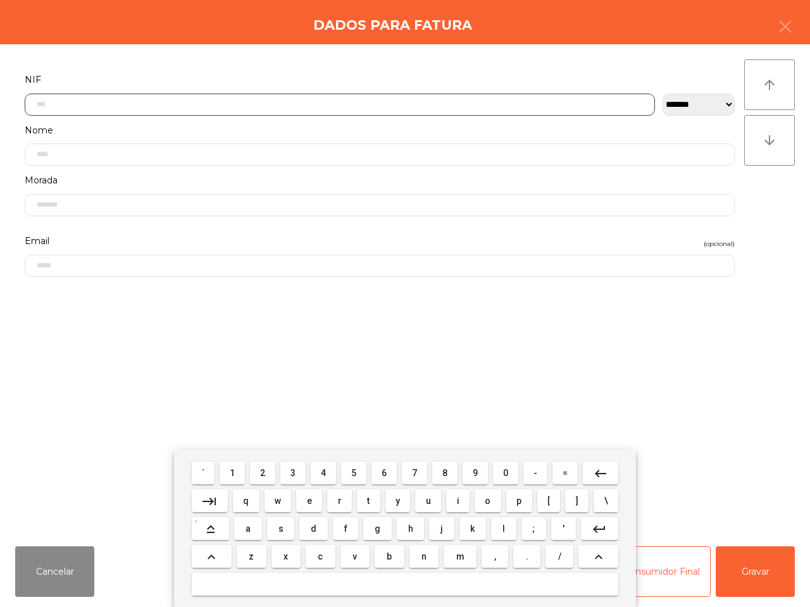
scroll to position [71, 0]
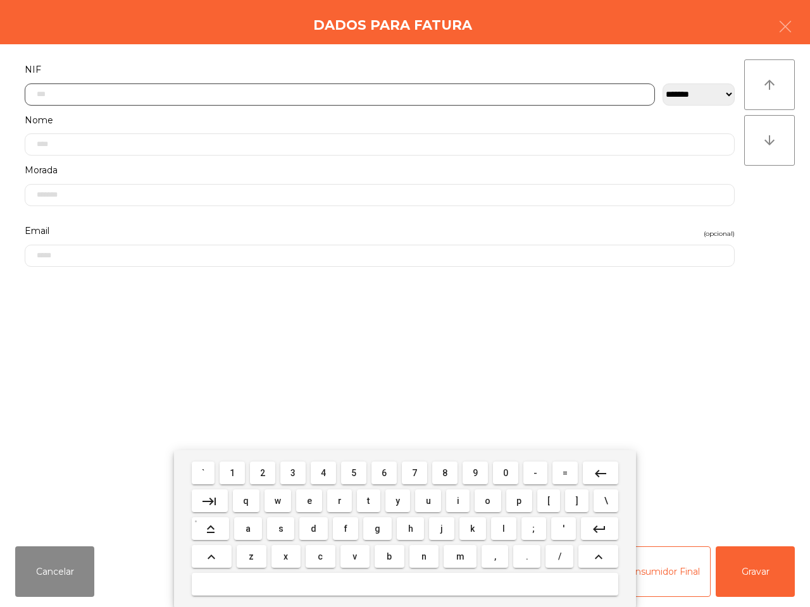
click at [267, 465] on button "2" at bounding box center [262, 473] width 25 height 23
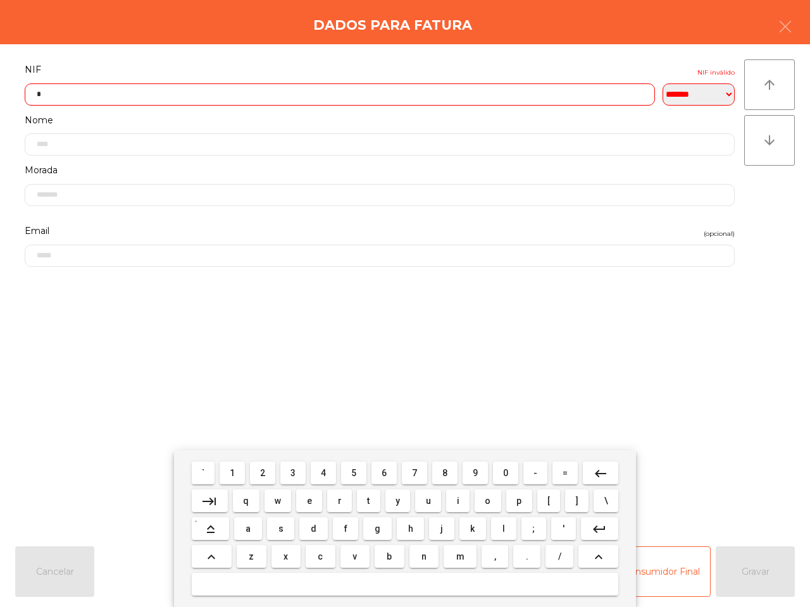
click at [321, 466] on button "4" at bounding box center [323, 473] width 25 height 23
click at [443, 468] on span "8" at bounding box center [444, 473] width 5 height 10
click at [378, 473] on button "6" at bounding box center [383, 473] width 25 height 23
click at [505, 469] on span "0" at bounding box center [505, 473] width 5 height 10
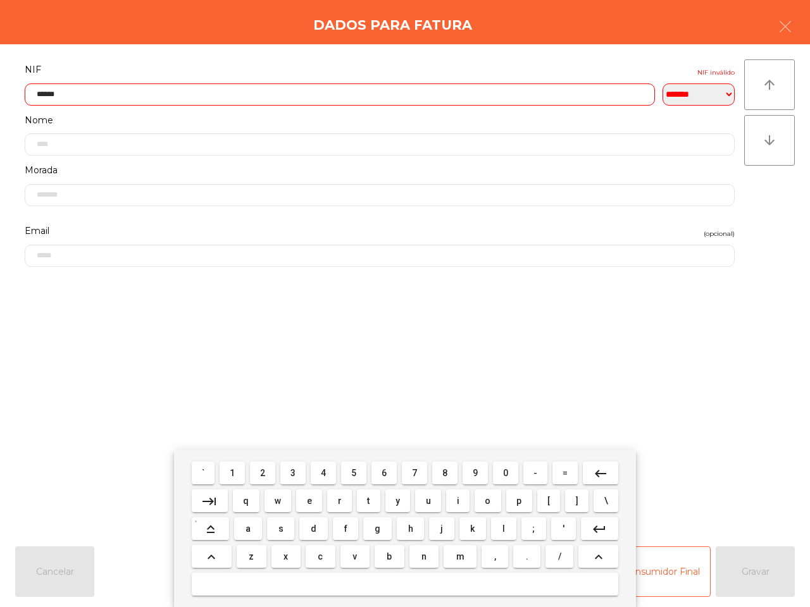
click at [291, 470] on button "3" at bounding box center [292, 473] width 25 height 23
click at [418, 472] on button "7" at bounding box center [414, 473] width 25 height 23
click at [503, 471] on span "0" at bounding box center [505, 473] width 5 height 10
type input "*********"
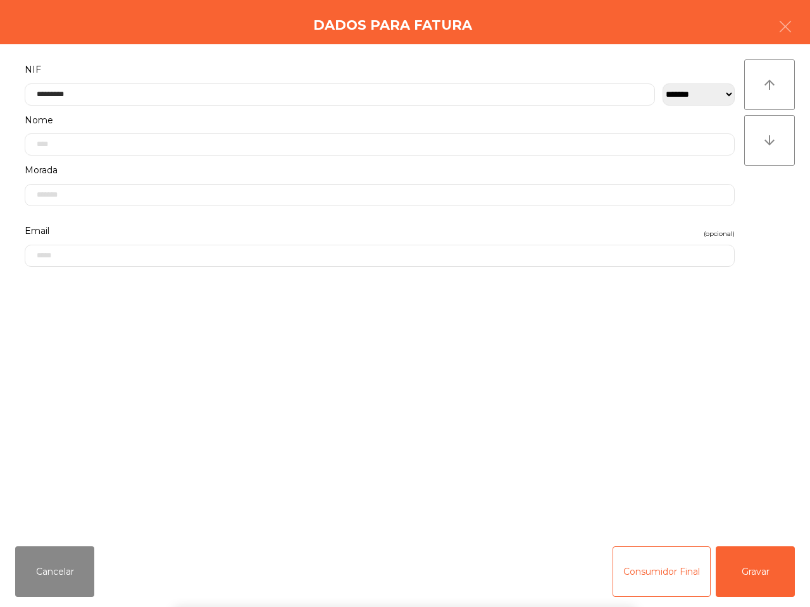
click at [478, 375] on form "**********" at bounding box center [379, 292] width 729 height 462
click at [755, 563] on button "Gravar" at bounding box center [755, 572] width 79 height 51
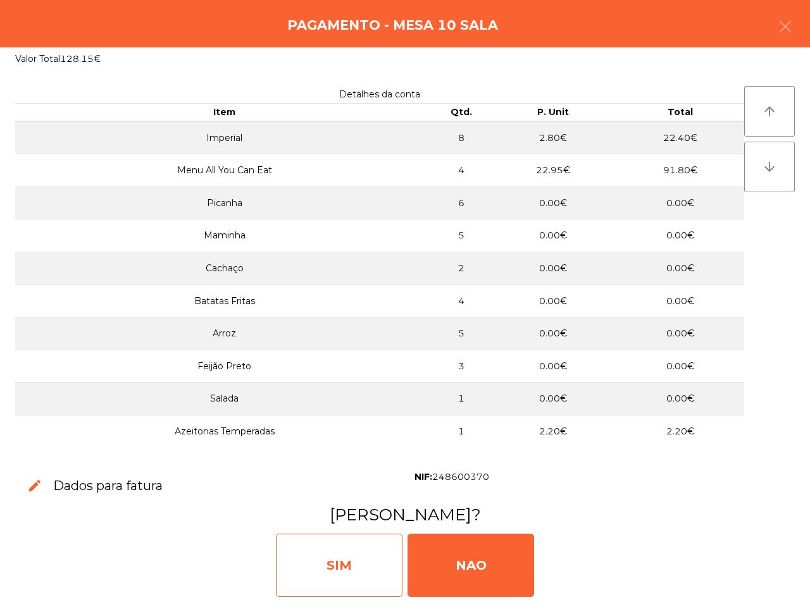
click at [344, 573] on div "SIM" at bounding box center [339, 565] width 127 height 63
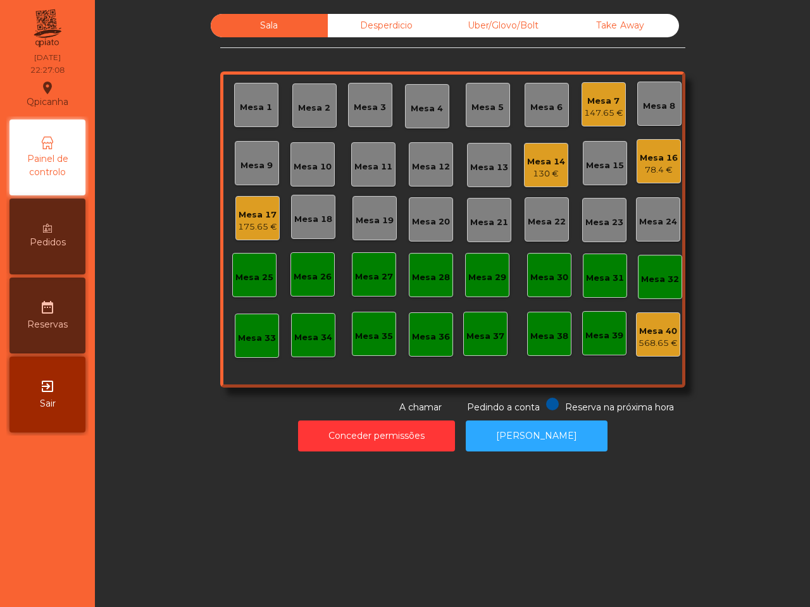
click at [590, 106] on div "Mesa 7" at bounding box center [603, 101] width 39 height 13
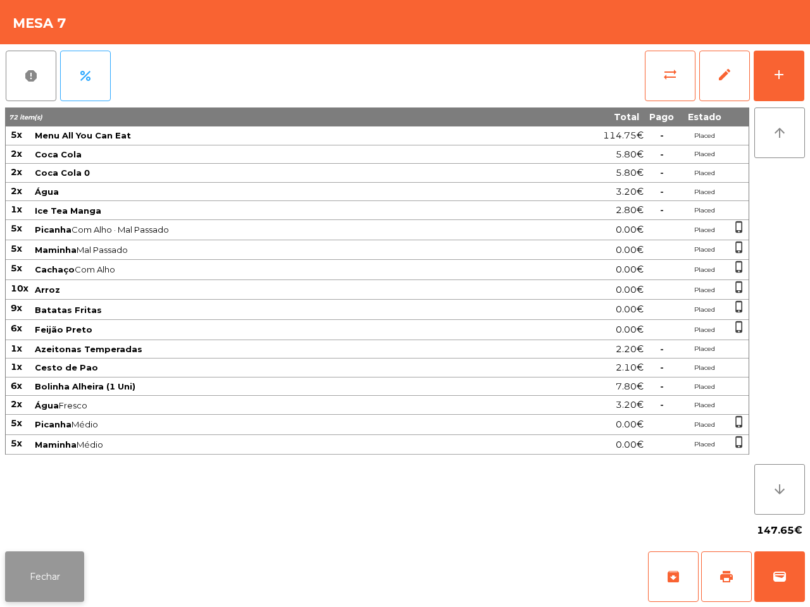
click at [53, 564] on button "Fechar" at bounding box center [44, 577] width 79 height 51
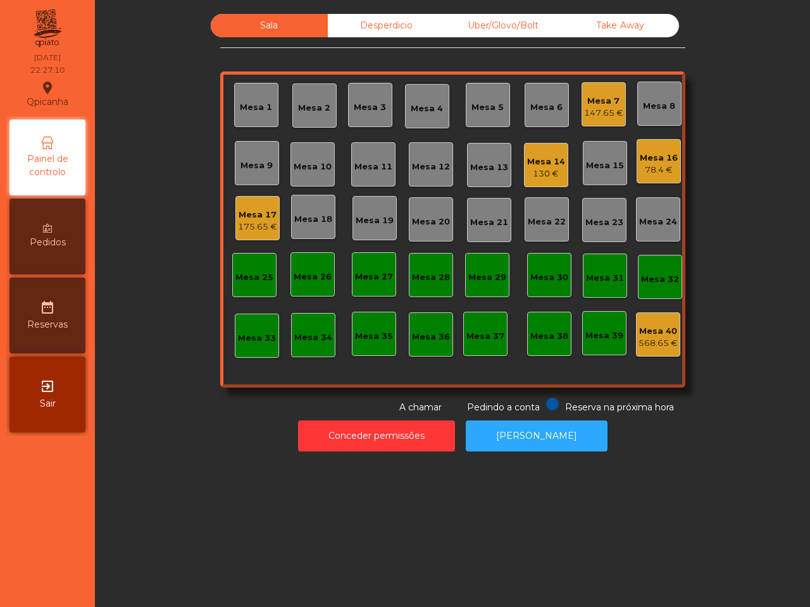
click at [544, 162] on div "Mesa 14" at bounding box center [546, 162] width 38 height 13
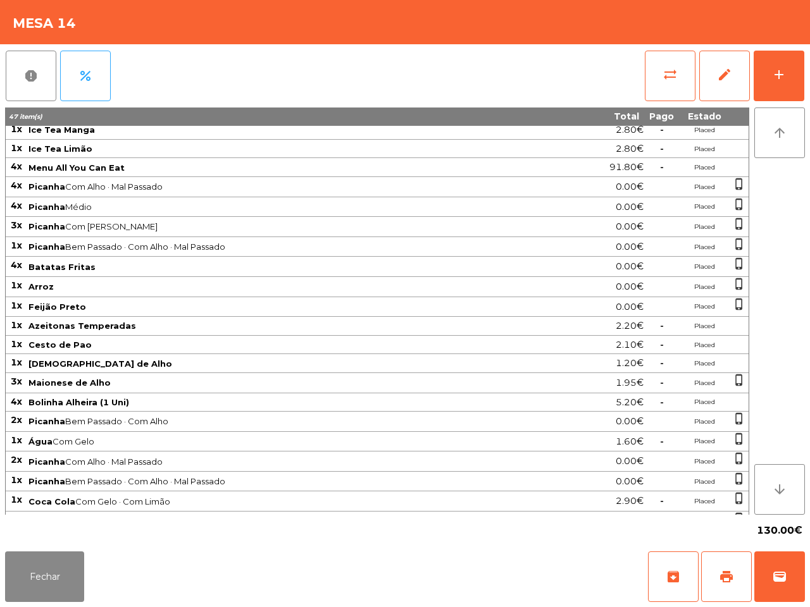
scroll to position [87, 0]
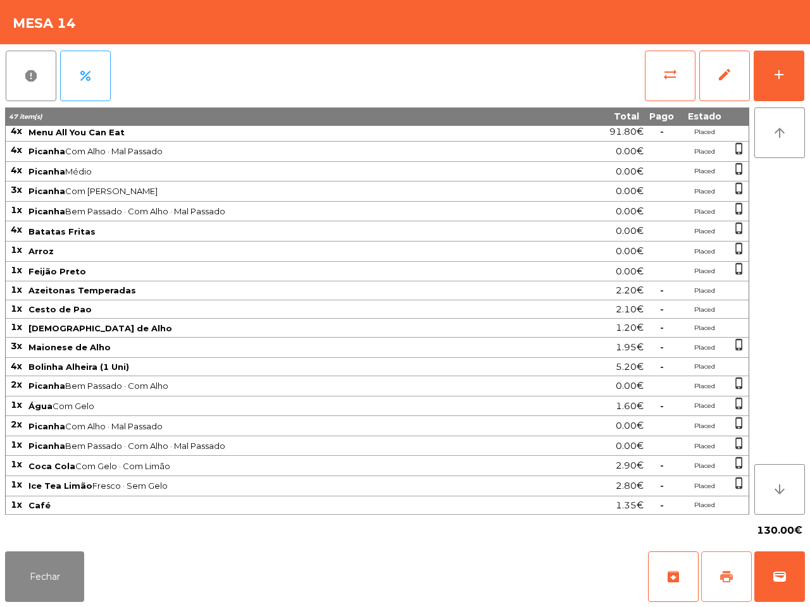
click at [723, 563] on button "print" at bounding box center [726, 577] width 51 height 51
click at [61, 571] on button "Fechar" at bounding box center [44, 577] width 79 height 51
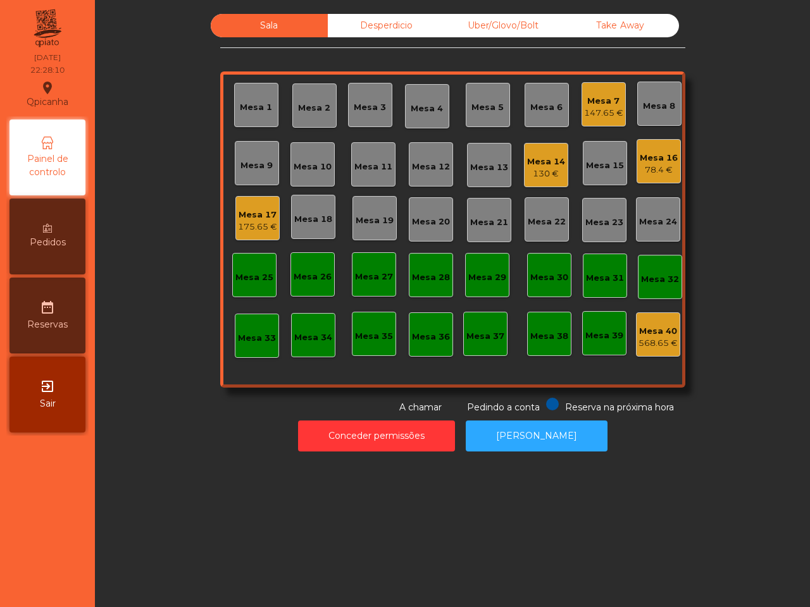
click at [49, 606] on nav "Qpicanha location_on [DATE] 22:28:10 Painel de controlo Pedidos date_range Rese…" at bounding box center [47, 303] width 95 height 607
click at [545, 169] on div "130 €" at bounding box center [546, 174] width 38 height 13
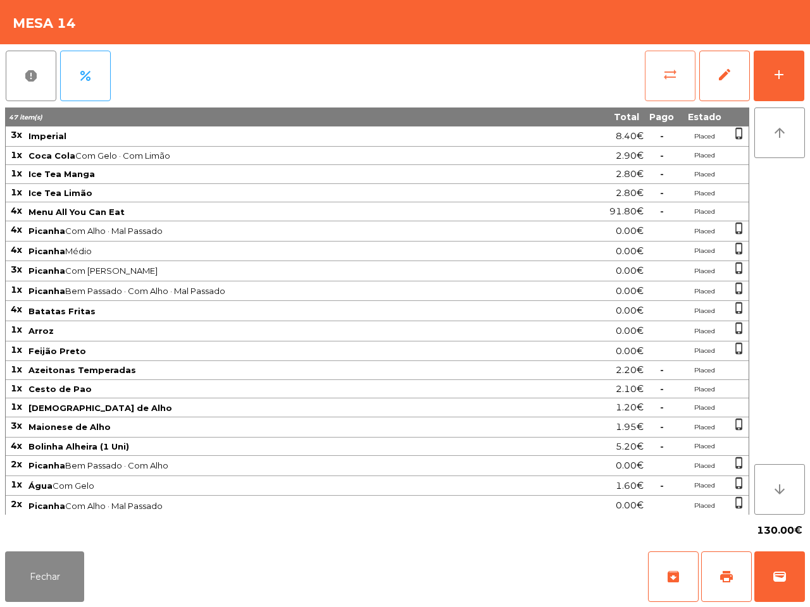
click at [656, 72] on button "sync_alt" at bounding box center [670, 76] width 51 height 51
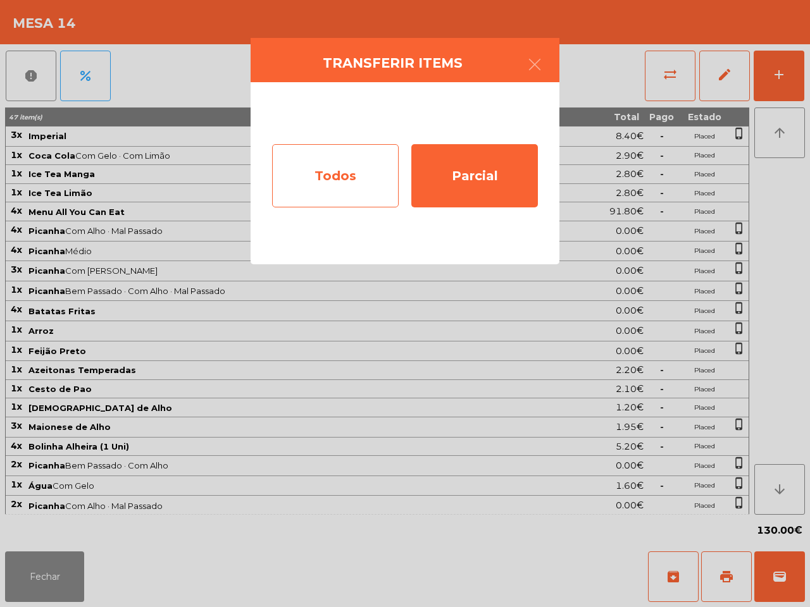
click at [349, 161] on div "Todos" at bounding box center [335, 175] width 127 height 63
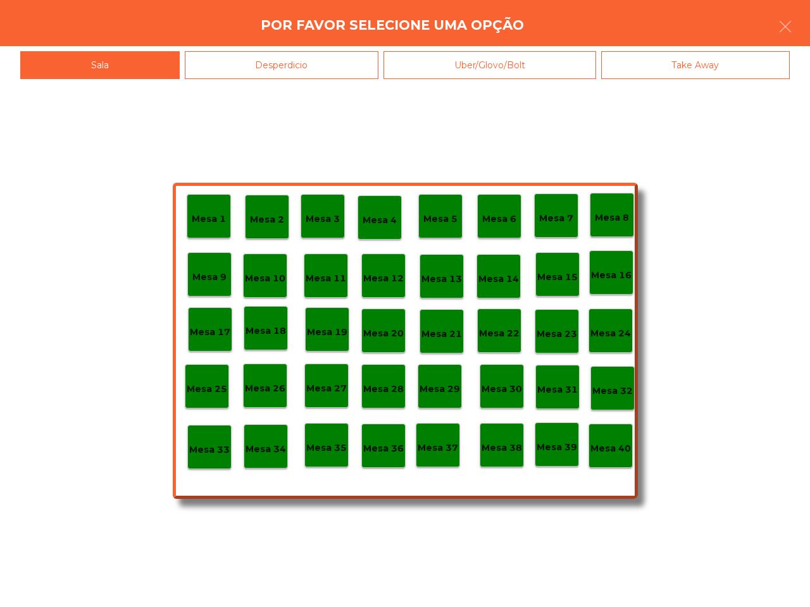
click at [609, 447] on p "Mesa 40" at bounding box center [610, 449] width 40 height 15
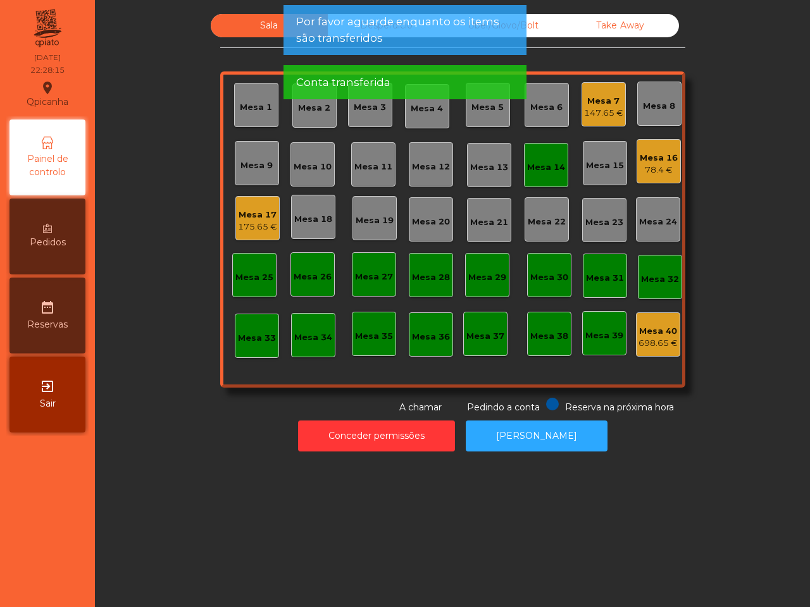
click at [549, 159] on div "Mesa 14" at bounding box center [546, 165] width 38 height 18
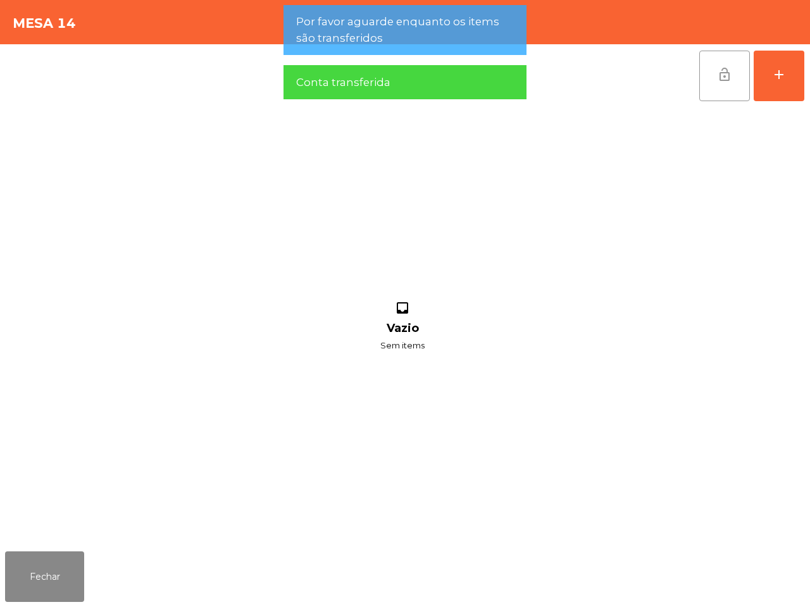
click at [723, 84] on button "lock_open" at bounding box center [724, 76] width 51 height 51
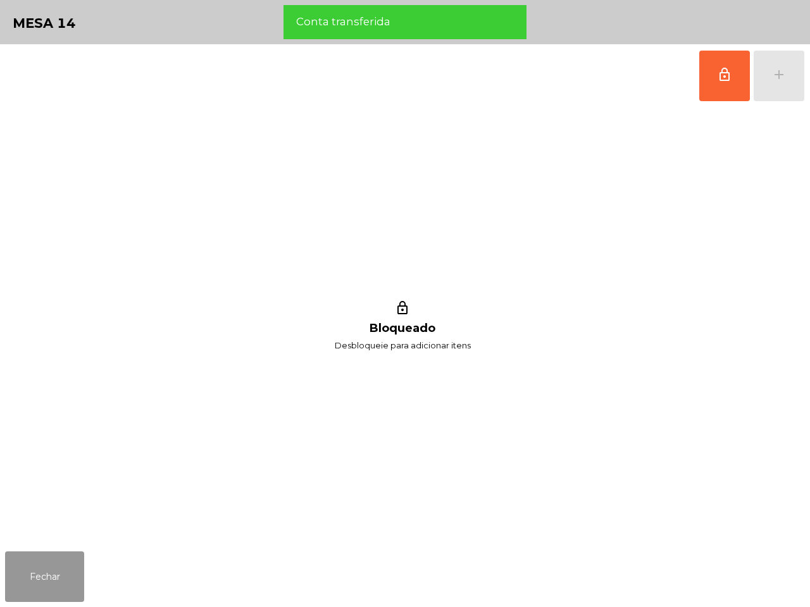
click at [70, 580] on button "Fechar" at bounding box center [44, 577] width 79 height 51
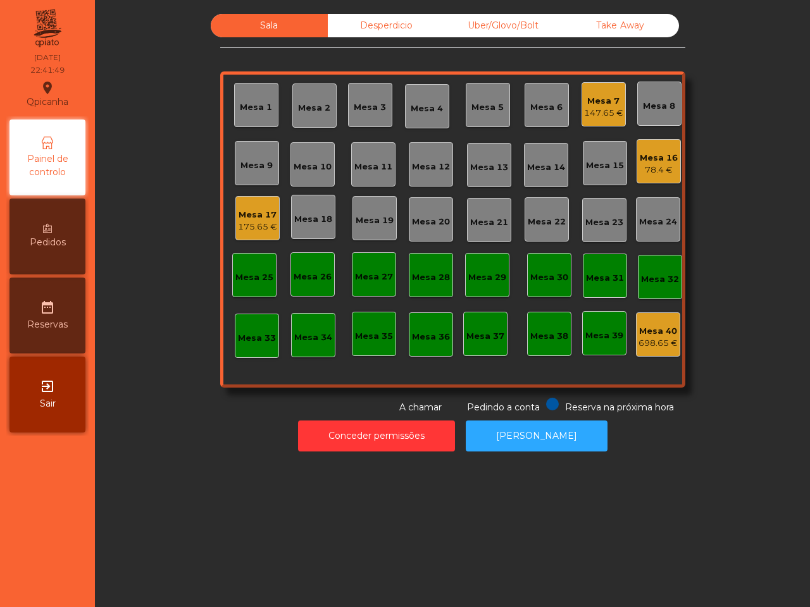
click at [260, 218] on div "Mesa 17" at bounding box center [257, 215] width 39 height 13
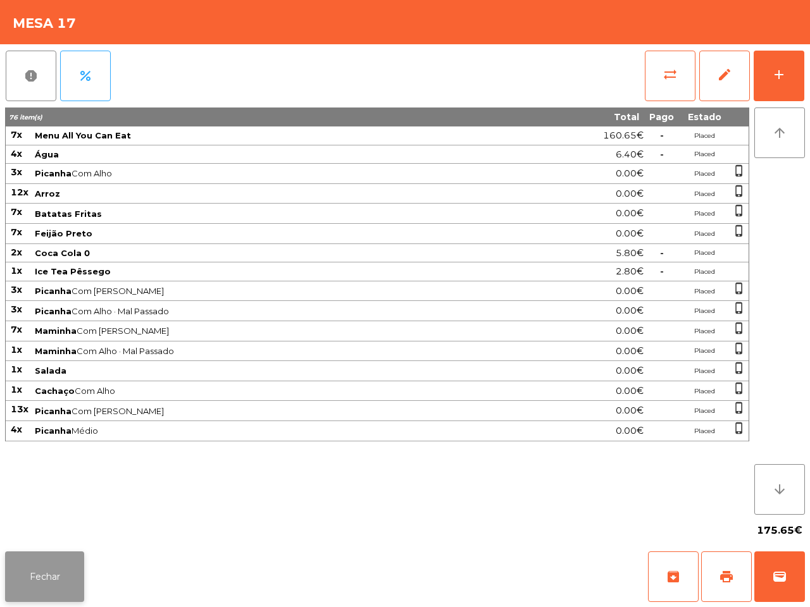
click at [58, 559] on button "Fechar" at bounding box center [44, 577] width 79 height 51
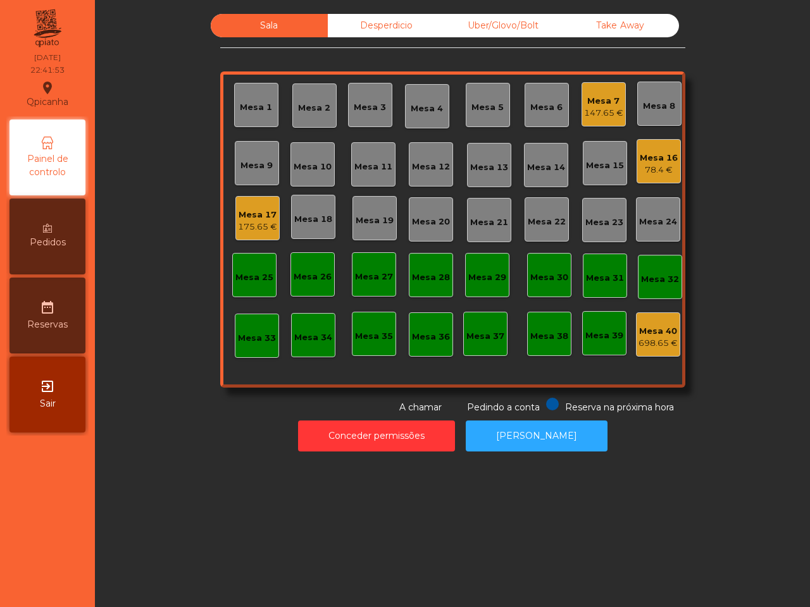
click at [605, 98] on div "Mesa 7" at bounding box center [603, 101] width 39 height 13
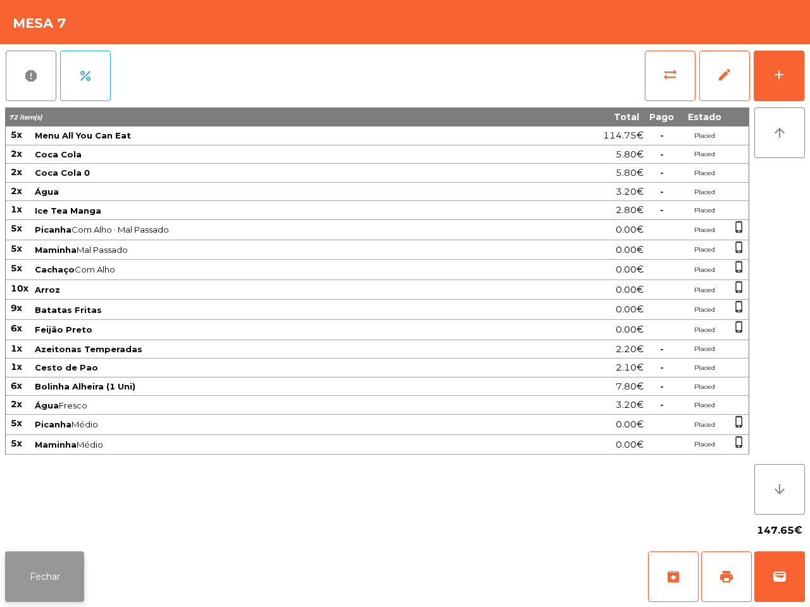
click at [72, 584] on button "Fechar" at bounding box center [44, 577] width 79 height 51
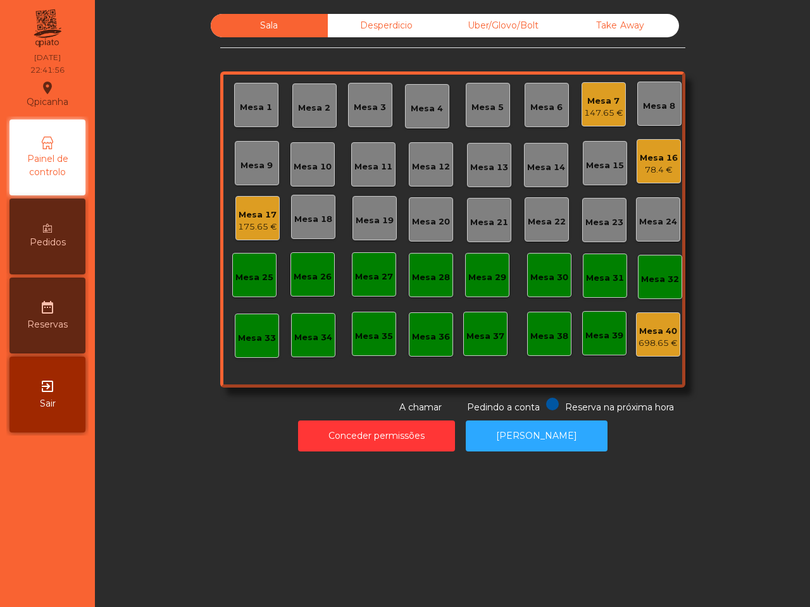
click at [239, 223] on div "175.65 €" at bounding box center [257, 227] width 39 height 13
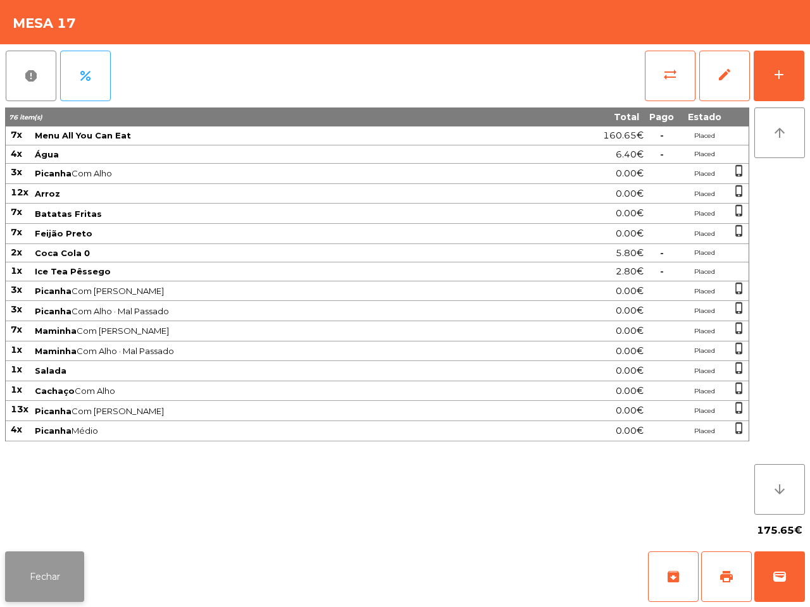
click at [67, 571] on button "Fechar" at bounding box center [44, 577] width 79 height 51
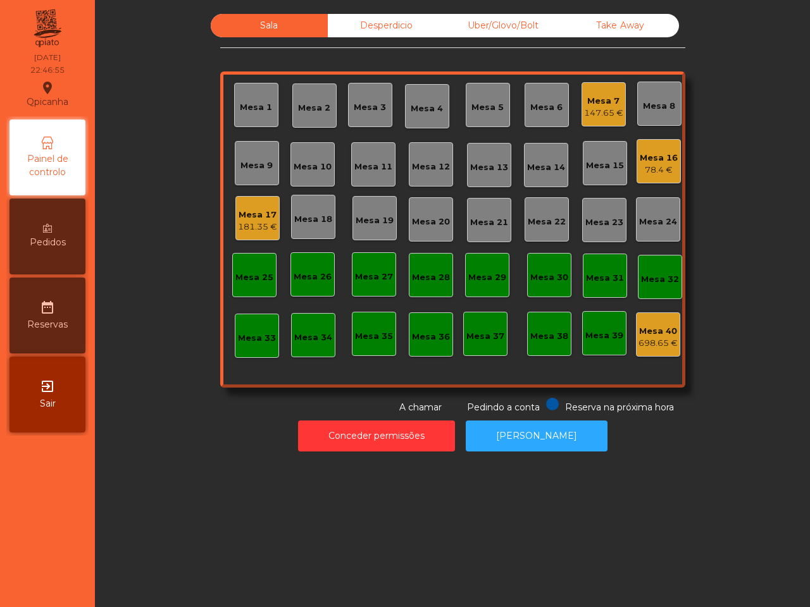
drag, startPoint x: 175, startPoint y: 454, endPoint x: 161, endPoint y: 456, distance: 13.4
click at [175, 456] on div "Conceder permissões Abrir [PERSON_NAME]" at bounding box center [452, 436] width 681 height 44
click at [663, 155] on div "Mesa 16" at bounding box center [659, 158] width 38 height 13
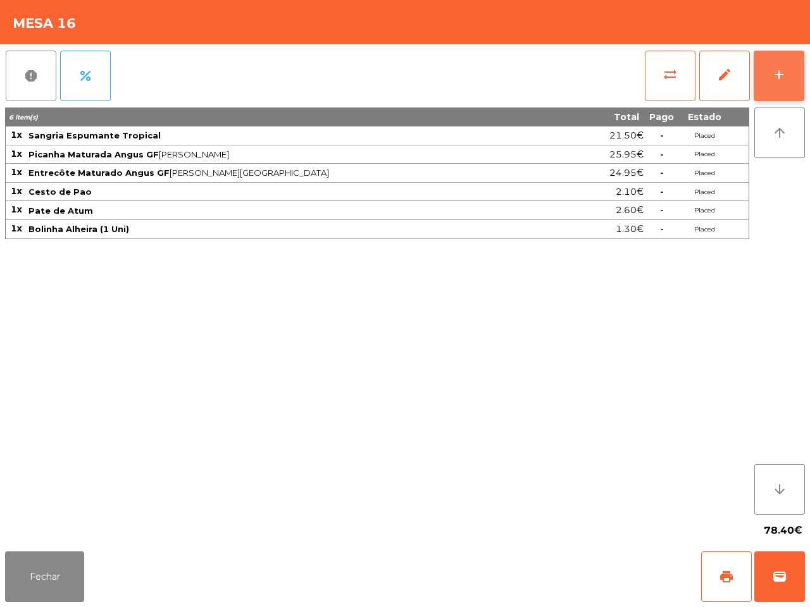
click at [778, 79] on div "add" at bounding box center [778, 74] width 15 height 15
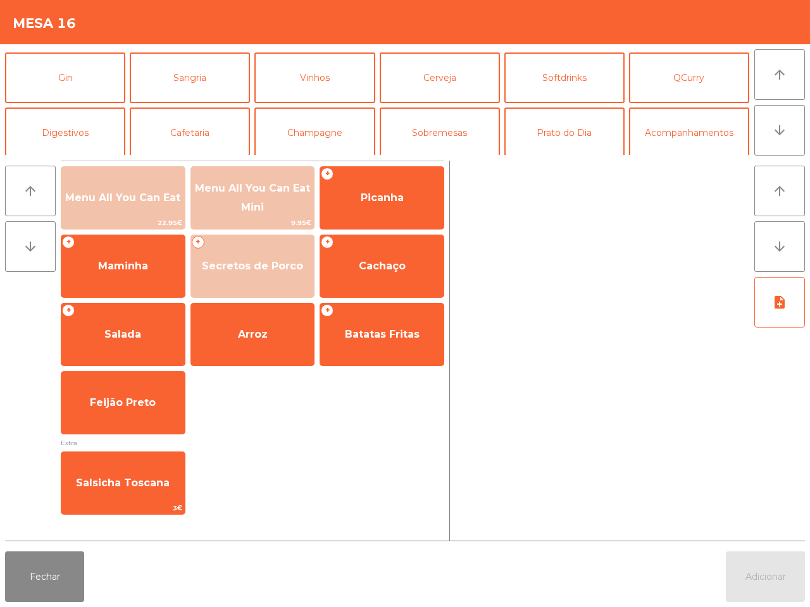
scroll to position [79, 0]
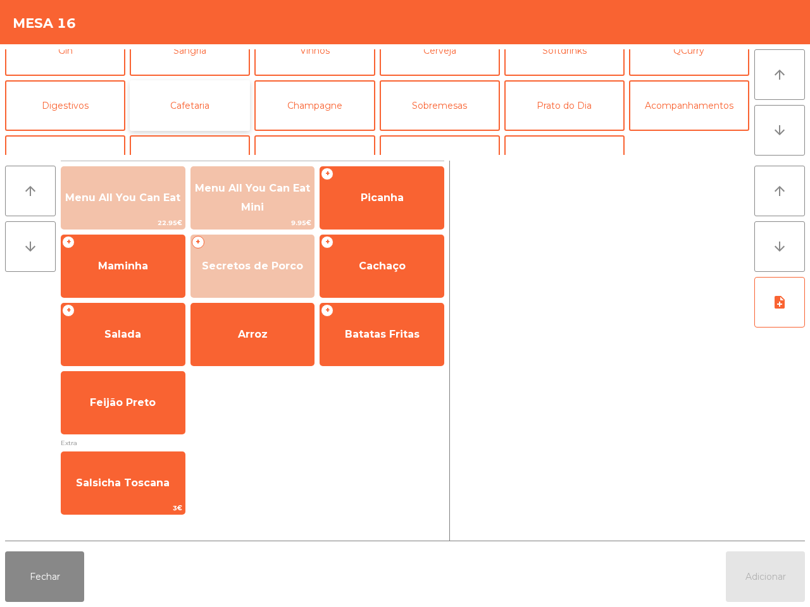
click at [185, 100] on button "Cafetaria" at bounding box center [190, 105] width 120 height 51
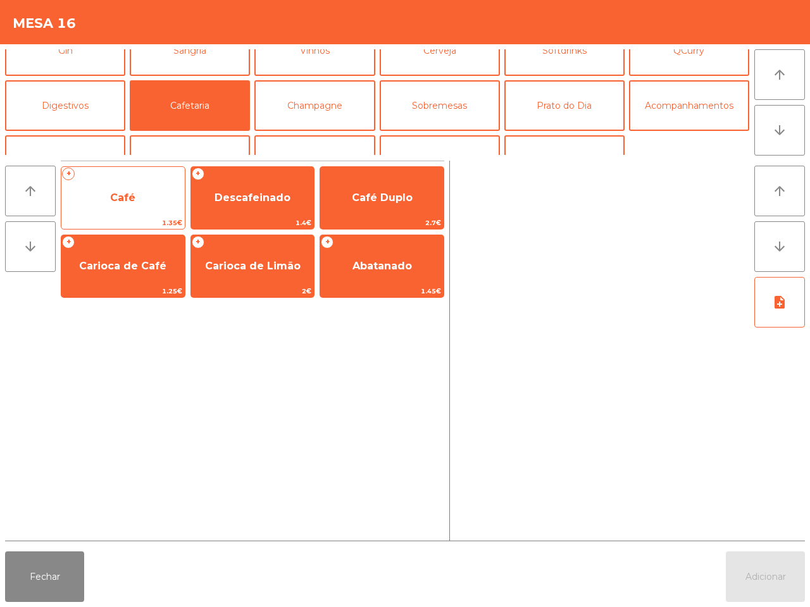
click at [132, 197] on span "Café" at bounding box center [122, 198] width 25 height 12
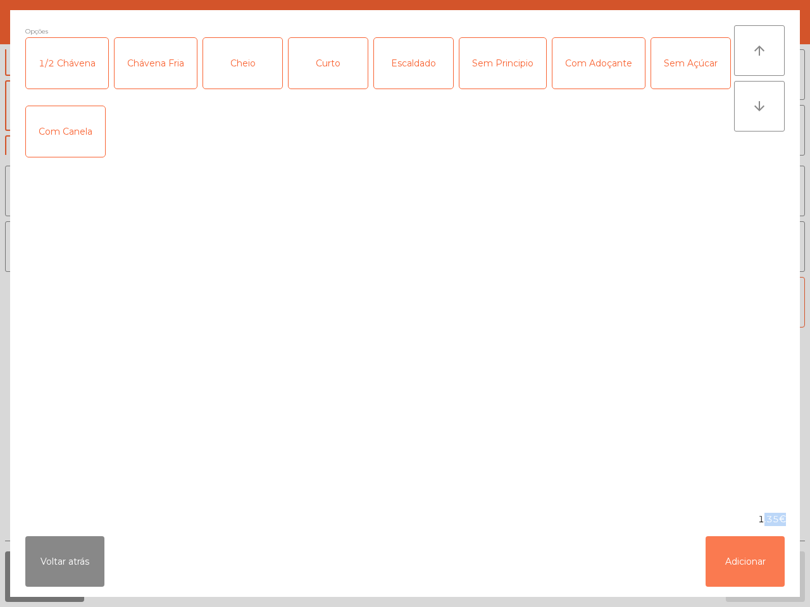
click at [766, 564] on button "Adicionar" at bounding box center [745, 562] width 79 height 51
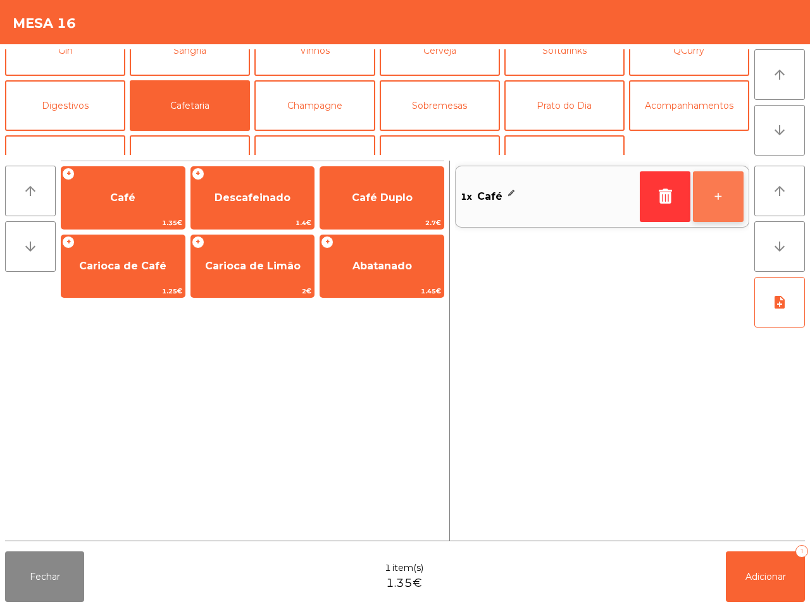
click at [719, 209] on button "+" at bounding box center [718, 196] width 51 height 51
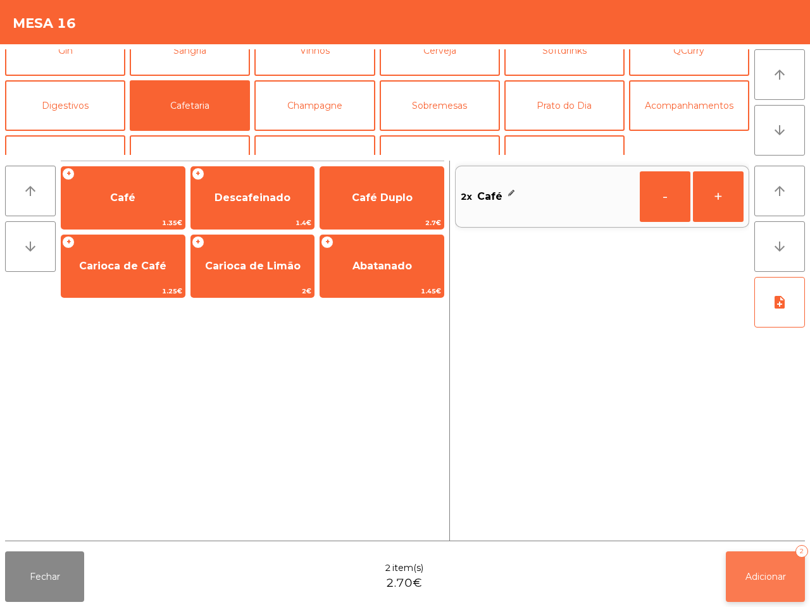
click at [753, 576] on span "Adicionar" at bounding box center [765, 576] width 40 height 11
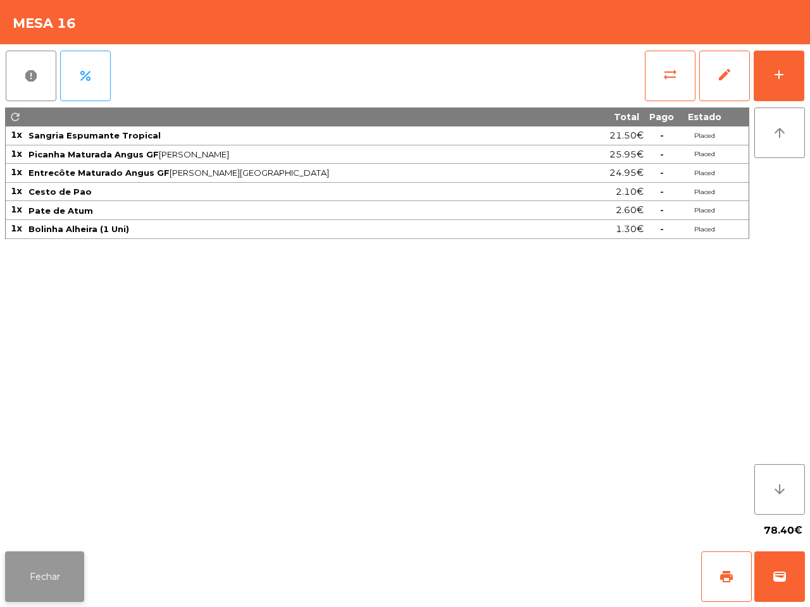
click at [40, 560] on button "Fechar" at bounding box center [44, 577] width 79 height 51
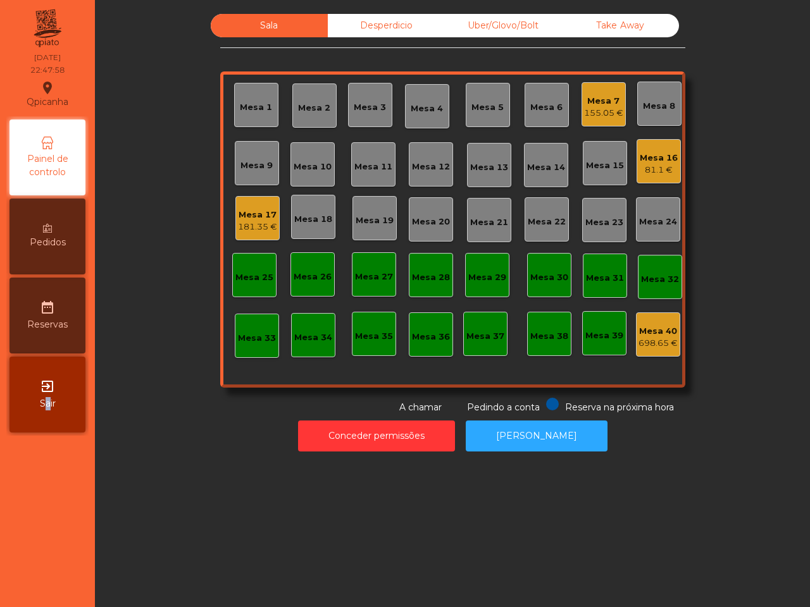
drag, startPoint x: 39, startPoint y: 561, endPoint x: 36, endPoint y: 511, distance: 49.4
click at [48, 563] on nav "Qpicanha location_on [DATE] 22:47:58 Painel de controlo Pedidos date_range Rese…" at bounding box center [47, 303] width 95 height 607
click at [55, 223] on div "Pedidos" at bounding box center [47, 237] width 76 height 76
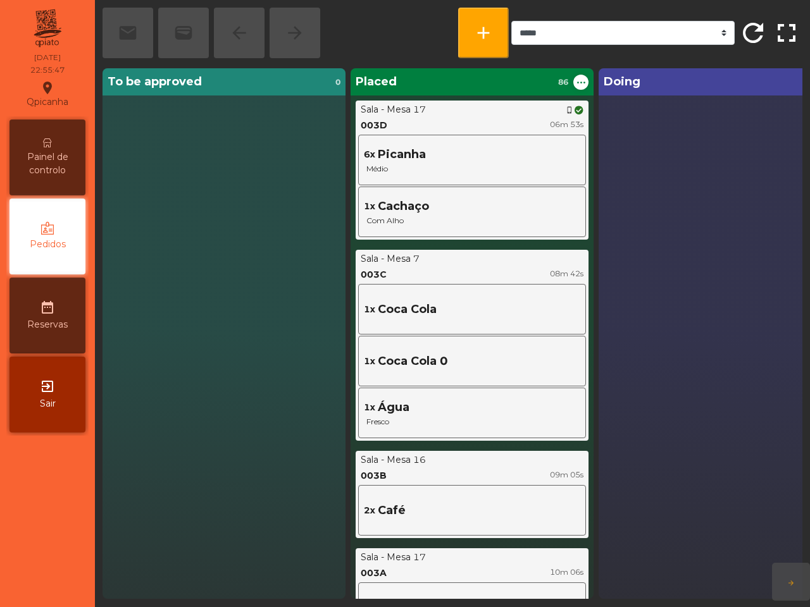
click at [55, 155] on span "Painel de controlo" at bounding box center [48, 164] width 70 height 27
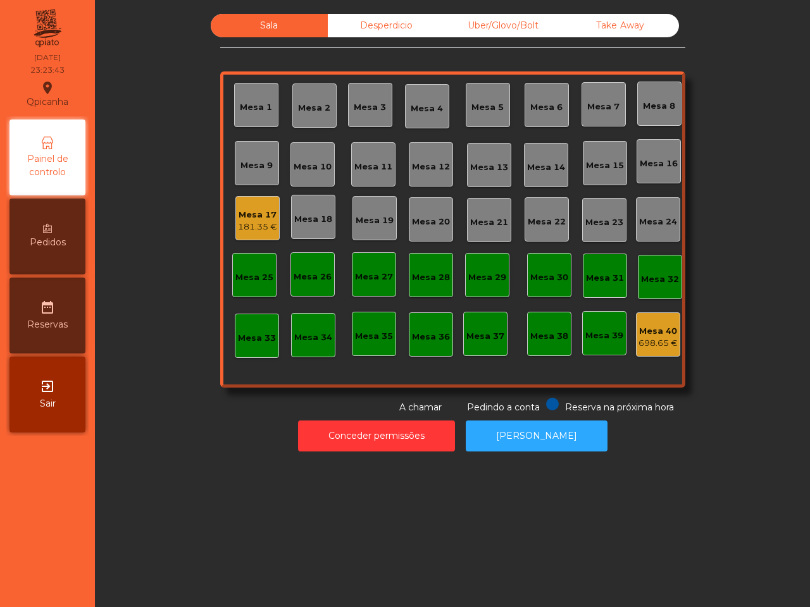
click at [46, 211] on div "Pedidos" at bounding box center [47, 237] width 76 height 76
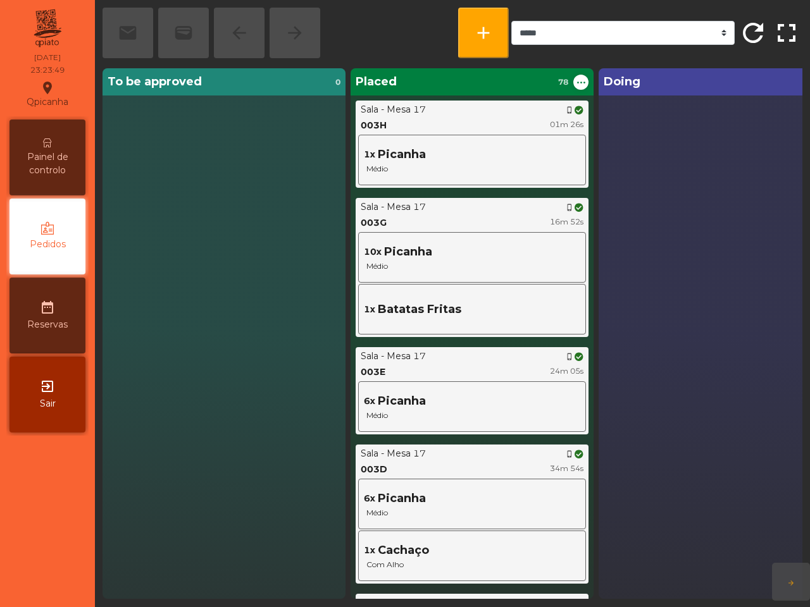
click at [70, 171] on span "Painel de controlo" at bounding box center [48, 164] width 70 height 27
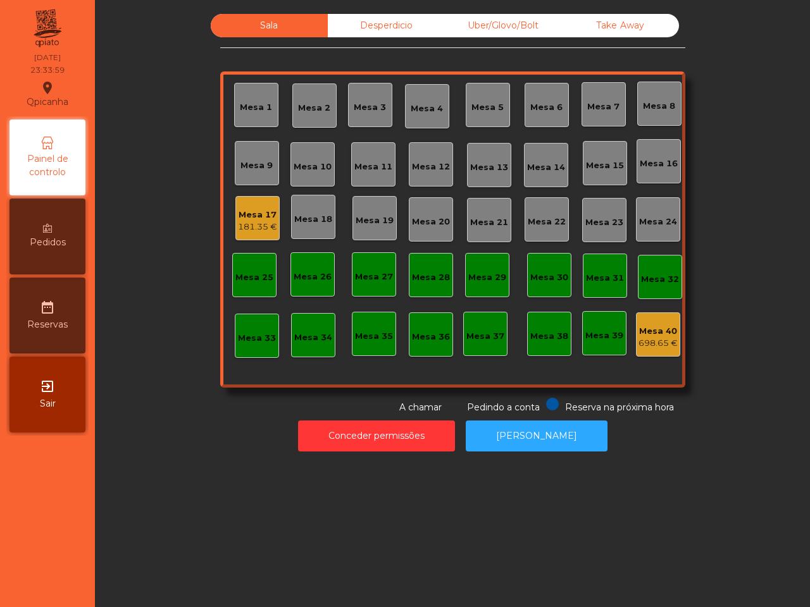
click at [251, 198] on div "Mesa 17 181.35 €" at bounding box center [257, 218] width 44 height 44
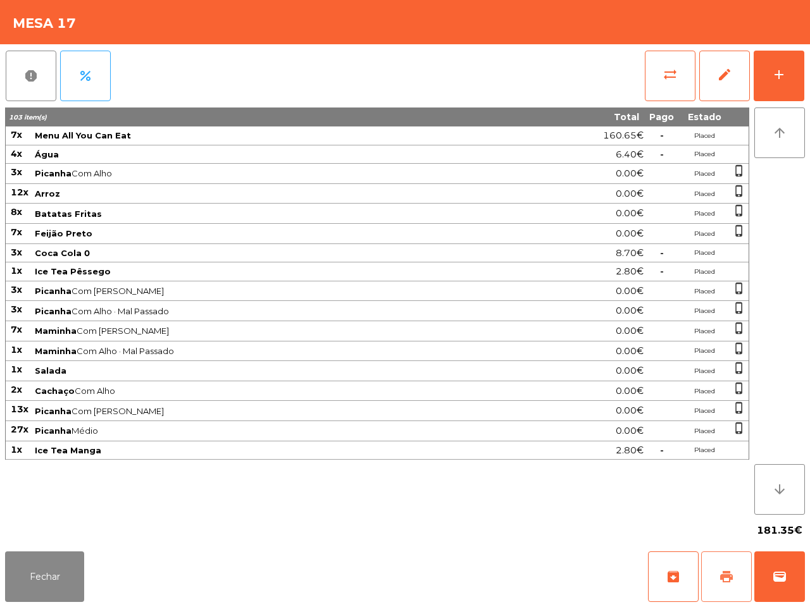
click at [719, 586] on button "print" at bounding box center [726, 577] width 51 height 51
click at [666, 75] on span "sync_alt" at bounding box center [670, 74] width 15 height 15
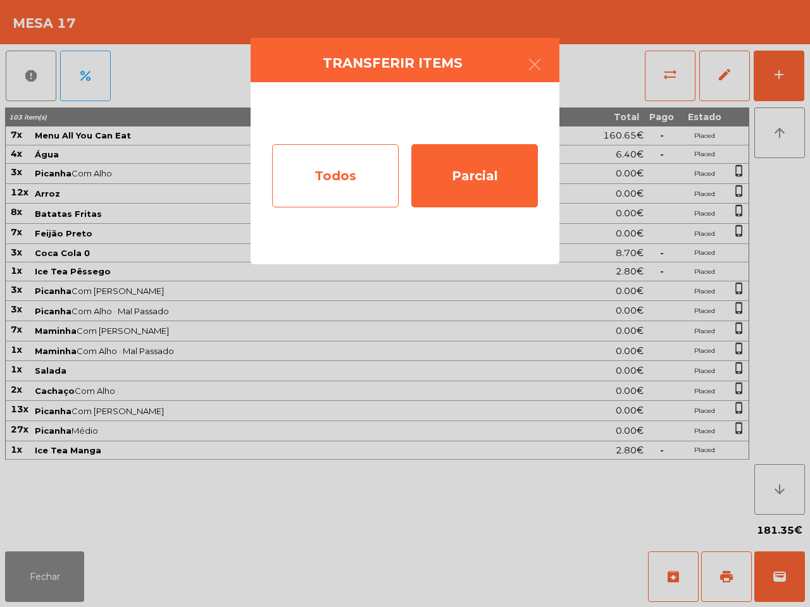
click at [343, 176] on div "Todos" at bounding box center [335, 175] width 127 height 63
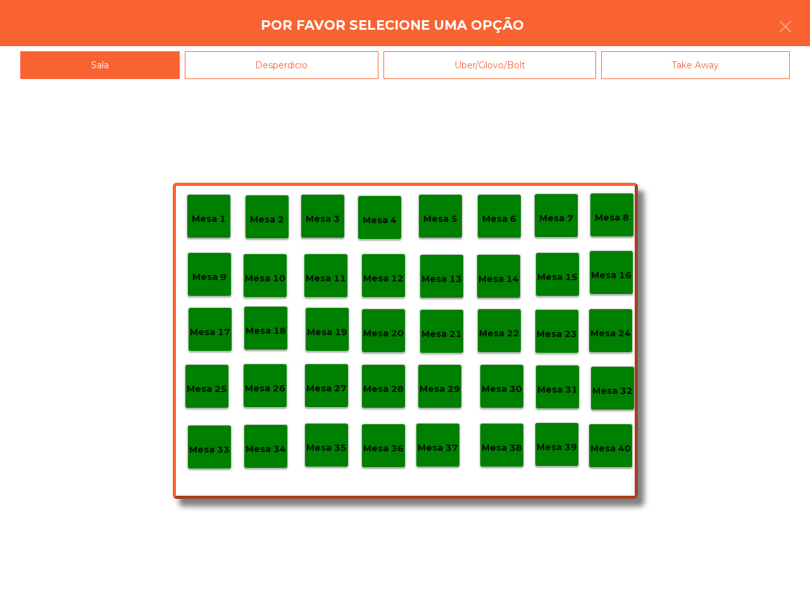
click at [603, 453] on p "Mesa 40" at bounding box center [610, 449] width 40 height 15
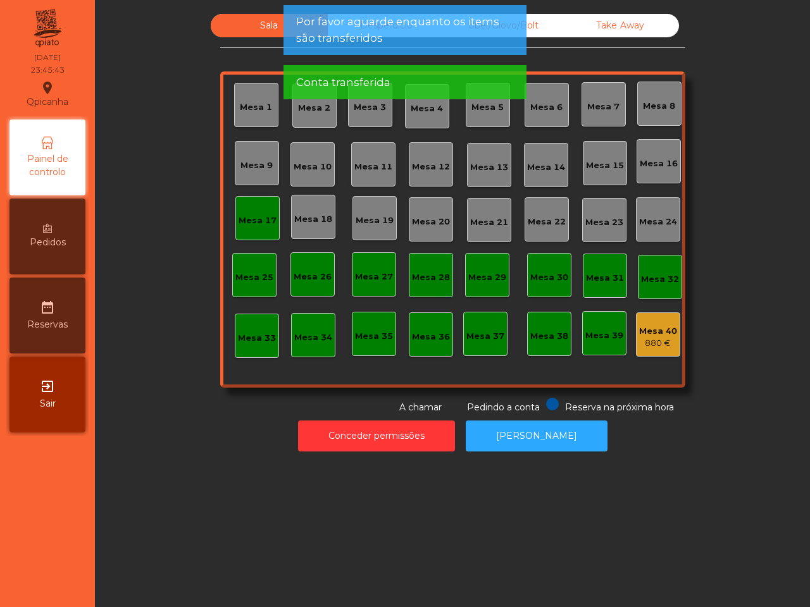
click at [264, 207] on div "Mesa 17" at bounding box center [257, 218] width 44 height 44
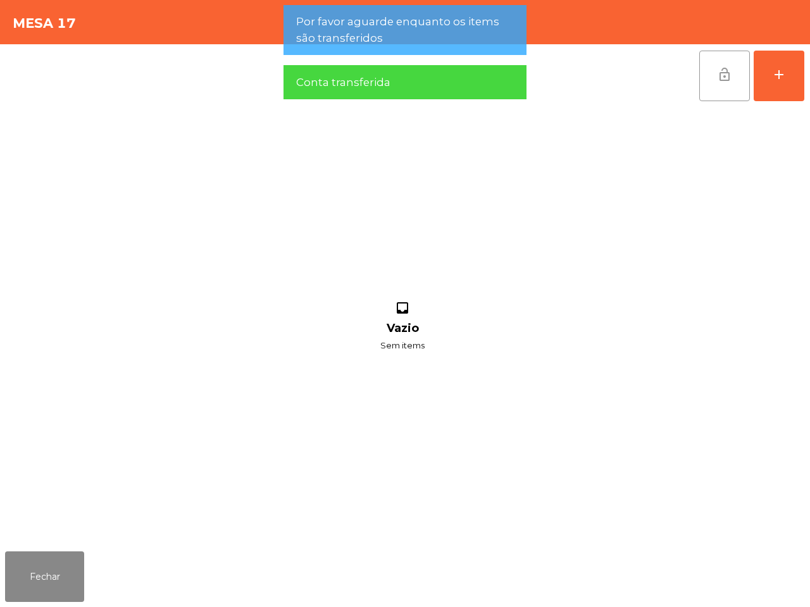
click at [735, 82] on button "lock_open" at bounding box center [724, 76] width 51 height 51
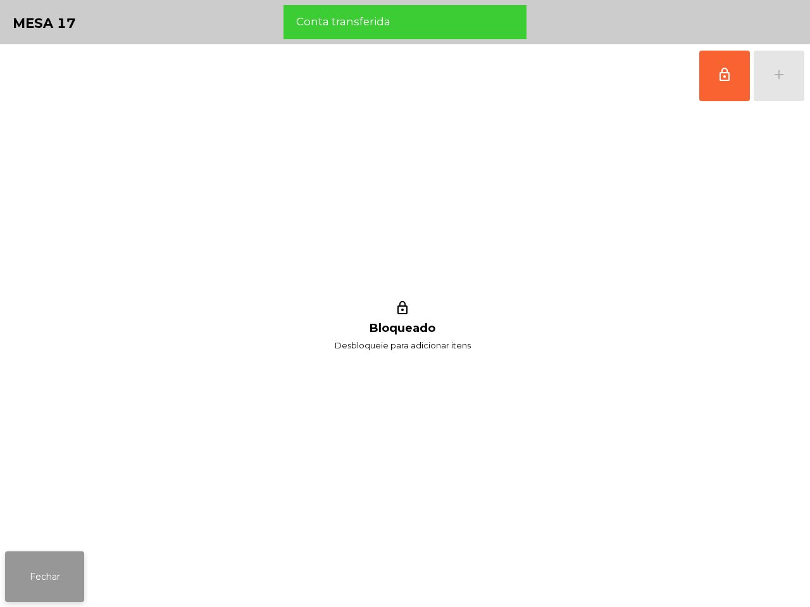
click at [53, 589] on button "Fechar" at bounding box center [44, 577] width 79 height 51
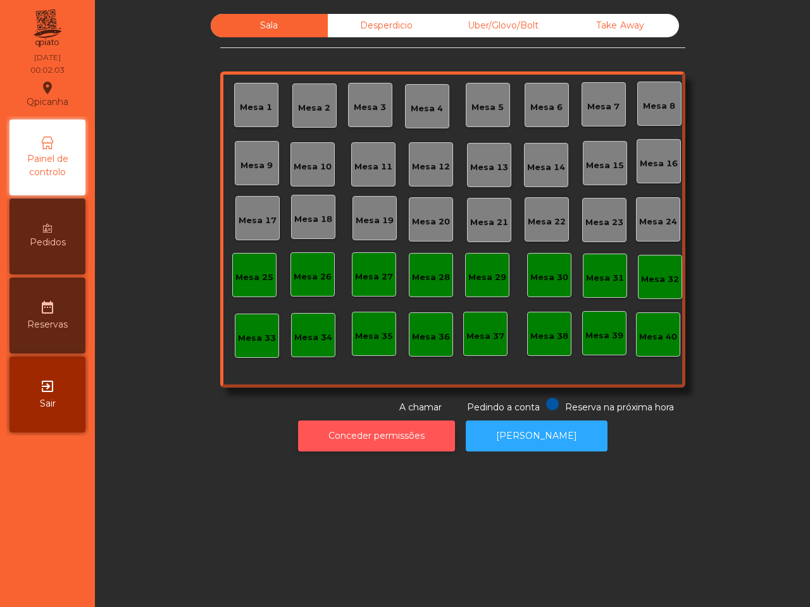
click at [391, 449] on button "Conceder permissões" at bounding box center [376, 436] width 157 height 31
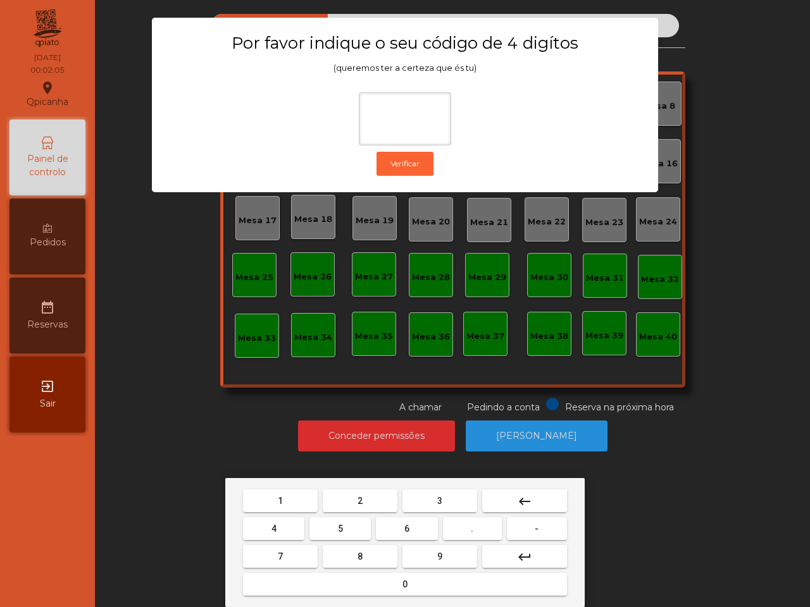
drag, startPoint x: 397, startPoint y: 529, endPoint x: 381, endPoint y: 526, distance: 16.0
click at [397, 529] on button "6" at bounding box center [406, 529] width 61 height 23
click at [348, 527] on button "5" at bounding box center [339, 529] width 61 height 23
click at [297, 501] on button "1" at bounding box center [280, 501] width 75 height 23
click at [358, 507] on button "2" at bounding box center [360, 501] width 75 height 23
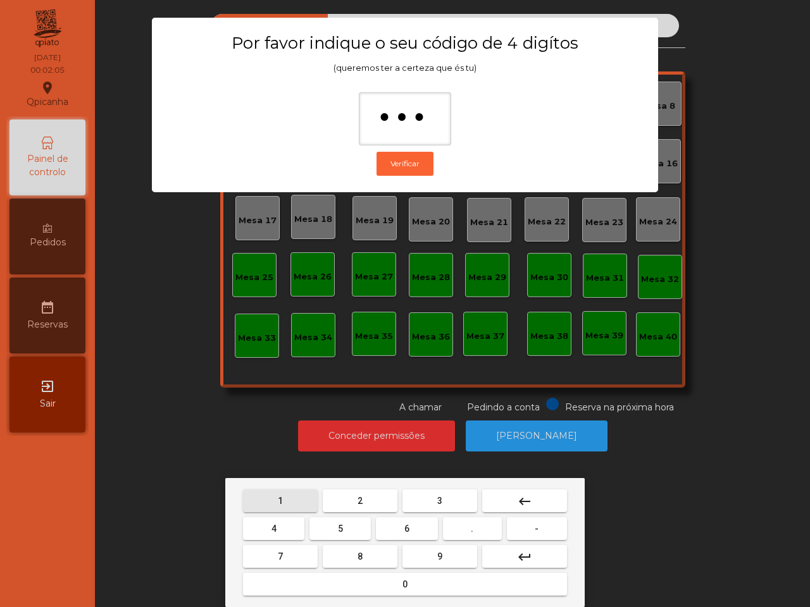
type input "****"
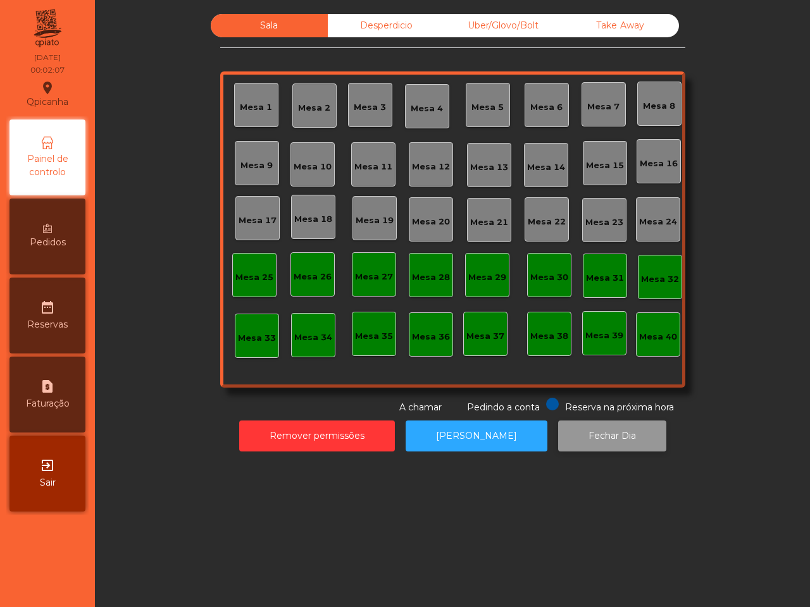
click at [588, 444] on button "Fechar Dia" at bounding box center [612, 436] width 108 height 31
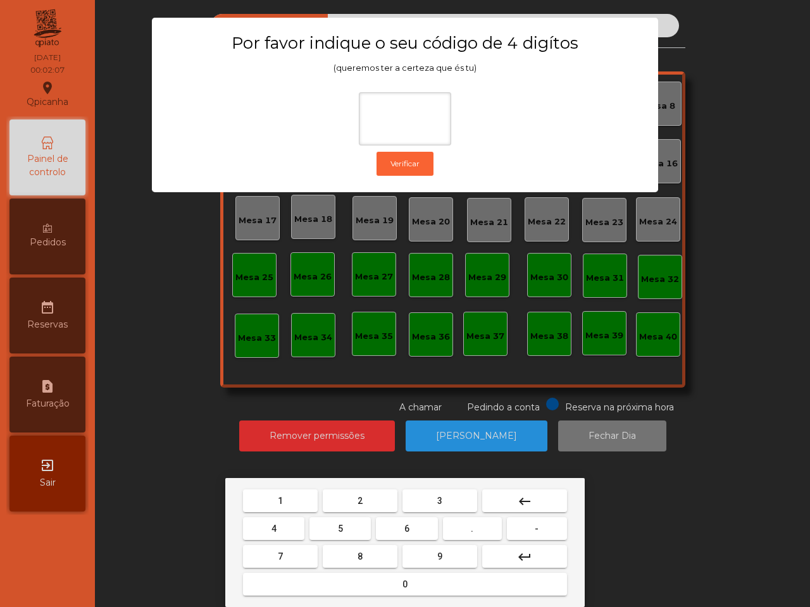
click at [392, 528] on button "6" at bounding box center [406, 529] width 61 height 23
click at [345, 529] on button "5" at bounding box center [339, 529] width 61 height 23
click at [301, 504] on button "1" at bounding box center [280, 501] width 75 height 23
click at [358, 504] on span "2" at bounding box center [360, 501] width 5 height 10
type input "****"
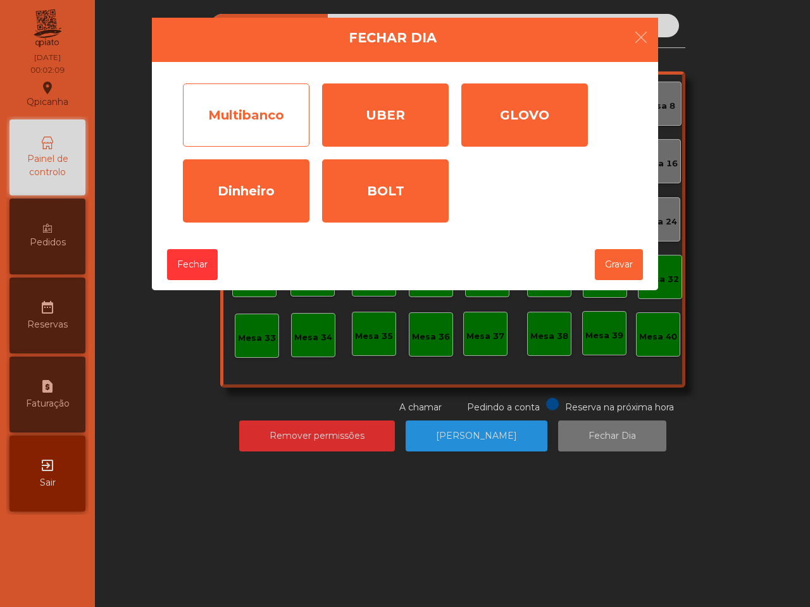
click at [237, 122] on div "Multibanco" at bounding box center [246, 115] width 127 height 63
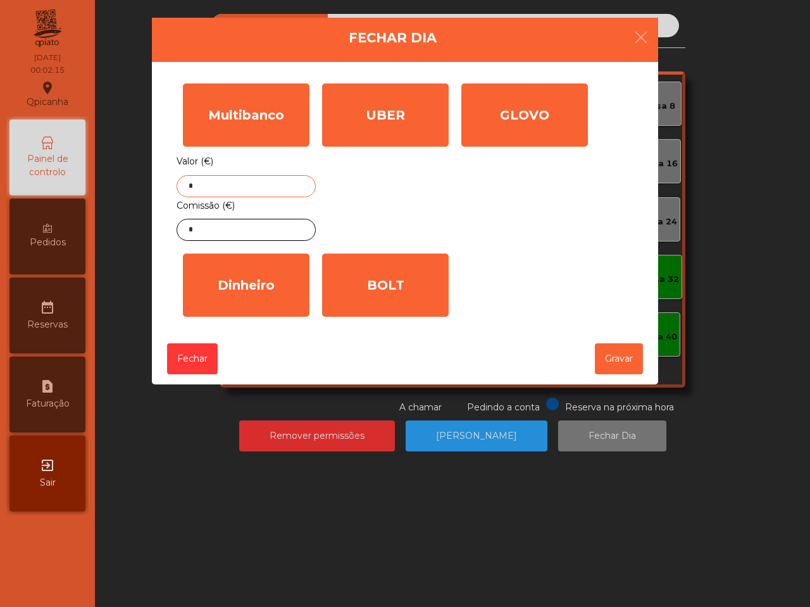
click at [268, 182] on input "*" at bounding box center [246, 186] width 139 height 22
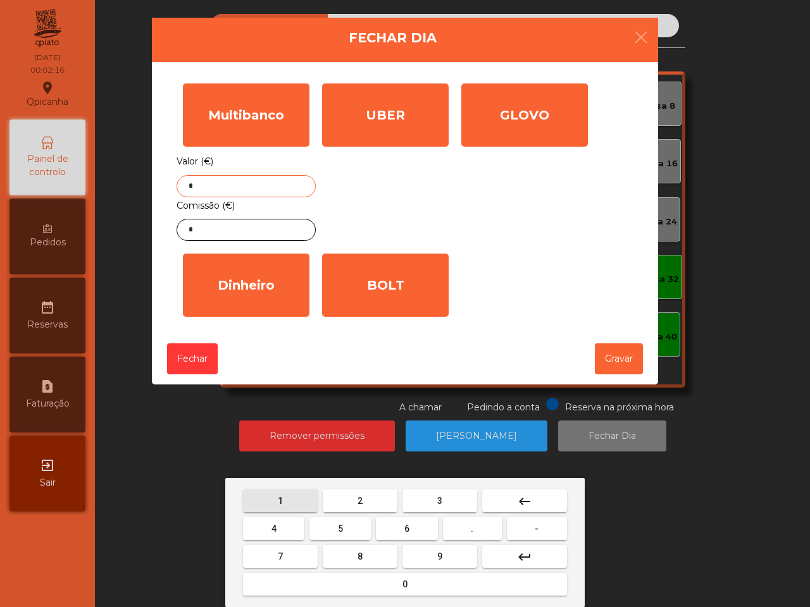
click at [301, 501] on button "1" at bounding box center [280, 501] width 75 height 23
click at [362, 494] on button "2" at bounding box center [360, 501] width 75 height 23
click at [286, 548] on button "7" at bounding box center [280, 556] width 75 height 23
click at [282, 525] on button "4" at bounding box center [273, 529] width 61 height 23
click at [466, 529] on button "." at bounding box center [472, 529] width 59 height 23
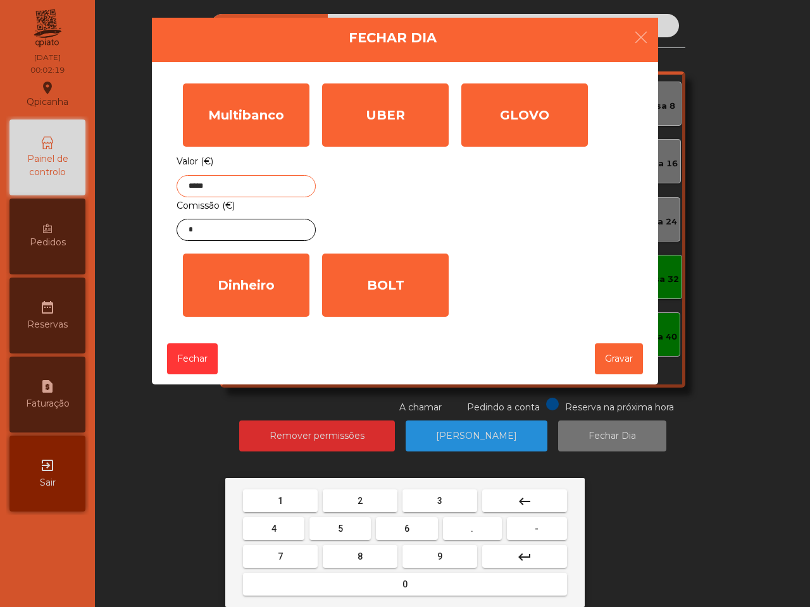
click at [273, 525] on span "4" at bounding box center [273, 529] width 5 height 10
click at [355, 525] on button "5" at bounding box center [339, 529] width 61 height 23
type input "*******"
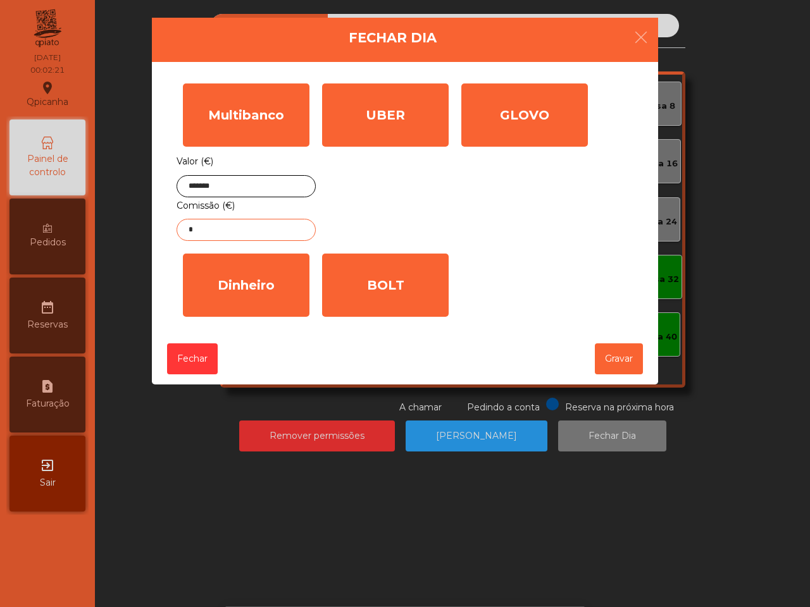
click at [219, 223] on input "*" at bounding box center [246, 230] width 139 height 22
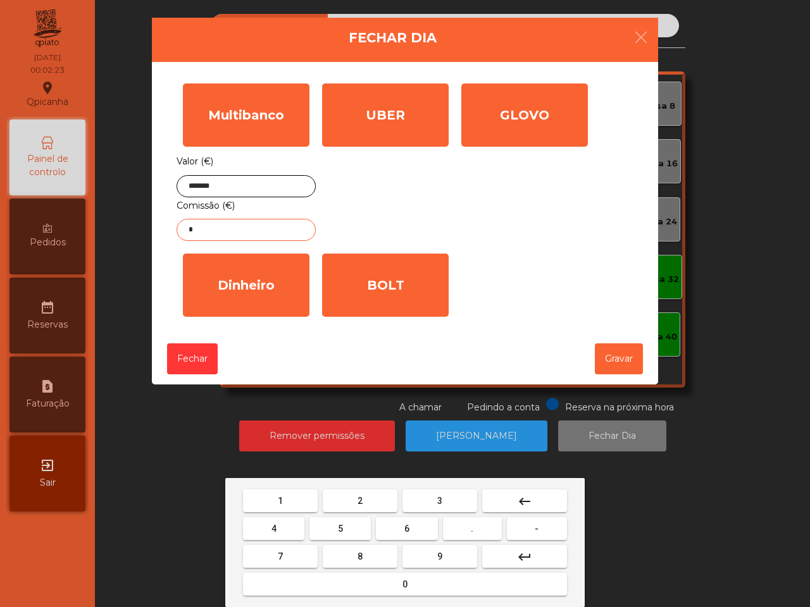
click at [375, 495] on button "2" at bounding box center [360, 501] width 75 height 23
click at [466, 524] on button "." at bounding box center [472, 529] width 59 height 23
click at [290, 555] on button "7" at bounding box center [280, 556] width 75 height 23
type input "****"
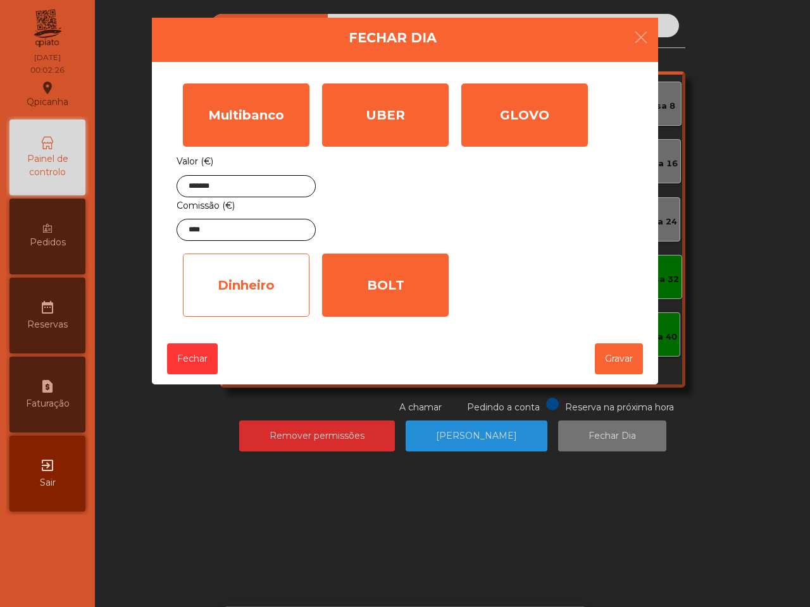
click at [264, 286] on div "Dinheiro" at bounding box center [246, 285] width 127 height 63
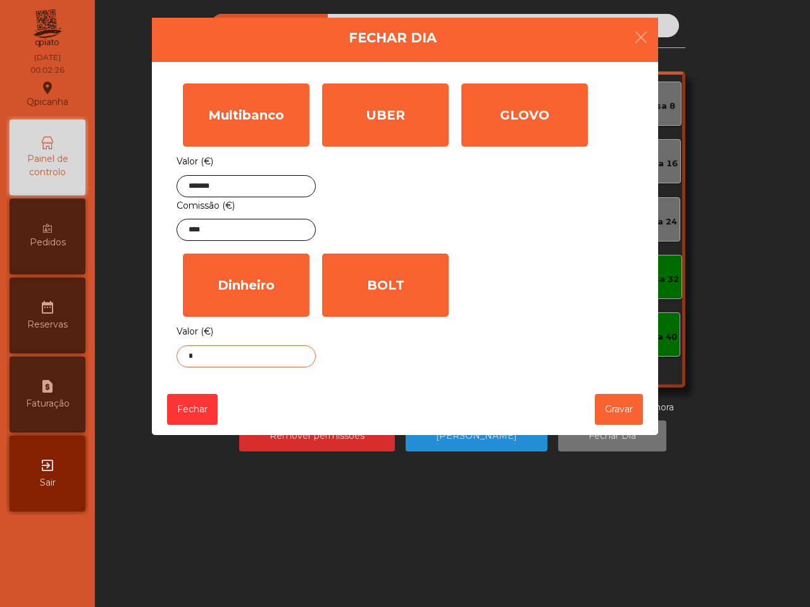
click at [268, 367] on input "*" at bounding box center [246, 356] width 139 height 22
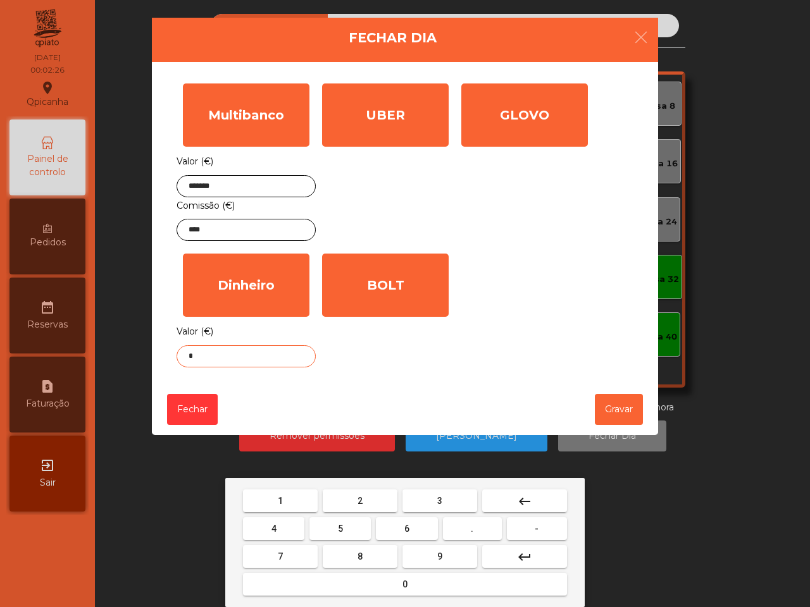
click at [432, 583] on button "0" at bounding box center [405, 584] width 324 height 23
click at [464, 522] on button "." at bounding box center [472, 529] width 59 height 23
click at [276, 526] on span "4" at bounding box center [273, 529] width 5 height 10
type input "***"
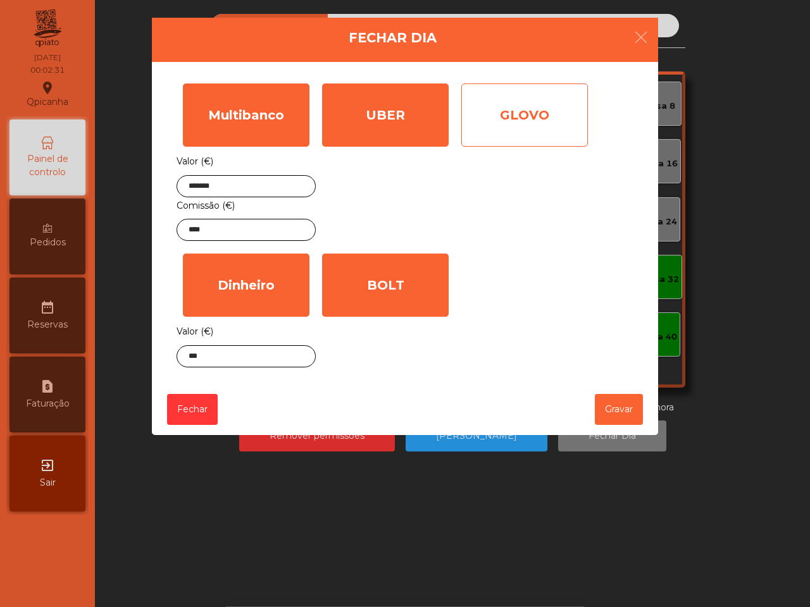
click at [548, 127] on div "GLOVO" at bounding box center [524, 115] width 127 height 63
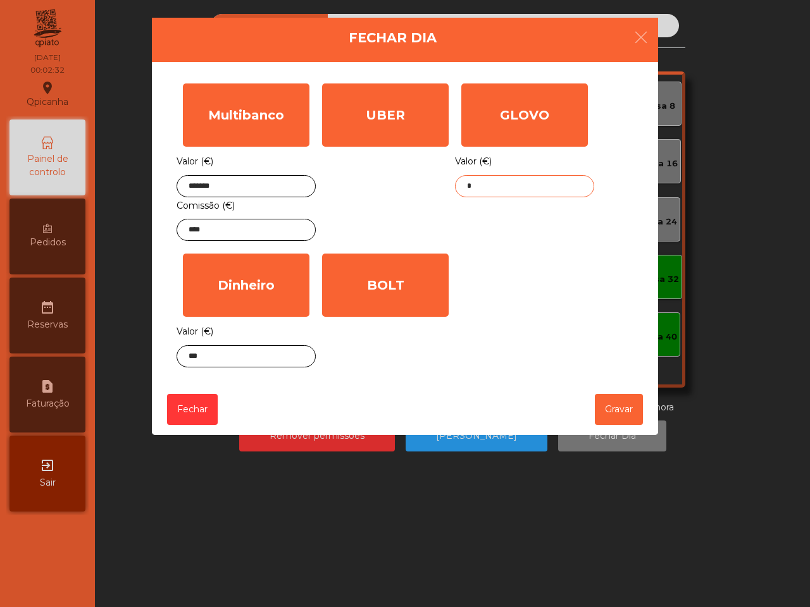
click at [497, 180] on input "*" at bounding box center [524, 186] width 139 height 22
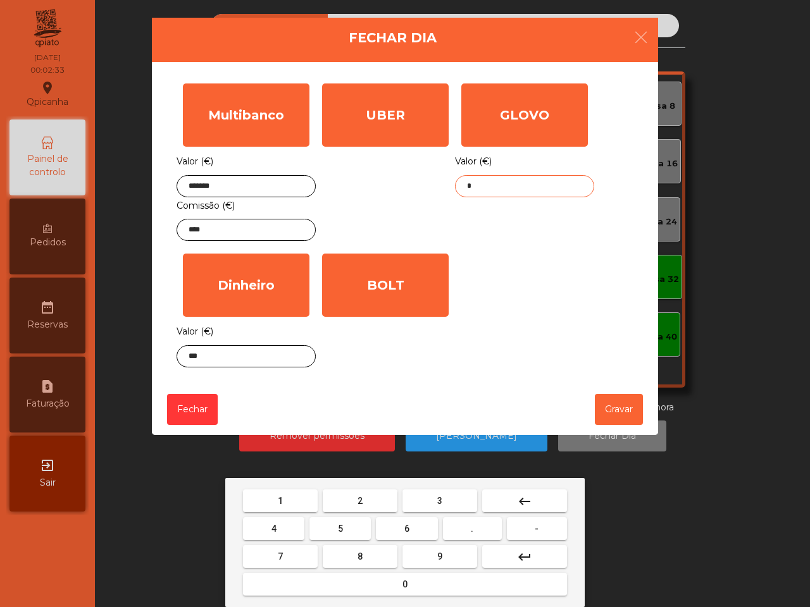
click at [415, 528] on button "6" at bounding box center [406, 529] width 61 height 23
click at [392, 589] on button "0" at bounding box center [405, 584] width 324 height 23
drag, startPoint x: 469, startPoint y: 524, endPoint x: 463, endPoint y: 514, distance: 11.6
click at [470, 524] on button "." at bounding box center [472, 529] width 59 height 23
click at [463, 507] on button "3" at bounding box center [439, 501] width 75 height 23
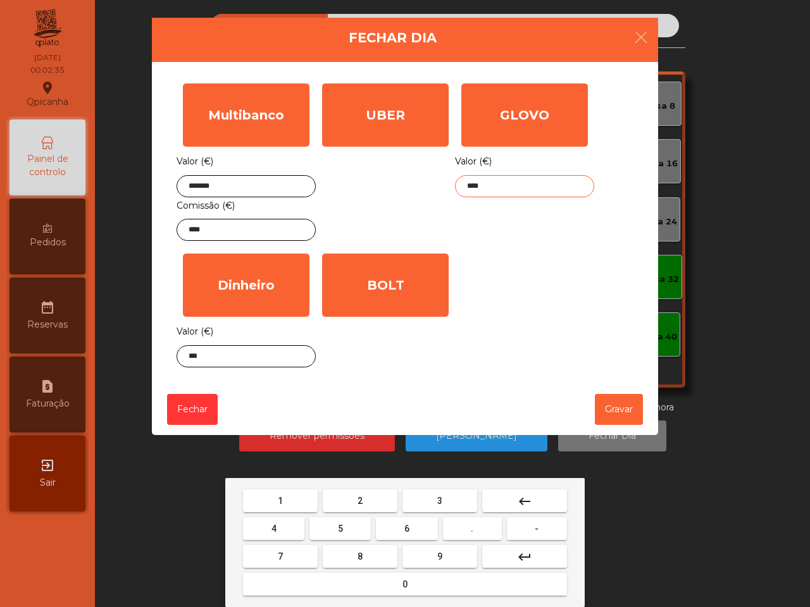
click at [450, 561] on button "9" at bounding box center [439, 556] width 75 height 23
type input "*****"
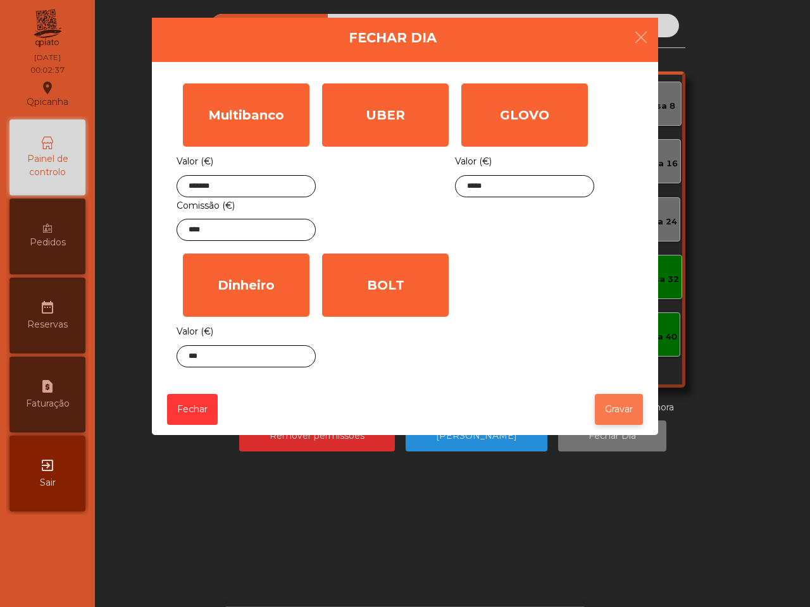
click at [607, 409] on button "Gravar" at bounding box center [619, 409] width 48 height 31
